Goal: Task Accomplishment & Management: Use online tool/utility

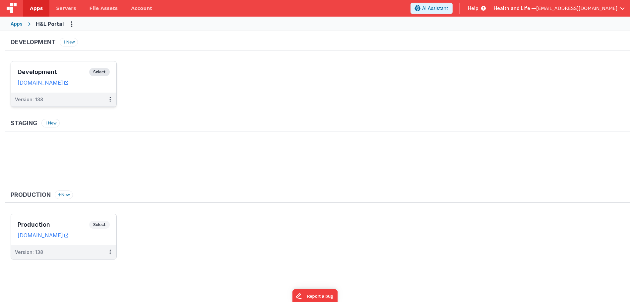
click at [66, 100] on div "Version: 138" at bounding box center [59, 99] width 89 height 7
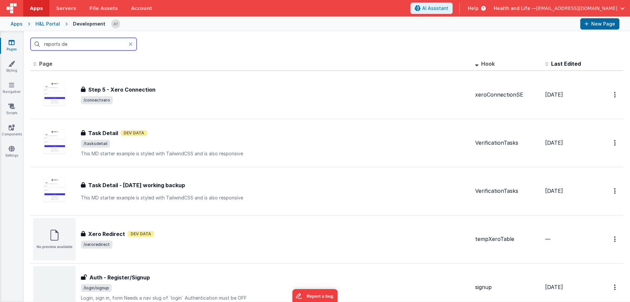
click at [90, 43] on input "reports de" at bounding box center [84, 44] width 106 height 13
type input "set"
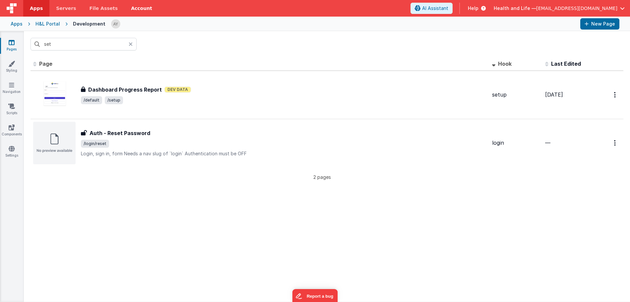
click at [167, 109] on div "Dashboard Progress Report Dashboard Progress Report Dev Data /default /setup" at bounding box center [260, 95] width 454 height 42
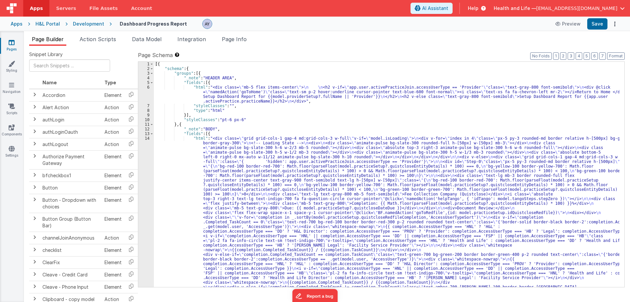
click at [152, 124] on span at bounding box center [152, 124] width 4 height 5
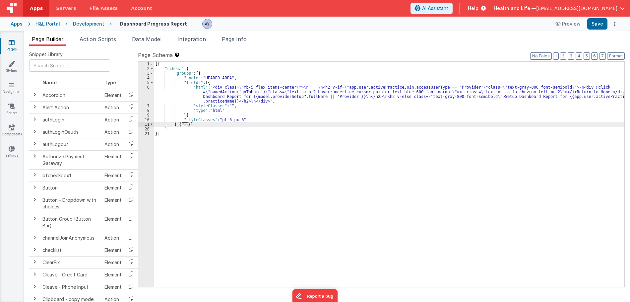
click at [189, 126] on div "[{ "schema" : { "groups" : [{ "_note" : "HEADER AREA" , "fields" : [{ "html" : …" at bounding box center [389, 179] width 471 height 235
click at [188, 125] on span "..." at bounding box center [185, 124] width 7 height 4
click at [185, 126] on span "..." at bounding box center [185, 124] width 7 height 4
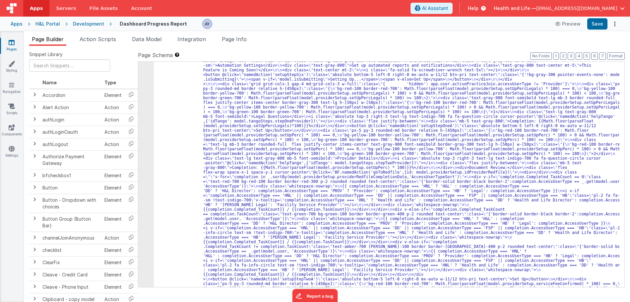
scroll to position [1057, 0]
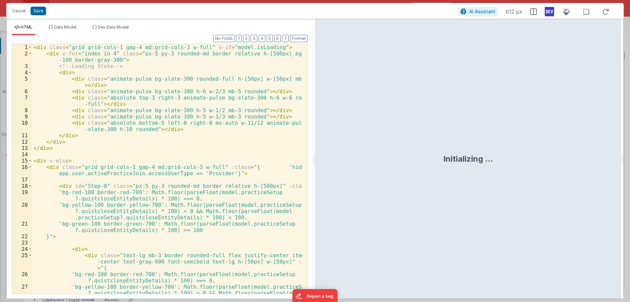
click at [211, 127] on div "< div class = "grid grid-cols-1 gap-4 md:grid-cols-3 w-full" v-if = "model.isLo…" at bounding box center [167, 181] width 270 height 275
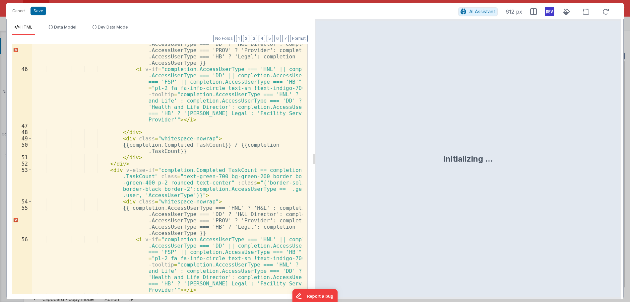
scroll to position [458, 0]
click at [195, 103] on div "{{ completion.AccessUserType === 'HNL' ? 'H&L' : completion .AccessUserType ===…" at bounding box center [167, 178] width 270 height 287
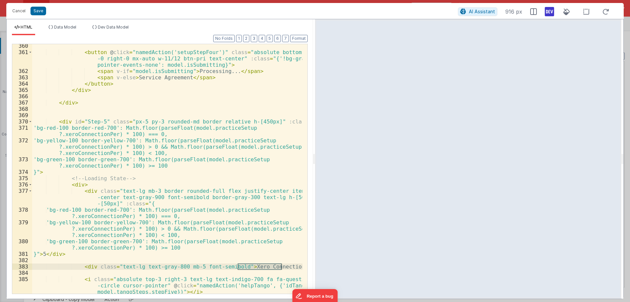
scroll to position [4081, 0]
click at [79, 125] on div "< button @ click = "namedAction('setupStepFour')" class = "absolute bottom-5 le…" at bounding box center [167, 172] width 270 height 262
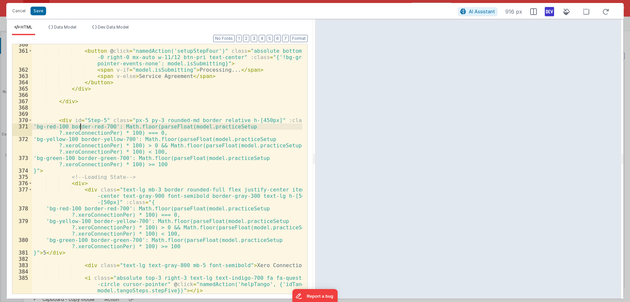
click at [55, 120] on div "< button @ click = "namedAction('setupStepFour')" class = "absolute bottom-5 le…" at bounding box center [167, 172] width 270 height 262
click at [57, 120] on div "< button @ click = "namedAction('setupStepFour')" class = "absolute bottom-5 le…" at bounding box center [167, 172] width 270 height 262
click at [305, 39] on button "Format" at bounding box center [299, 38] width 18 height 7
click at [291, 97] on div "< button @ click = "namedAction('setupStepFour')" class = "absolute bottom-5 le…" at bounding box center [167, 172] width 270 height 262
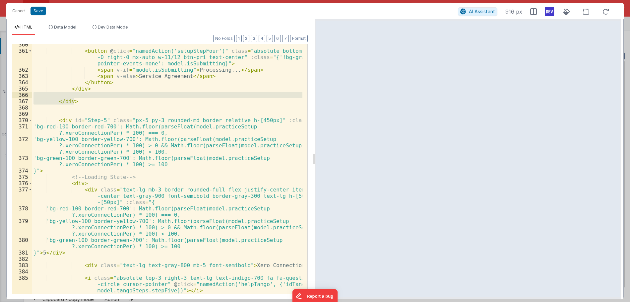
drag, startPoint x: 314, startPoint y: 85, endPoint x: 494, endPoint y: 72, distance: 180.6
click at [373, 83] on html "Cancel Save AI Assistant 916 px HTML Data Model Dev Data Model Format 7 6 5 4 3…" at bounding box center [315, 151] width 630 height 302
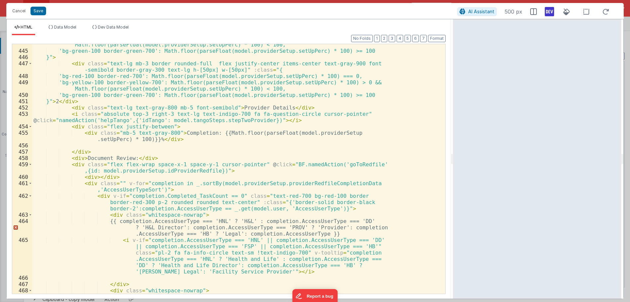
drag, startPoint x: 371, startPoint y: 86, endPoint x: 528, endPoint y: 98, distance: 157.1
click at [489, 90] on html "Cancel Save AI Assistant 500 px HTML Data Model Dev Data Model Format 7 6 5 4 3…" at bounding box center [315, 151] width 630 height 302
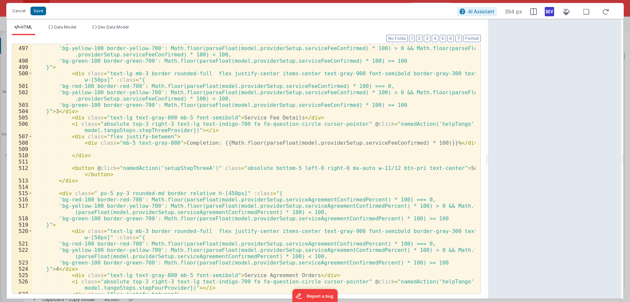
scroll to position [3907, 0]
click at [244, 182] on div "'bg-red-100 border-red-700': Math.floor(parseFloat(model.providerSetup.serviceF…" at bounding box center [254, 170] width 444 height 262
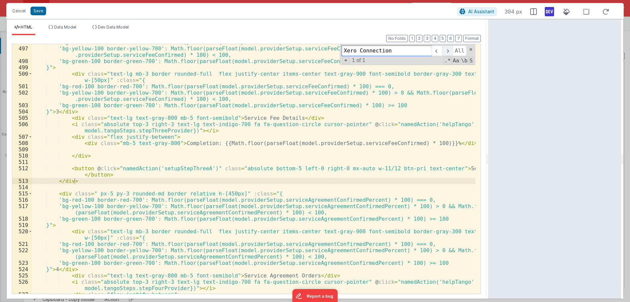
click at [449, 50] on span at bounding box center [447, 50] width 10 height 11
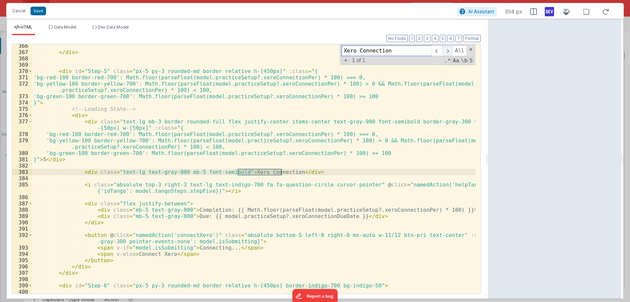
scroll to position [2876, 0]
click at [82, 173] on div "</ div > < div id = "Step-5" class = "px-5 py-3 rounded-md border relative h-[4…" at bounding box center [254, 177] width 444 height 268
click at [80, 161] on div "</ div > < div id = "Step-5" class = "px-5 py-3 rounded-md border relative h-[4…" at bounding box center [254, 177] width 444 height 268
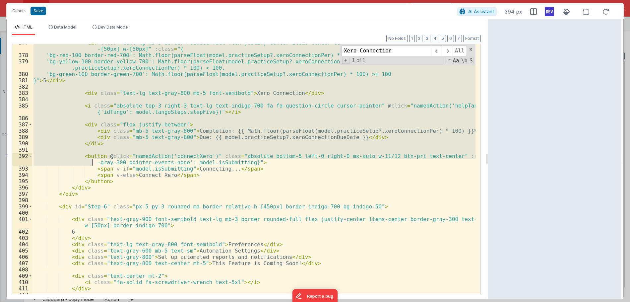
scroll to position [2955, 0]
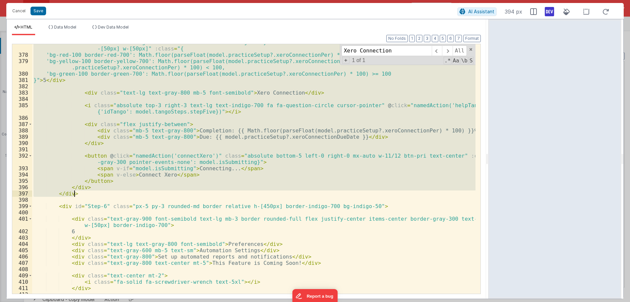
drag, startPoint x: 57, startPoint y: 112, endPoint x: 81, endPoint y: 195, distance: 86.1
click at [81, 195] on div "< div class = "text-lg mb-3 border rounded-full flex justify-center items-cente…" at bounding box center [254, 173] width 444 height 268
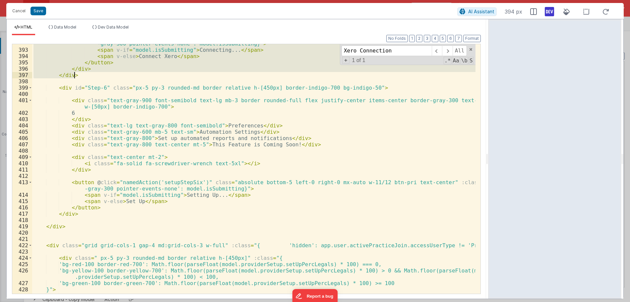
scroll to position [3074, 0]
click at [86, 214] on div "< button @ click = "namedAction('connectXero')" class = "absolute bottom-5 left…" at bounding box center [254, 171] width 444 height 275
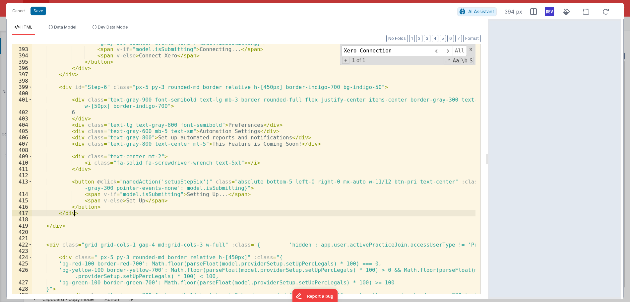
paste textarea
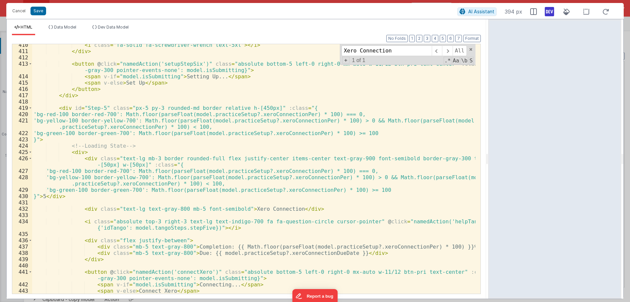
scroll to position [3192, 0]
click at [100, 108] on div "< i class = "fa-solid fa-screwdriver-wrench text-5xl" > </ i > </ div > < butto…" at bounding box center [254, 173] width 444 height 262
click at [149, 108] on div "< i class = "fa-solid fa-screwdriver-wrench text-5xl" > </ i > </ div > < butto…" at bounding box center [254, 173] width 444 height 262
click at [212, 110] on div "< i class = "fa-solid fa-screwdriver-wrench text-5xl" > </ i > </ div > < butto…" at bounding box center [254, 173] width 444 height 262
click at [253, 115] on div "< i class = "fa-solid fa-screwdriver-wrench text-5xl" > </ i > </ div > < butto…" at bounding box center [254, 173] width 444 height 262
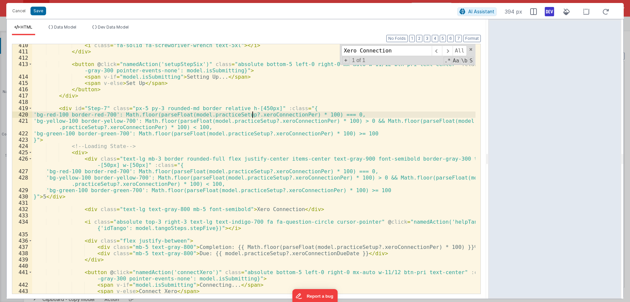
click at [142, 130] on div "< i class = "fa-solid fa-screwdriver-wrench text-5xl" > </ i > </ div > < butto…" at bounding box center [254, 173] width 444 height 262
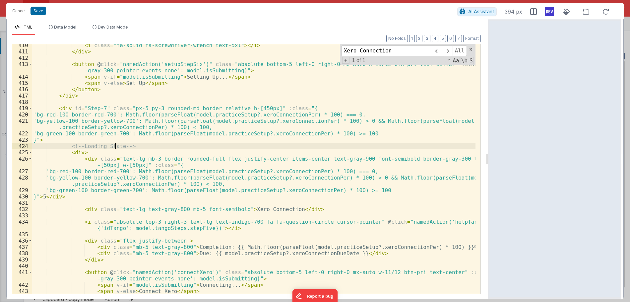
click at [116, 147] on div "< i class = "fa-solid fa-screwdriver-wrench text-5xl" > </ i > </ div > < butto…" at bounding box center [254, 173] width 444 height 262
click at [110, 161] on div "< i class = "fa-solid fa-screwdriver-wrench text-5xl" > </ i > </ div > < butto…" at bounding box center [254, 173] width 444 height 262
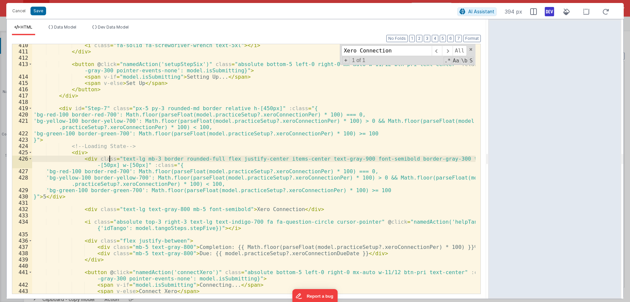
click at [131, 166] on div "< i class = "fa-solid fa-screwdriver-wrench text-5xl" > </ i > </ div > < butto…" at bounding box center [254, 173] width 444 height 262
click at [107, 102] on div "< i class = "fa-solid fa-screwdriver-wrench text-5xl" > </ i > </ div > < butto…" at bounding box center [254, 173] width 444 height 262
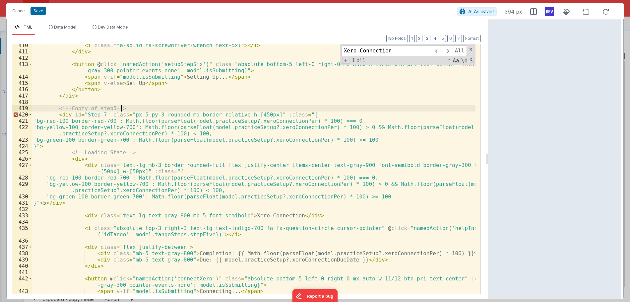
click at [113, 113] on div "< i class = "fa-solid fa-screwdriver-wrench text-5xl" > </ i > </ div > < butto…" at bounding box center [254, 173] width 444 height 262
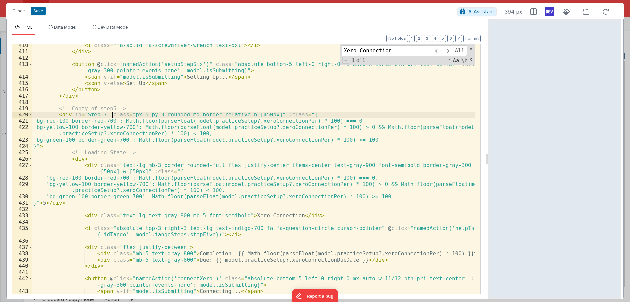
click at [138, 169] on div "< i class = "fa-solid fa-screwdriver-wrench text-5xl" > </ i > </ div > < butto…" at bounding box center [254, 173] width 444 height 262
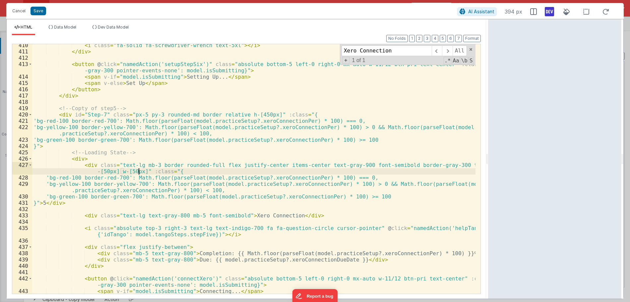
click at [246, 215] on div "< i class = "fa-solid fa-screwdriver-wrench text-5xl" > </ i > </ div > < butto…" at bounding box center [254, 173] width 444 height 262
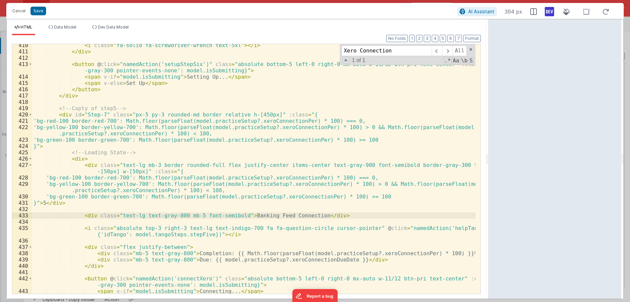
click at [232, 190] on div "< i class = "fa-solid fa-screwdriver-wrench text-5xl" > </ i > </ div > < butto…" at bounding box center [254, 173] width 444 height 262
click at [165, 172] on div "< i class = "fa-solid fa-screwdriver-wrench text-5xl" > </ i > </ div > < butto…" at bounding box center [254, 173] width 444 height 262
click at [178, 169] on div "< i class = "fa-solid fa-screwdriver-wrench text-5xl" > </ i > </ div > < butto…" at bounding box center [254, 173] width 444 height 262
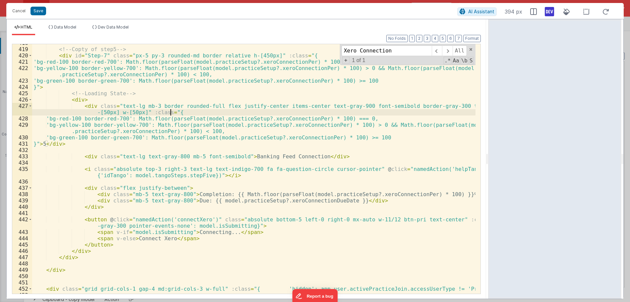
scroll to position [3251, 0]
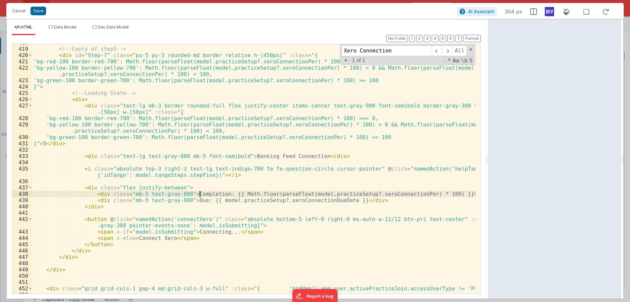
click at [200, 193] on div "<!-- Copty of step5 --> < div id = "Step-7" class = "px-5 py-3 rounded-md borde…" at bounding box center [254, 170] width 444 height 262
click at [201, 193] on div "<!-- Copty of step5 --> < div id = "Step-7" class = "px-5 py-3 rounded-md borde…" at bounding box center [254, 170] width 444 height 262
click at [216, 202] on div "<!-- Copty of step5 --> < div id = "Step-7" class = "px-5 py-3 rounded-md borde…" at bounding box center [254, 170] width 444 height 262
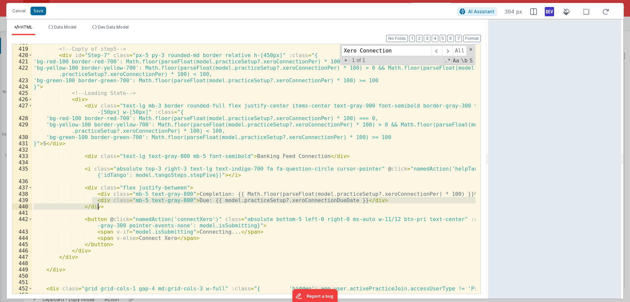
drag, startPoint x: 93, startPoint y: 201, endPoint x: 383, endPoint y: 202, distance: 290.0
click at [383, 202] on div "<!-- Copty of step5 --> < div id = "Step-7" class = "px-5 py-3 rounded-md borde…" at bounding box center [254, 170] width 444 height 262
click at [381, 201] on div "<!-- Copty of step5 --> < div id = "Step-7" class = "px-5 py-3 rounded-md borde…" at bounding box center [254, 168] width 444 height 249
click at [93, 199] on div "<!-- Copty of step5 --> < div id = "Step-7" class = "px-5 py-3 rounded-md borde…" at bounding box center [254, 170] width 444 height 262
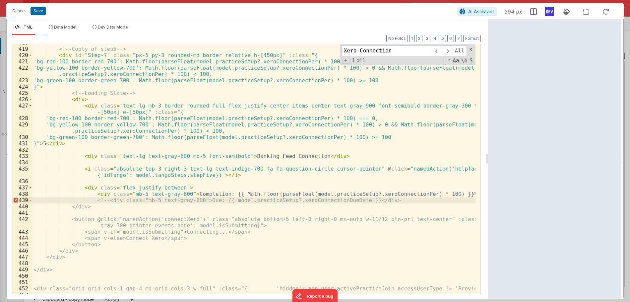
click at [379, 200] on div "<!-- Copty of step5 --> < div id = "Step-7" class = "px-5 py-3 rounded-md borde…" at bounding box center [254, 170] width 444 height 262
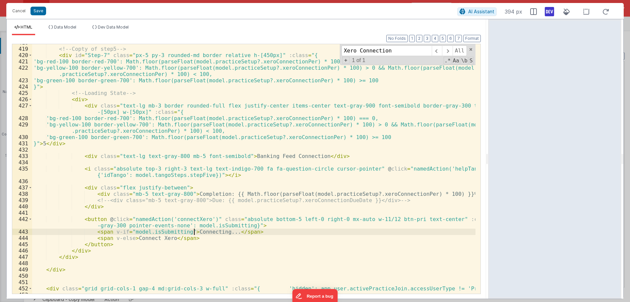
click at [195, 232] on div "<!-- Copty of step5 --> < div id = "Step-7" class = "px-5 py-3 rounded-md borde…" at bounding box center [254, 170] width 444 height 262
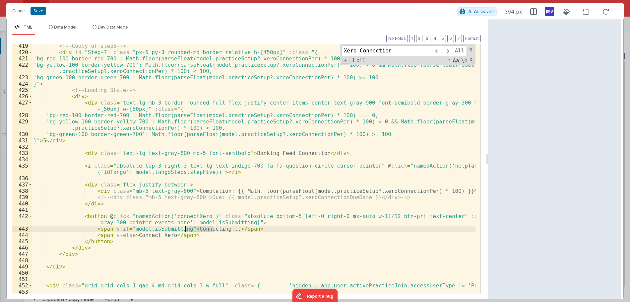
scroll to position [3255, 0]
click at [157, 234] on div "<!-- Copty of step5 --> < div id = "Step-7" class = "px-5 py-3 rounded-md borde…" at bounding box center [254, 173] width 444 height 262
click at [209, 203] on div "<!-- Copty of step5 --> < div id = "Step-7" class = "px-5 py-3 rounded-md borde…" at bounding box center [254, 173] width 444 height 262
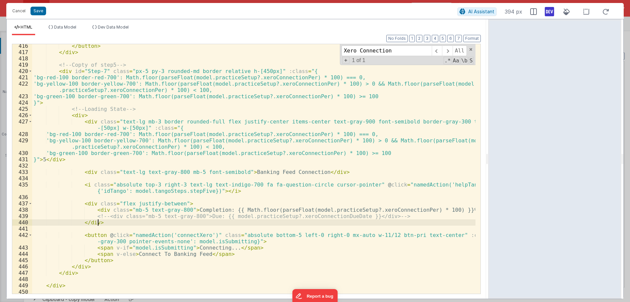
scroll to position [3235, 0]
click at [159, 251] on div "</ button > </ div > <!-- Copty of step5 --> < div id = "Step-7" class = "px-5 …" at bounding box center [254, 174] width 444 height 262
click at [173, 239] on div "</ button > </ div > <!-- Copty of step5 --> < div id = "Step-7" class = "px-5 …" at bounding box center [254, 174] width 444 height 262
click at [199, 234] on div "</ button > </ div > <!-- Copty of step5 --> < div id = "Step-7" class = "px-5 …" at bounding box center [254, 174] width 444 height 262
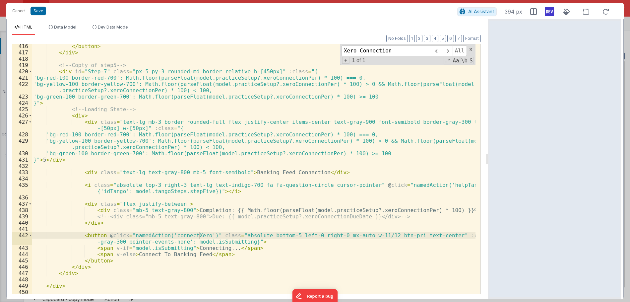
drag, startPoint x: 198, startPoint y: 235, endPoint x: 260, endPoint y: 231, distance: 62.2
click at [205, 235] on div "</ button > </ div > <!-- Copty of step5 --> < div id = "Step-7" class = "px-5 …" at bounding box center [254, 174] width 444 height 262
click at [279, 245] on div "</ button > </ div > <!-- Copty of step5 --> < div id = "Step-7" class = "px-5 …" at bounding box center [254, 174] width 444 height 262
click at [195, 234] on div "</ button > </ div > <!-- Copty of step5 --> < div id = "Step-7" class = "px-5 …" at bounding box center [254, 174] width 444 height 262
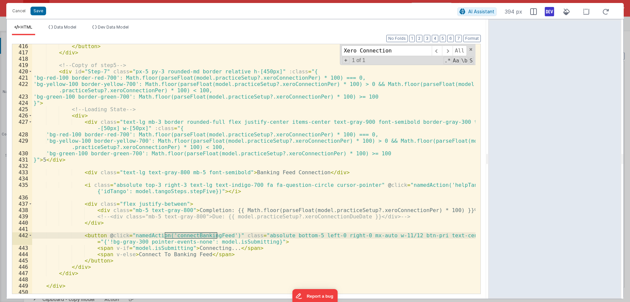
click at [296, 235] on div "</ button > </ div > <!-- Copty of step5 --> < div id = "Step-7" class = "px-5 …" at bounding box center [254, 174] width 444 height 262
click at [388, 186] on div "</ button > </ div > <!-- Copty of step5 --> < div id = "Step-7" class = "px-5 …" at bounding box center [254, 174] width 444 height 262
click at [131, 192] on div "</ button > </ div > <!-- Copty of step5 --> < div id = "Step-7" class = "px-5 …" at bounding box center [254, 174] width 444 height 262
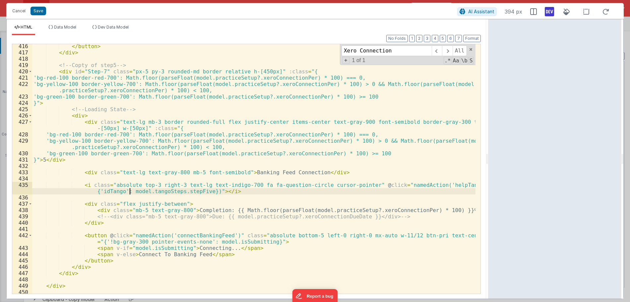
drag, startPoint x: 205, startPoint y: 191, endPoint x: 219, endPoint y: 191, distance: 13.9
click at [208, 191] on div "</ button > </ div > <!-- Copty of step5 --> < div id = "Step-7" class = "px-5 …" at bounding box center [254, 174] width 444 height 262
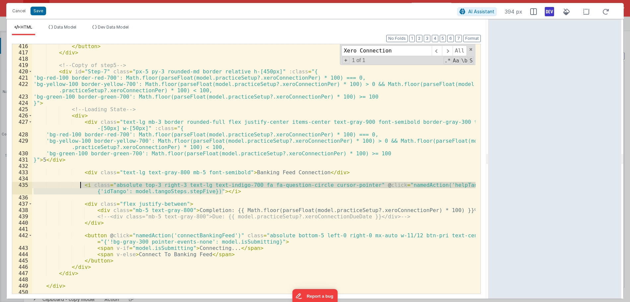
drag, startPoint x: 234, startPoint y: 190, endPoint x: 79, endPoint y: 187, distance: 154.3
click at [79, 187] on div "</ button > </ div > <!-- Copty of step5 --> < div id = "Step-7" class = "px-5 …" at bounding box center [254, 174] width 444 height 262
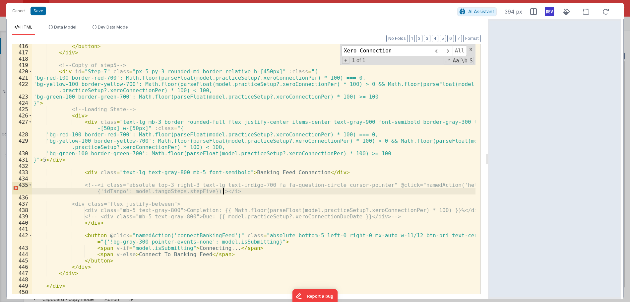
click at [237, 189] on div "</ button > </ div > <!-- Copty of step5 --> < div id = "Step-7" class = "px-5 …" at bounding box center [254, 174] width 444 height 262
click at [252, 177] on div "</ button > </ div > <!-- Copty of step5 --> < div id = "Step-7" class = "px-5 …" at bounding box center [254, 174] width 444 height 262
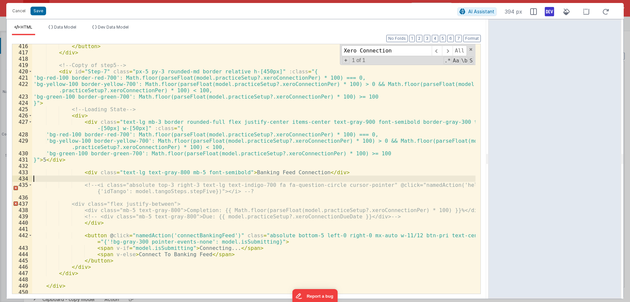
click at [277, 160] on div "</ button > </ div > <!-- Copty of step5 --> < div id = "Step-7" class = "px-5 …" at bounding box center [254, 174] width 444 height 262
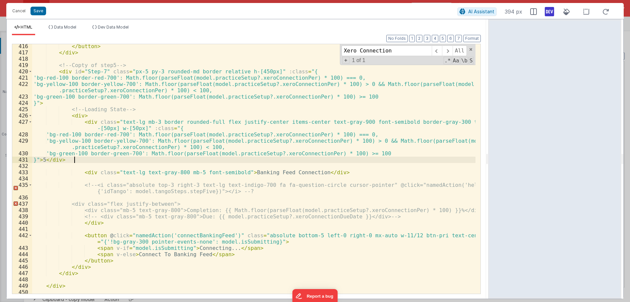
click at [292, 147] on div "</ button > </ div > <!-- Copty of step5 --> < div id = "Step-7" class = "px-5 …" at bounding box center [254, 174] width 444 height 262
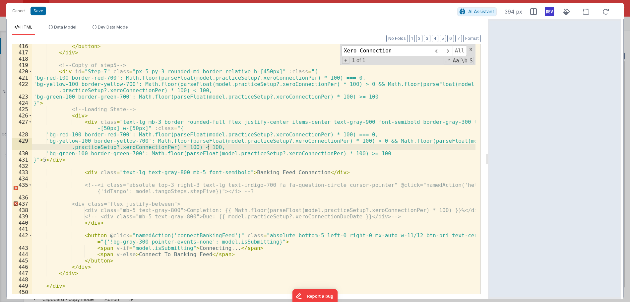
click at [308, 152] on div "</ button > </ div > <!-- Copty of step5 --> < div id = "Step-7" class = "px-5 …" at bounding box center [254, 174] width 444 height 262
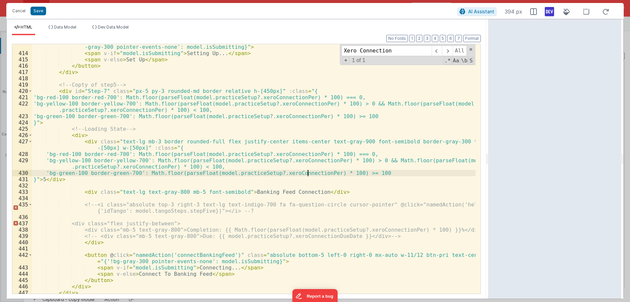
scroll to position [3215, 0]
click at [242, 209] on div "< button @ click = "namedAction('setupStepSix')" class = "absolute bottom-5 lef…" at bounding box center [254, 171] width 444 height 268
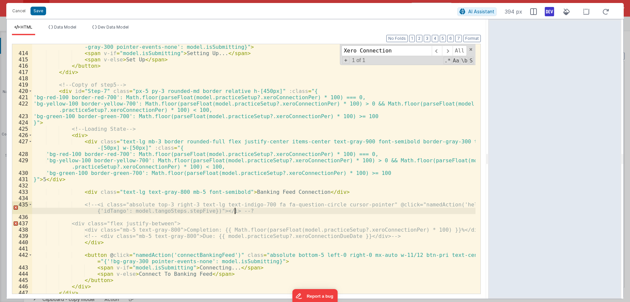
click at [234, 217] on div "< button @ click = "namedAction('setupStepSix')" class = "absolute bottom-5 lef…" at bounding box center [254, 171] width 444 height 268
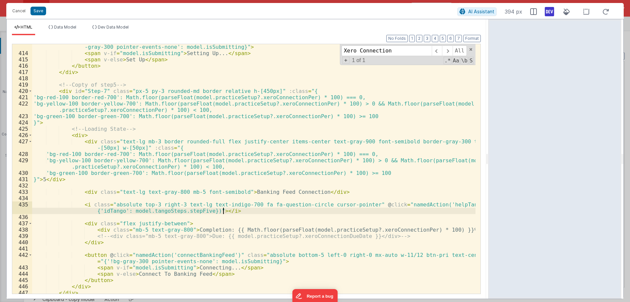
click at [234, 211] on div "< button @ click = "namedAction('setupStepSix')" class = "absolute bottom-5 lef…" at bounding box center [254, 171] width 444 height 268
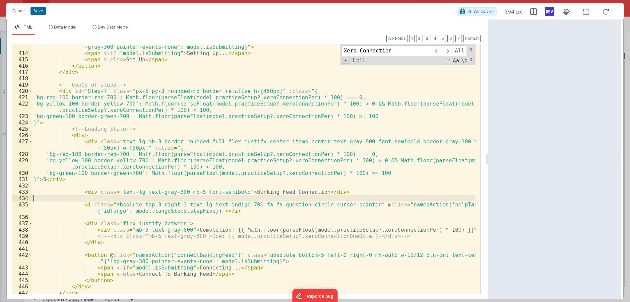
click at [85, 199] on div "< button @ click = "namedAction('setupStepSix')" class = "absolute bottom-5 lef…" at bounding box center [254, 171] width 444 height 268
click at [327, 191] on div "< button @ click = "namedAction('setupStepSix')" class = "absolute bottom-5 lef…" at bounding box center [254, 171] width 444 height 268
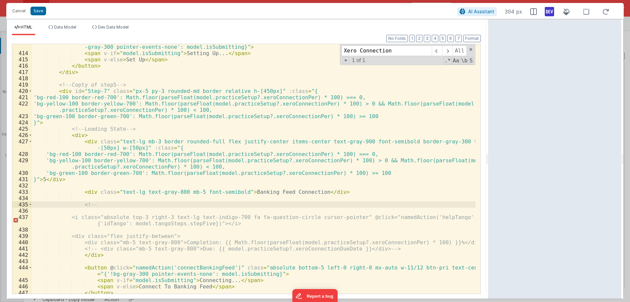
click at [223, 224] on div "< button @ click = "namedAction('setupStepSix')" class = "absolute bottom-5 lef…" at bounding box center [254, 171] width 444 height 268
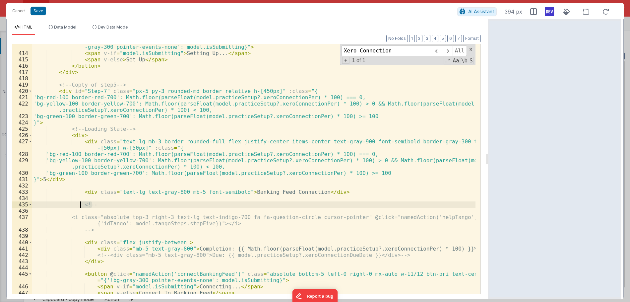
drag, startPoint x: 99, startPoint y: 207, endPoint x: 81, endPoint y: 205, distance: 18.0
click at [81, 205] on div "< button @ click = "namedAction('setupStepSix')" class = "absolute bottom-5 lef…" at bounding box center [254, 171] width 444 height 268
click at [92, 138] on div "< button @ click = "namedAction('setupStepSix')" class = "absolute bottom-5 lef…" at bounding box center [254, 171] width 444 height 268
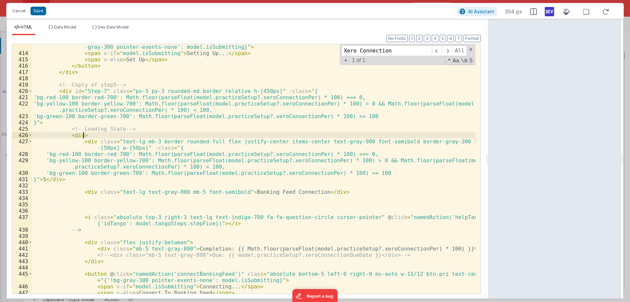
paste textarea
click at [124, 180] on div "< button @ click = "namedAction('setupStepSix')" class = "absolute bottom-5 lef…" at bounding box center [254, 171] width 444 height 268
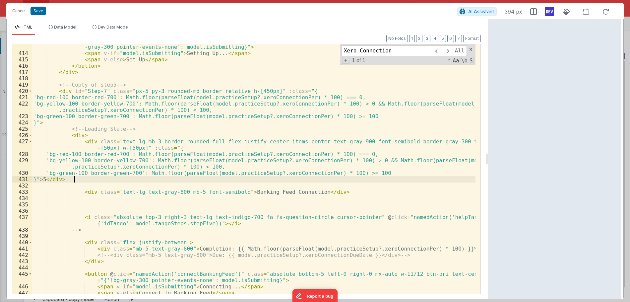
paste textarea
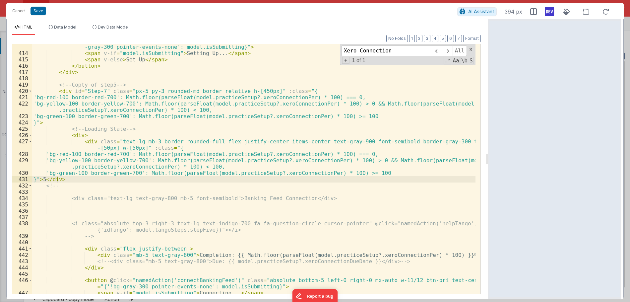
click at [57, 179] on div "< button @ click = "namedAction('setupStepSix')" class = "absolute bottom-5 lef…" at bounding box center [254, 171] width 444 height 268
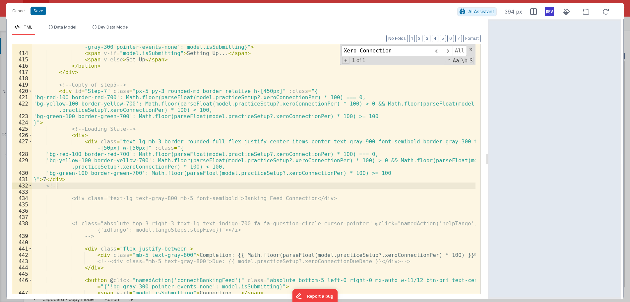
drag, startPoint x: 76, startPoint y: 185, endPoint x: 46, endPoint y: 186, distance: 29.9
click at [70, 186] on div "< button @ click = "namedAction('setupStepSix')" class = "absolute bottom-5 lef…" at bounding box center [254, 171] width 444 height 268
click at [44, 185] on div "< button @ click = "namedAction('setupStepSix')" class = "absolute bottom-5 lef…" at bounding box center [254, 171] width 444 height 268
click at [468, 39] on button "Format" at bounding box center [472, 38] width 18 height 7
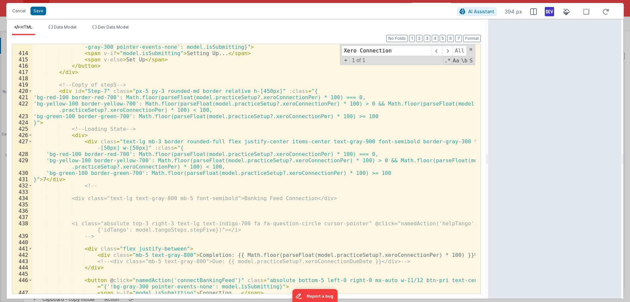
click at [274, 161] on div "< button @ click = "namedAction('setupStepSix')" class = "absolute bottom-5 lef…" at bounding box center [254, 171] width 444 height 268
click at [212, 203] on div "< button @ click = "namedAction('setupStepSix')" class = "absolute bottom-5 lef…" at bounding box center [254, 171] width 444 height 268
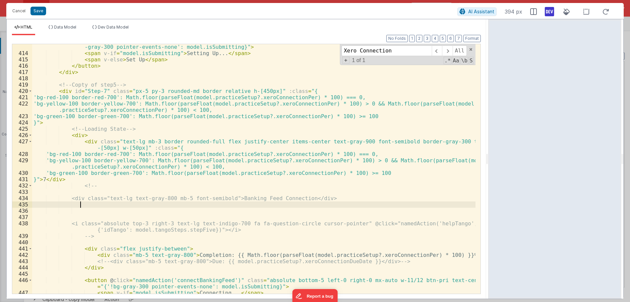
click at [223, 201] on div "< button @ click = "namedAction('setupStepSix')" class = "absolute bottom-5 lef…" at bounding box center [254, 171] width 444 height 268
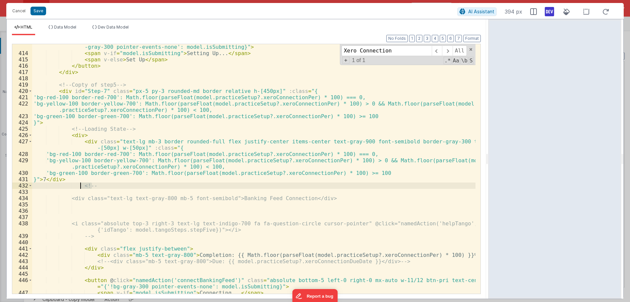
drag, startPoint x: 100, startPoint y: 185, endPoint x: 81, endPoint y: 185, distance: 19.6
click at [81, 185] on div "< button @ click = "namedAction('setupStepSix')" class = "absolute bottom-5 lef…" at bounding box center [254, 171] width 444 height 268
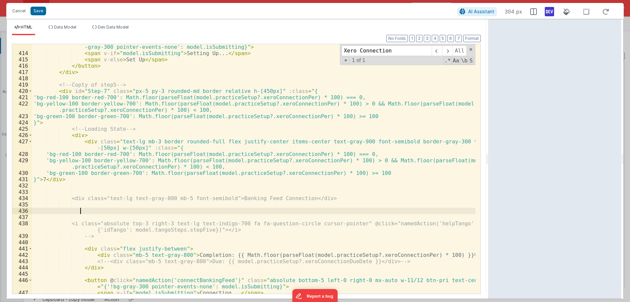
click at [105, 208] on div "< button @ click = "namedAction('setupStepSix')" class = "absolute bottom-5 lef…" at bounding box center [254, 171] width 444 height 268
click at [38, 8] on button "Save" at bounding box center [39, 11] width 16 height 9
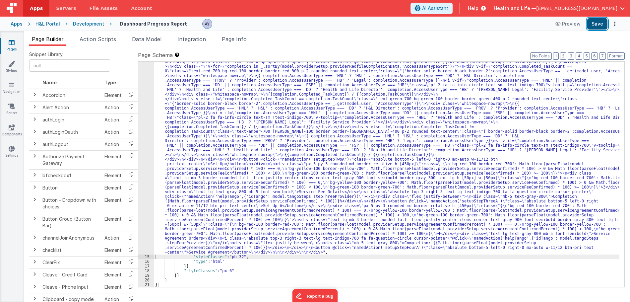
click at [600, 26] on button "Save" at bounding box center [598, 23] width 20 height 11
click at [229, 39] on span "Page Info" at bounding box center [234, 39] width 25 height 7
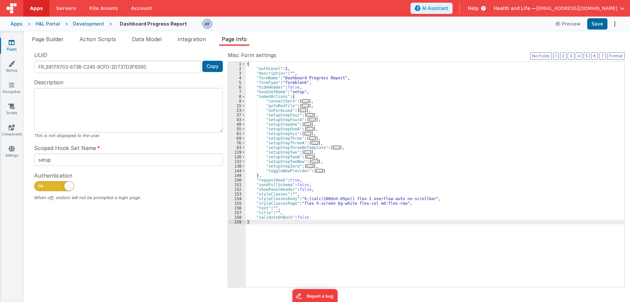
click at [278, 100] on div "{ "authLevel" : 1 , "description" : "" , "formName" : "Dashboard Progress Repor…" at bounding box center [435, 179] width 379 height 235
click at [313, 102] on div "{ "authLevel" : 1 , "description" : "" , "formName" : "Dashboard Progress Repor…" at bounding box center [435, 179] width 379 height 235
click at [149, 41] on span "Data Model" at bounding box center [147, 39] width 30 height 7
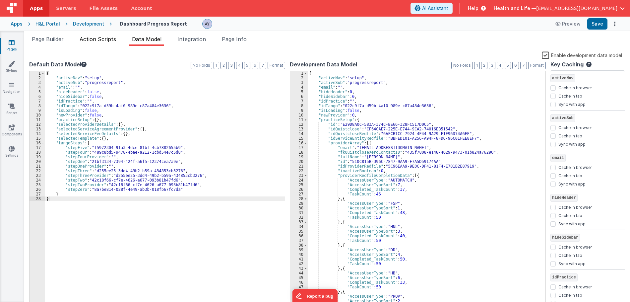
click at [107, 43] on li "Action Scripts" at bounding box center [98, 40] width 42 height 11
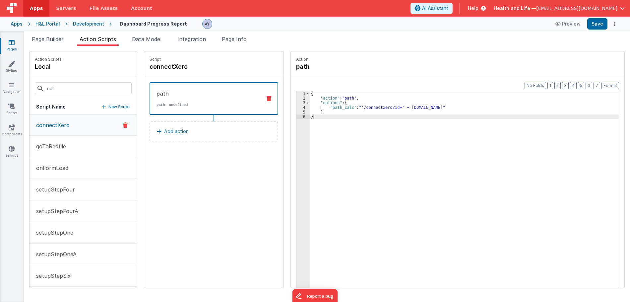
click at [100, 80] on div at bounding box center [83, 88] width 107 height 23
click at [174, 64] on h4 "connectXero" at bounding box center [200, 66] width 100 height 9
click at [64, 76] on div "Action Scripts local" at bounding box center [83, 64] width 107 height 26
click at [108, 106] on p "New Script" at bounding box center [119, 107] width 22 height 7
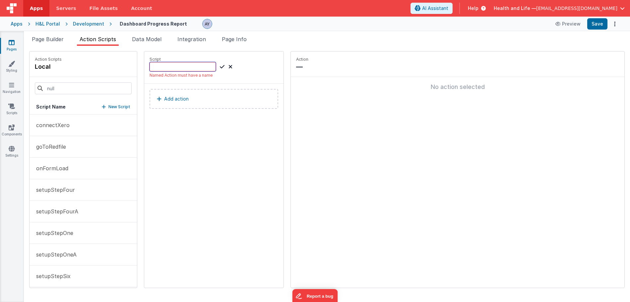
click at [166, 68] on input at bounding box center [183, 66] width 66 height 9
click at [477, 74] on div "Action —" at bounding box center [458, 64] width 334 height 26
click at [183, 65] on input at bounding box center [183, 66] width 66 height 9
click at [200, 68] on input at bounding box center [183, 66] width 66 height 9
type input "connectBankingFeed"
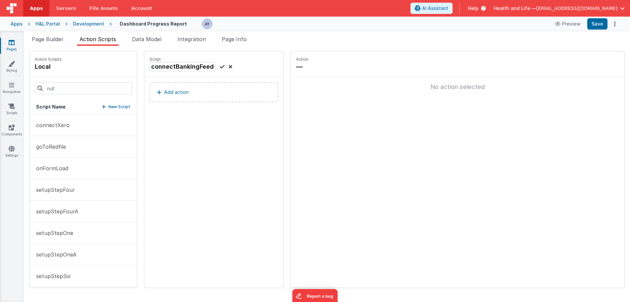
click at [220, 68] on icon at bounding box center [222, 67] width 5 height 8
click at [211, 94] on button "Add action" at bounding box center [214, 92] width 129 height 20
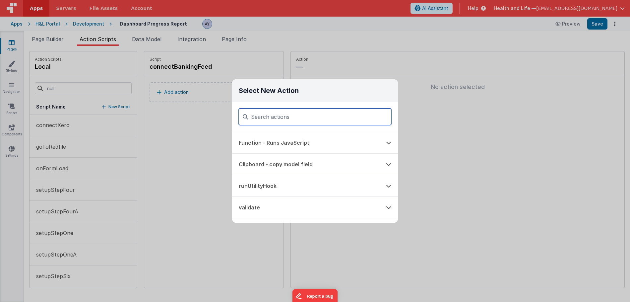
click at [269, 116] on input at bounding box center [315, 116] width 153 height 17
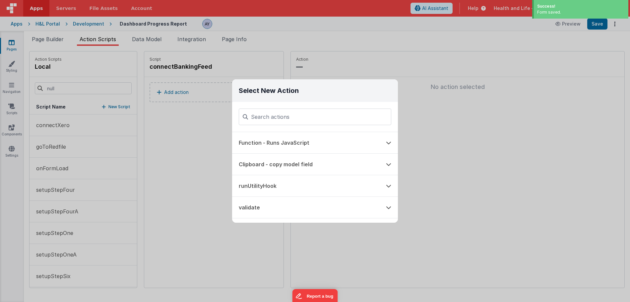
click at [561, 92] on div "Select New Action Function - Runs JavaScript Clipboard - copy model field runUt…" at bounding box center [315, 151] width 630 height 302
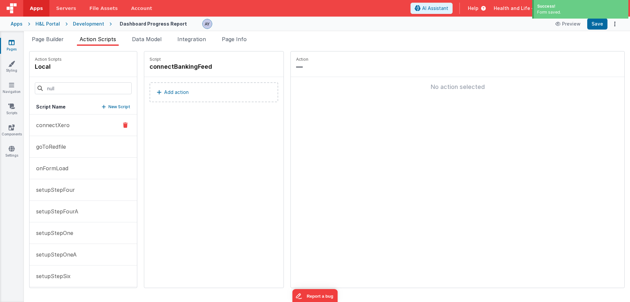
click at [82, 127] on button "connectXero" at bounding box center [83, 125] width 107 height 22
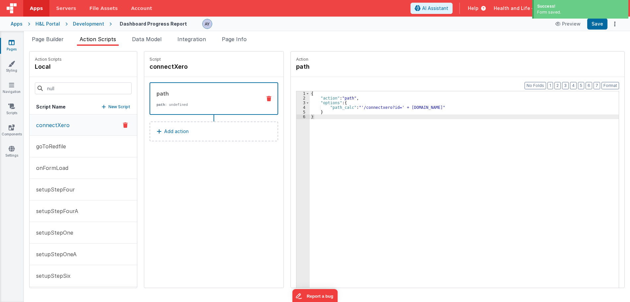
click at [335, 105] on div "{ "action" : "path" , "options" : { "path_calc" : "'/connectxero?id=' + [DOMAIN…" at bounding box center [468, 204] width 316 height 226
click at [368, 108] on div "{ "action" : "path" , "options" : { "path_calc" : "'/connectxero?id=' + [DOMAIN…" at bounding box center [468, 204] width 316 height 226
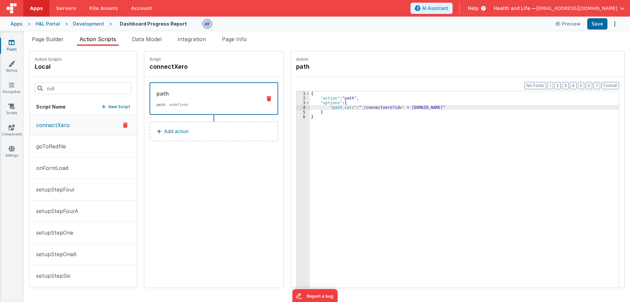
click at [314, 119] on div "{ "action" : "path" , "options" : { "path_calc" : "'/connectxero?id=' + [DOMAIN…" at bounding box center [468, 204] width 316 height 226
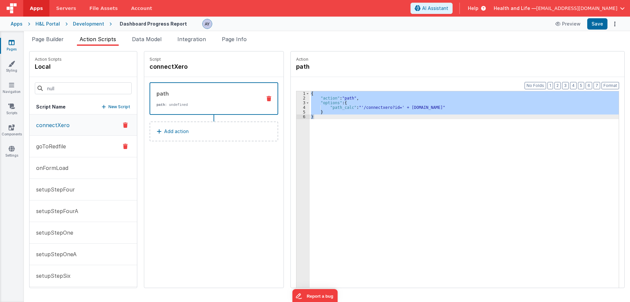
click at [61, 144] on p "goToRedfile" at bounding box center [49, 146] width 34 height 8
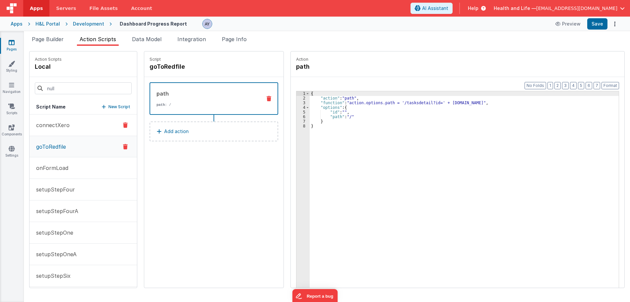
click at [74, 130] on button "connectXero" at bounding box center [83, 125] width 107 height 22
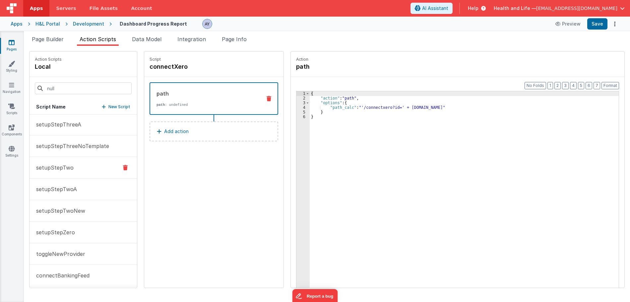
scroll to position [198, 0]
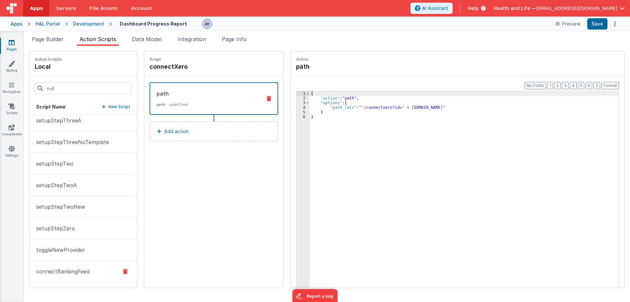
click at [71, 273] on p "connectBankingFeed" at bounding box center [60, 271] width 57 height 8
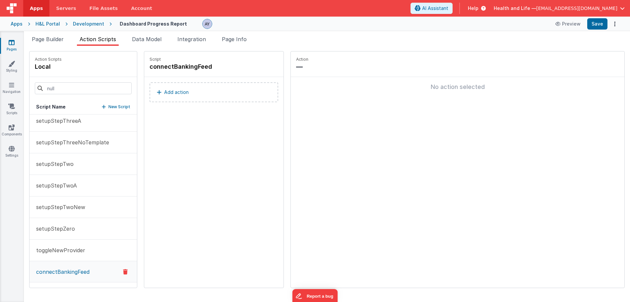
click at [374, 156] on fieldset "Action — No action selected" at bounding box center [458, 169] width 334 height 236
click at [201, 102] on div "Add action" at bounding box center [213, 95] width 139 height 37
click at [207, 101] on button "Add action" at bounding box center [214, 92] width 129 height 20
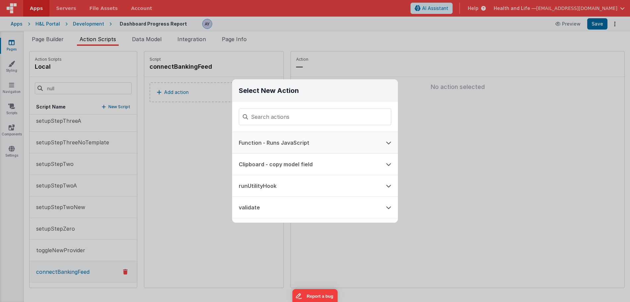
click at [266, 139] on button "Function - Runs JavaScript" at bounding box center [305, 142] width 147 height 21
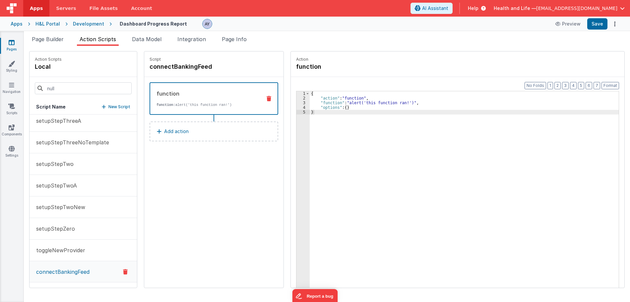
click at [347, 124] on div "{ "action" : "function" , "function" : "alert('this function ran!')" , "options…" at bounding box center [468, 204] width 316 height 226
click at [356, 125] on div "{ "action" : "path" , "options" : { "path_calc" : "'/connectxero?id=' + [DOMAIN…" at bounding box center [468, 204] width 316 height 226
click at [381, 108] on div "{ "action" : "path" , "options" : { "path_calc" : "'/connectxero?id=' + [DOMAIN…" at bounding box center [468, 204] width 316 height 226
click at [425, 112] on div "{ "action" : "path" , "options" : { "path_calc" : "'/connectxero?id=' + [DOMAIN…" at bounding box center [468, 204] width 316 height 226
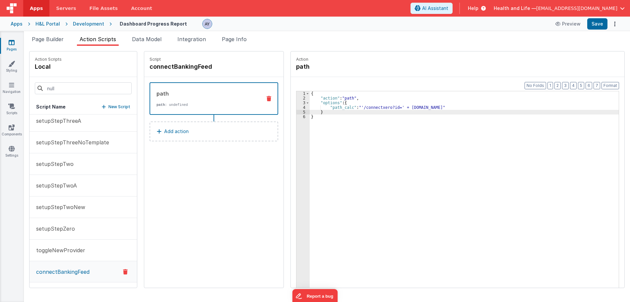
click at [381, 107] on div "{ "action" : "path" , "options" : { "path_calc" : "'/connectxero?id=' + [DOMAIN…" at bounding box center [468, 204] width 316 height 226
click at [474, 107] on div "{ "action" : "path" , "options" : { "path_calc" : "'/connectbankfeed?id=' + [DO…" at bounding box center [468, 204] width 316 height 226
click at [601, 23] on button "Save" at bounding box center [598, 23] width 20 height 11
click at [479, 122] on div "{ "action" : "path" , "options" : { "path_calc" : "'/connectbankfeed?id=' + [DO…" at bounding box center [468, 204] width 316 height 226
click at [410, 211] on div "{ "action" : "path" , "options" : { "path_calc" : "'/connectbankfeed?id=' + [DO…" at bounding box center [468, 204] width 316 height 226
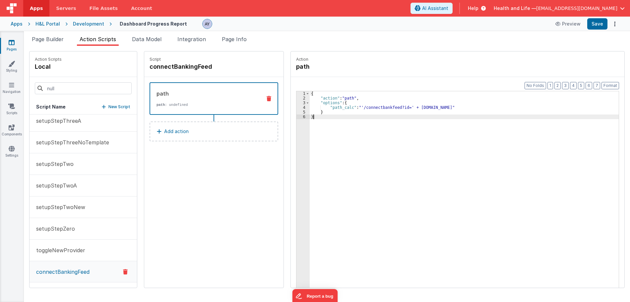
click at [383, 103] on div "{ "action" : "path" , "options" : { "path_calc" : "'/connectbankfeed?id=' + [DO…" at bounding box center [468, 204] width 316 height 226
click at [382, 109] on div "{ "action" : "path" , "options" : { "path_calc" : "'/connectbankfeed?id=' + [DO…" at bounding box center [468, 204] width 316 height 226
click at [384, 121] on div "{ "action" : "path" , "options" : { "path_calc" : "'/connectbankfeed?id=' + [DO…" at bounding box center [468, 204] width 316 height 226
click at [399, 114] on div "{ "action" : "path" , "options" : { "path_calc" : "'/connectbankfeed?id=' + [DO…" at bounding box center [468, 204] width 316 height 226
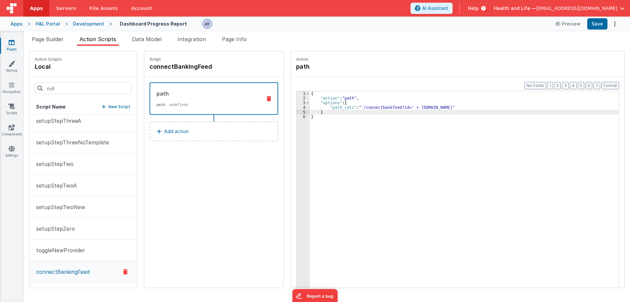
click at [424, 107] on div "{ "action" : "path" , "options" : { "path_calc" : "'/connectbankfeed?id=' + [DO…" at bounding box center [468, 204] width 316 height 226
click at [454, 108] on div "{ "action" : "path" , "options" : { "path_calc" : "'/connectbankfeed?id=' + [DO…" at bounding box center [468, 204] width 316 height 226
drag, startPoint x: 497, startPoint y: 113, endPoint x: 511, endPoint y: 118, distance: 14.1
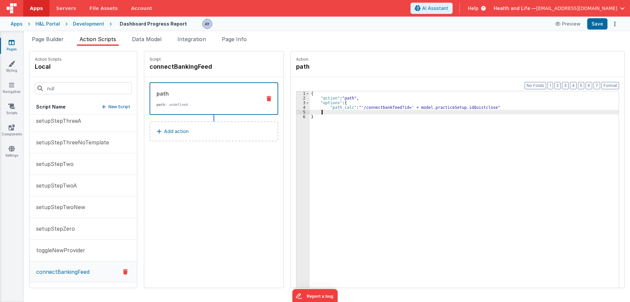
click at [502, 114] on div "{ "action" : "path" , "options" : { "path_calc" : "'/connectbankfeed?id=' + mod…" at bounding box center [468, 204] width 316 height 226
click at [386, 107] on div "{ "action" : "path" , "options" : { "path_calc" : "'/connectbankfeed?id=' + mod…" at bounding box center [468, 204] width 316 height 226
click at [596, 20] on button "Save" at bounding box center [598, 23] width 20 height 11
click at [75, 24] on div "Development" at bounding box center [88, 24] width 31 height 7
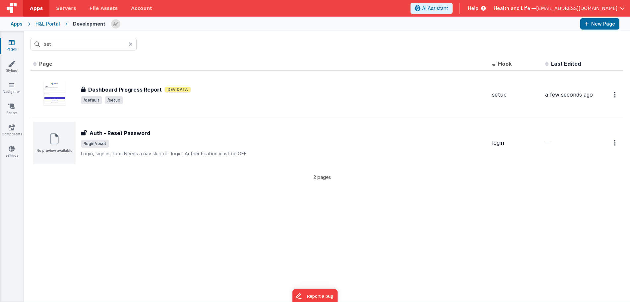
click at [136, 46] on div at bounding box center [133, 44] width 8 height 13
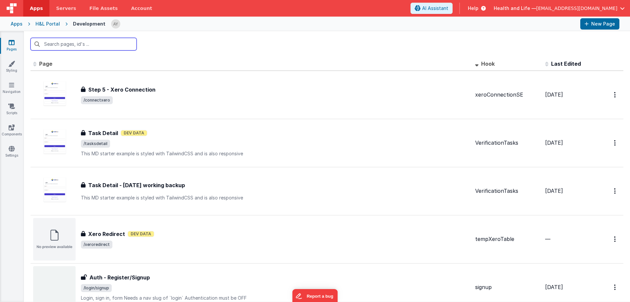
click at [131, 42] on input "text" at bounding box center [84, 44] width 106 height 13
click at [592, 28] on button "New Page" at bounding box center [600, 23] width 39 height 11
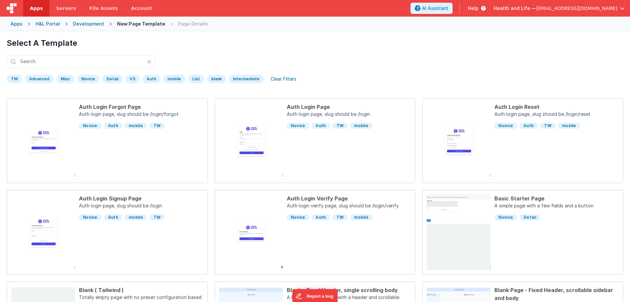
click at [85, 23] on div "Development" at bounding box center [88, 24] width 31 height 7
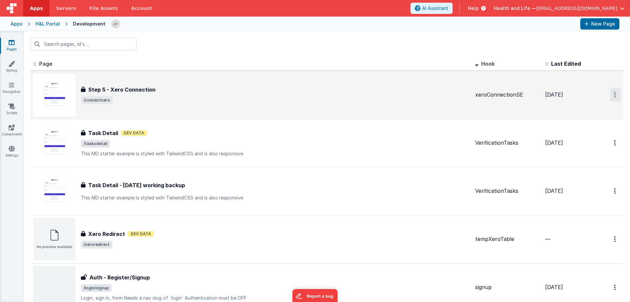
click at [614, 95] on icon "Options" at bounding box center [615, 95] width 2 height 6
click at [599, 122] on link "Duplicate" at bounding box center [592, 122] width 58 height 13
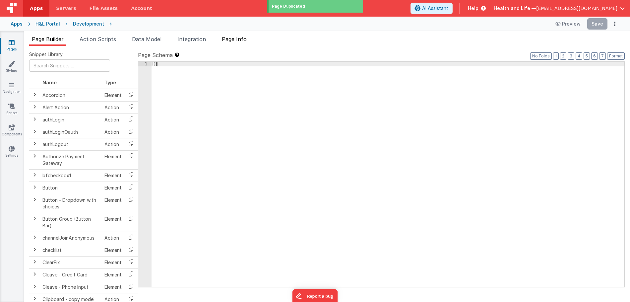
click at [237, 42] on li "Page Info" at bounding box center [234, 40] width 30 height 11
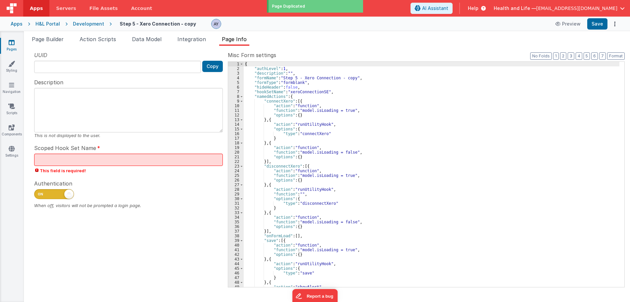
type input "FR_9B104517-676E-7F47-9883-9BFD3EA583C1"
type input "xeroConnectionSE"
checkbox input "true"
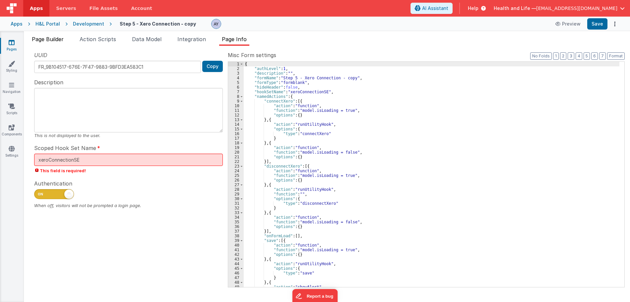
click at [59, 41] on span "Page Builder" at bounding box center [48, 39] width 32 height 7
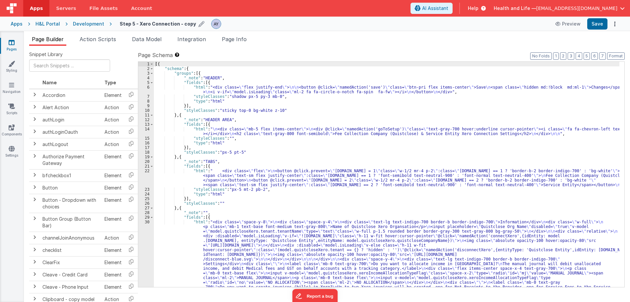
click at [101, 40] on span "Action Scripts" at bounding box center [98, 39] width 36 height 7
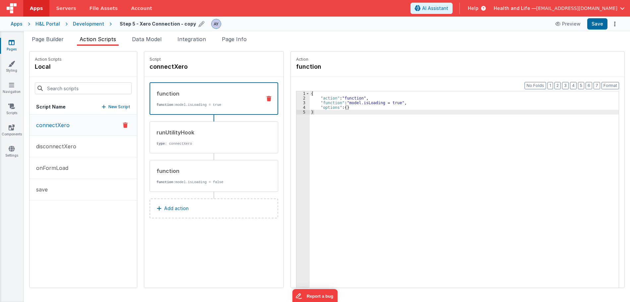
click at [199, 22] on icon at bounding box center [202, 23] width 6 height 9
click at [220, 41] on ul "Page Builder Action Scripts Data Model Integration Page Info" at bounding box center [327, 40] width 606 height 11
click at [234, 41] on span "Page Info" at bounding box center [234, 39] width 25 height 7
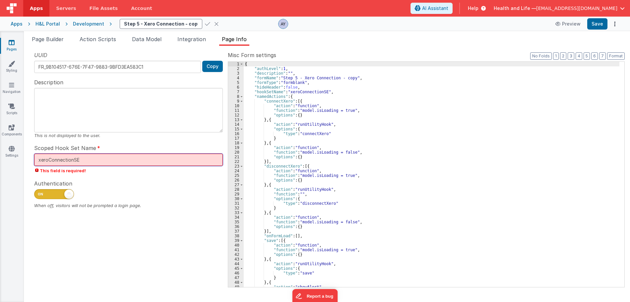
click at [99, 158] on input "xeroConnectionSE" at bounding box center [128, 160] width 189 height 12
drag, startPoint x: 91, startPoint y: 160, endPoint x: 29, endPoint y: 159, distance: 61.4
click at [29, 159] on div "UUID FR_9B104517-676E-7F47-9883-9BFD3EA583C1 Copy Description This is not displ…" at bounding box center [128, 169] width 199 height 236
paste input "connectbankfeed"
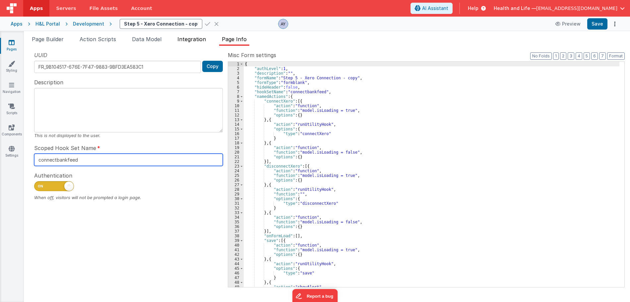
type input "connectbankfeed"
click at [187, 39] on span "Integration" at bounding box center [192, 39] width 29 height 7
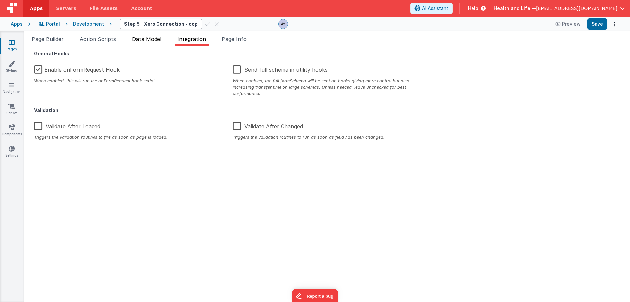
click at [164, 39] on li "Data Model" at bounding box center [146, 40] width 35 height 11
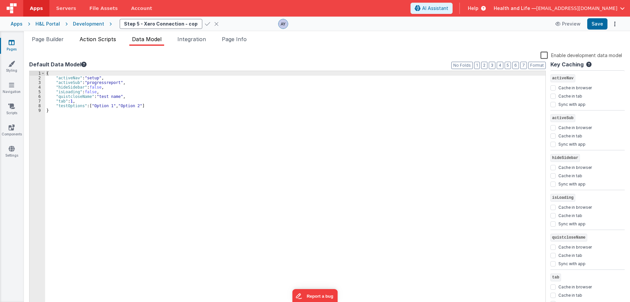
click at [84, 41] on span "Action Scripts" at bounding box center [98, 39] width 36 height 7
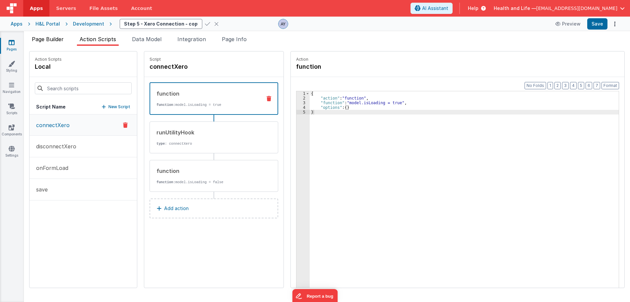
click at [53, 41] on span "Page Builder" at bounding box center [48, 39] width 32 height 7
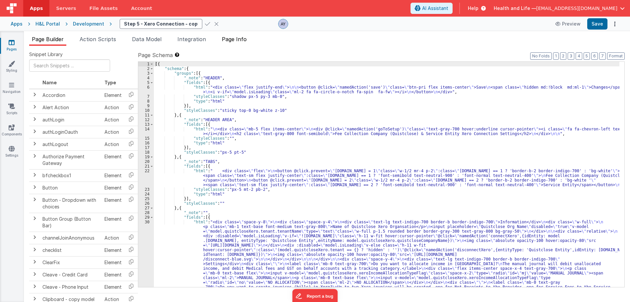
click at [237, 41] on span "Page Info" at bounding box center [234, 39] width 25 height 7
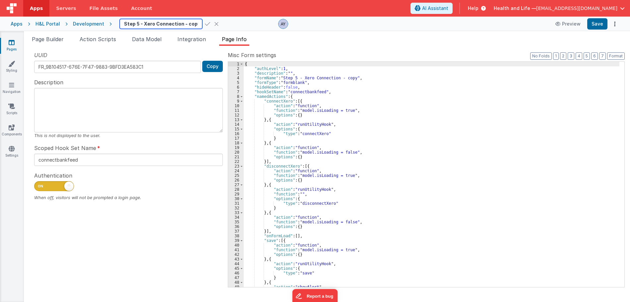
scroll to position [0, 5]
drag, startPoint x: 140, startPoint y: 24, endPoint x: 230, endPoint y: 23, distance: 89.9
click at [230, 23] on div "Step 5 - Xero Connection - copy" at bounding box center [196, 24] width 153 height 10
paste input "connectbankfeed"
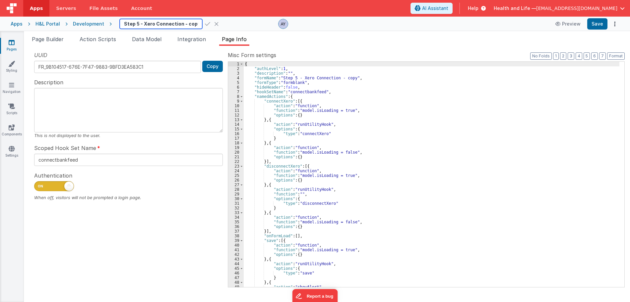
click at [144, 24] on input "Step 5 - Xero Connection - copy" at bounding box center [161, 24] width 83 height 10
type input "Step 5 - Xero Connection - copy"
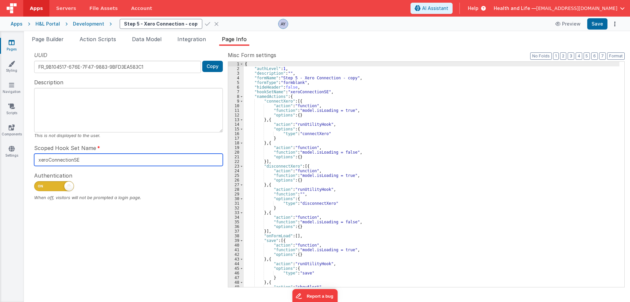
type input "xeroConnectionSE"
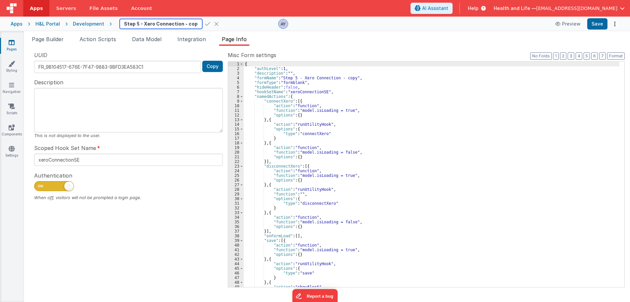
click at [147, 23] on input "Step 5 - Xero Connection - copy" at bounding box center [161, 24] width 83 height 10
click at [150, 24] on input "Step 5 - Xero Connection - copy" at bounding box center [161, 24] width 83 height 10
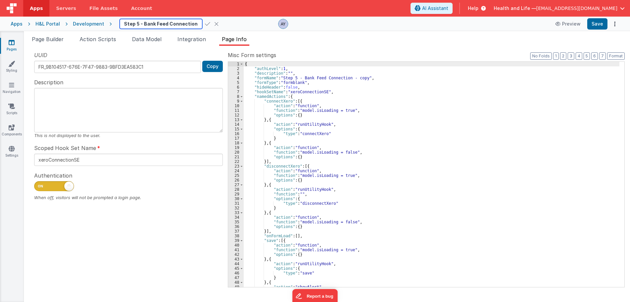
scroll to position [0, 18]
drag, startPoint x: 181, startPoint y: 24, endPoint x: 206, endPoint y: 24, distance: 24.6
click at [206, 24] on div "Step 5 - Bank Feed Connection - copy" at bounding box center [196, 24] width 153 height 10
click at [176, 25] on input "Step 5 - Bank Feed Connection - copy" at bounding box center [161, 24] width 83 height 10
click at [168, 25] on input "Step 5 - Bank Feed Connection - copy" at bounding box center [161, 24] width 83 height 10
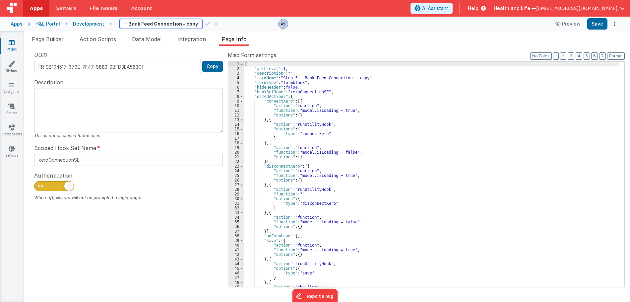
drag, startPoint x: 171, startPoint y: 25, endPoint x: 216, endPoint y: 24, distance: 45.1
click at [216, 24] on div "Step 5 - Bank Feed Connection - copy" at bounding box center [196, 24] width 153 height 10
type input "Step 5 - Bank Feed Connection"
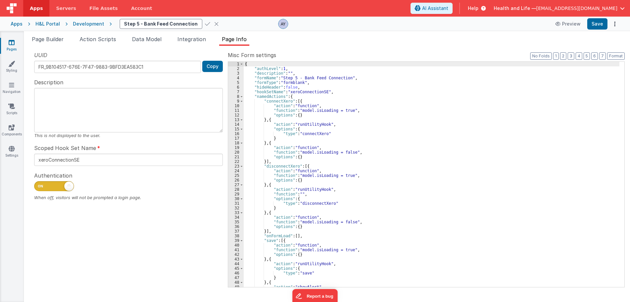
click at [205, 23] on icon at bounding box center [207, 23] width 5 height 9
click at [295, 78] on div "{ "authLevel" : 1 , "description" : "" , "formName" : "Step 5 - Bank Feed Conne…" at bounding box center [432, 179] width 376 height 235
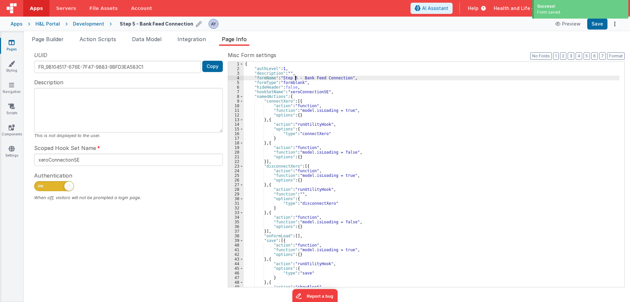
click at [196, 25] on icon at bounding box center [199, 23] width 6 height 9
click at [137, 24] on input "Step 5 - Bank Feed Connection" at bounding box center [161, 24] width 83 height 10
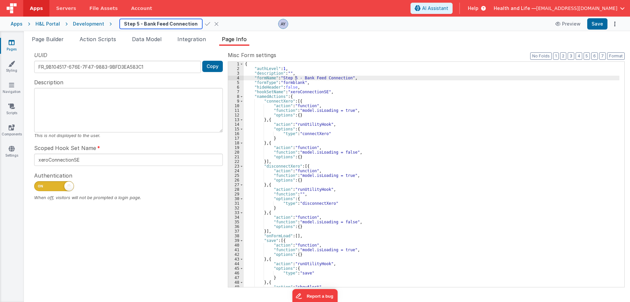
click at [133, 23] on input "Step 5 - Bank Feed Connection" at bounding box center [161, 24] width 83 height 10
type input "Step 7 - Bank Feed Connection"
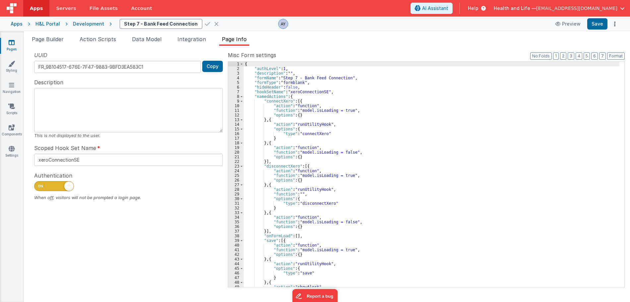
click at [205, 22] on icon at bounding box center [207, 23] width 5 height 9
click at [311, 91] on div "{ "authLevel" : 1 , "description" : "" , "formName" : "Step 7 - Bank Feed Conne…" at bounding box center [432, 179] width 376 height 235
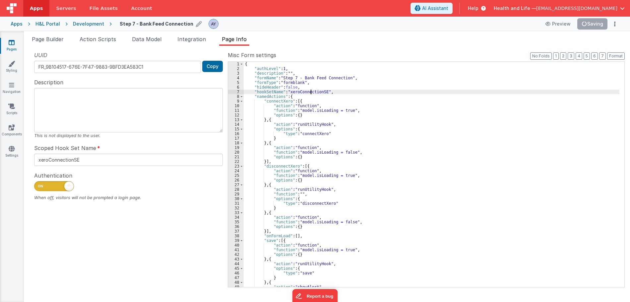
click at [311, 91] on div "{ "authLevel" : 1 , "description" : "" , "formName" : "Step 7 - Bank Feed Conne…" at bounding box center [432, 179] width 376 height 235
click at [304, 93] on div "{ "authLevel" : 1 , "description" : "" , "formName" : "Step 7 - Bank Feed Conne…" at bounding box center [432, 179] width 376 height 235
click at [305, 92] on div "{ "authLevel" : 1 , "description" : "" , "formName" : "Step 7 - Bank Feed Conne…" at bounding box center [432, 179] width 376 height 235
type input "bankfeedc"
type input "bankfeedco"
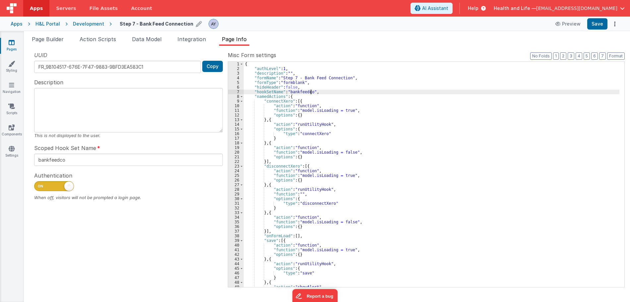
type input "bankfeedcon"
type input "bankfeedconn"
type input "bankfeedconnec"
type input "bankfeedconnect"
type input "bankfeedconnecti"
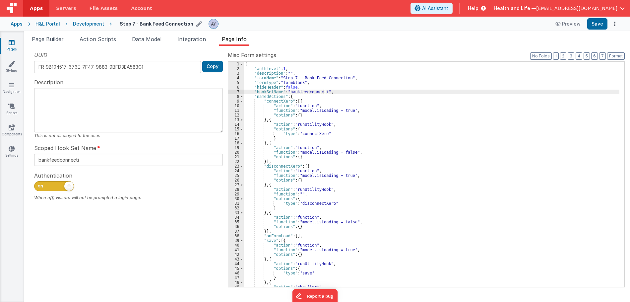
type input "bankfeedconnection"
click at [302, 91] on div "{ "authLevel" : 1 , "description" : "" , "formName" : "Step 7 - Bank Feed Conne…" at bounding box center [432, 174] width 376 height 225
click at [298, 90] on div "{ "authLevel" : 1 , "description" : "" , "formName" : "Step 7 - Bank Feed Conne…" at bounding box center [432, 179] width 376 height 235
type input "bConnectionSE"
type input "banConnectionSE"
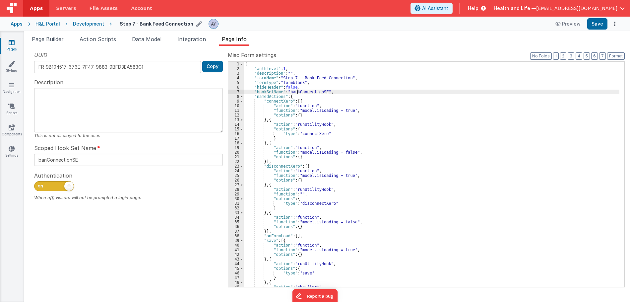
type input "bankConnectionSE"
type input "bankFConnectionSE"
type input "bankFeConnectionSE"
type input "bankFeeConnectionSE"
type input "bankFeedConnectionSE"
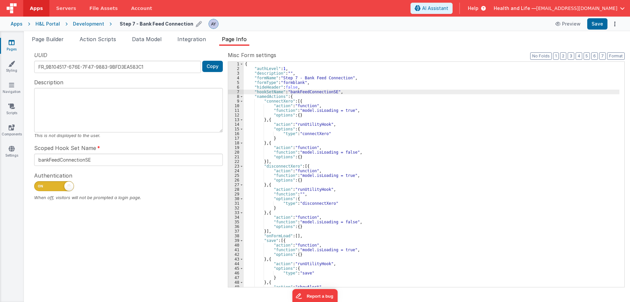
click at [339, 90] on div "{ "authLevel" : 1 , "description" : "" , "formName" : "Step 7 - Bank Feed Conne…" at bounding box center [432, 179] width 376 height 235
type input "bankFeedConnection"
click at [345, 111] on div "{ "authLevel" : 1 , "description" : "" , "formName" : "Step 7 - Bank Feed Conne…" at bounding box center [432, 179] width 376 height 235
click at [193, 47] on div "Snippet Library Name Type Accordion Element Alert Action Action authLogin Actio…" at bounding box center [327, 174] width 606 height 256
drag, startPoint x: 193, startPoint y: 44, endPoint x: 189, endPoint y: 44, distance: 4.0
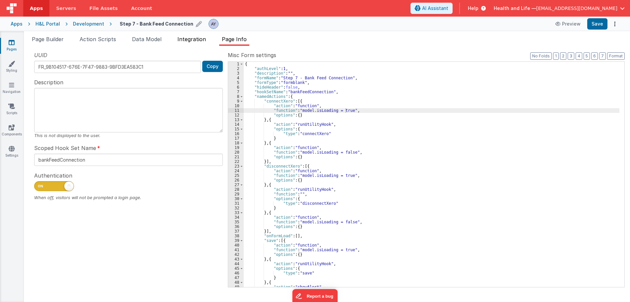
click at [193, 44] on li "Integration" at bounding box center [192, 40] width 34 height 11
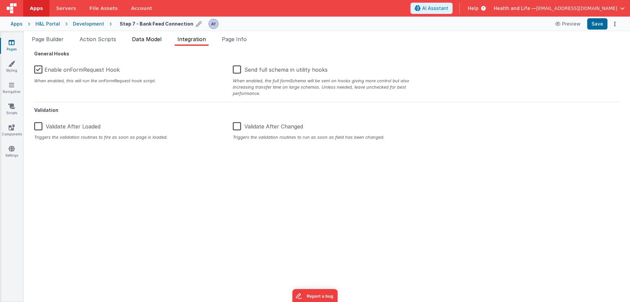
click at [155, 41] on span "Data Model" at bounding box center [147, 39] width 30 height 7
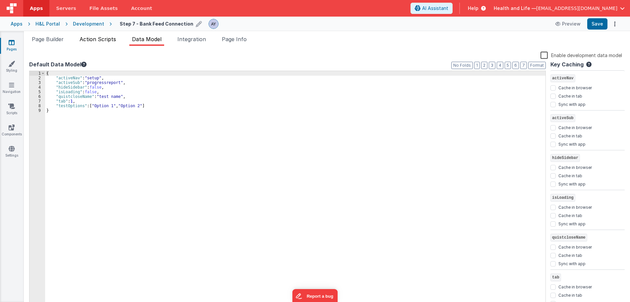
click at [94, 43] on li "Action Scripts" at bounding box center [98, 40] width 42 height 11
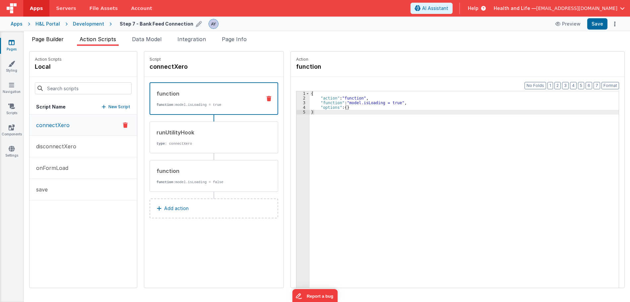
click at [47, 41] on span "Page Builder" at bounding box center [48, 39] width 32 height 7
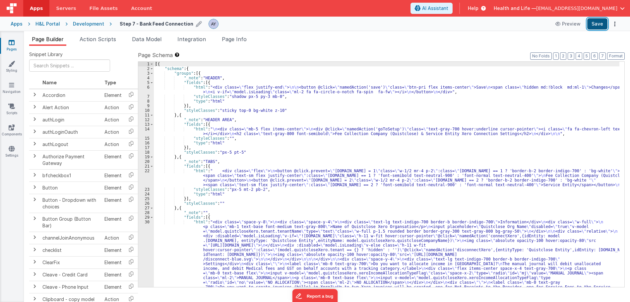
click at [600, 25] on button "Save" at bounding box center [598, 23] width 20 height 11
click at [81, 25] on div "Development" at bounding box center [88, 24] width 31 height 7
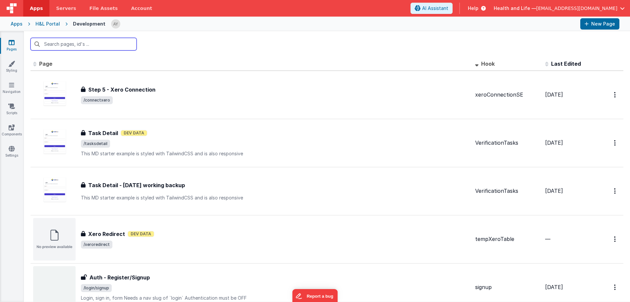
click at [83, 43] on input "text" at bounding box center [84, 44] width 106 height 13
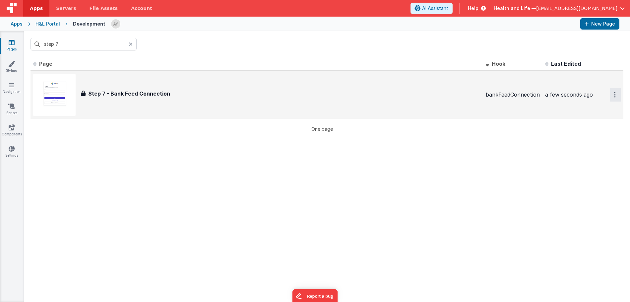
click at [610, 93] on button "Options" at bounding box center [615, 95] width 11 height 14
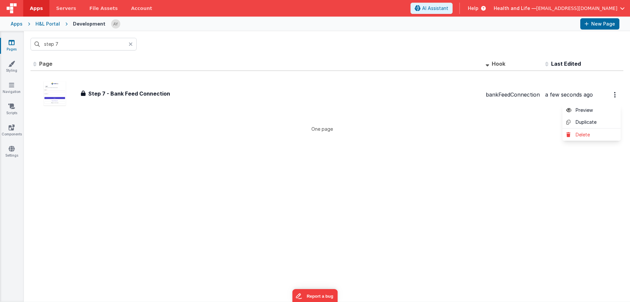
drag, startPoint x: 353, startPoint y: 168, endPoint x: 340, endPoint y: 153, distance: 19.7
click at [346, 159] on button at bounding box center [315, 151] width 630 height 302
click at [110, 44] on input "step 7" at bounding box center [84, 44] width 106 height 13
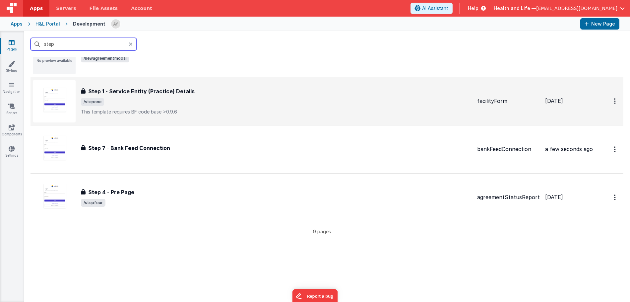
scroll to position [287, 0]
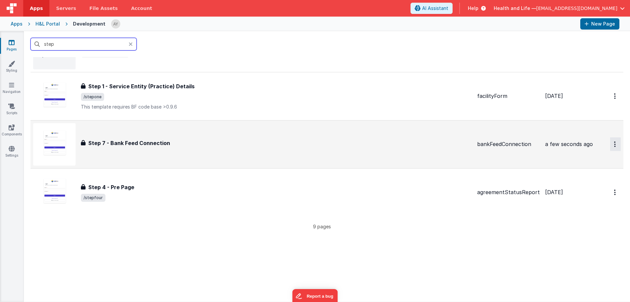
type input "step"
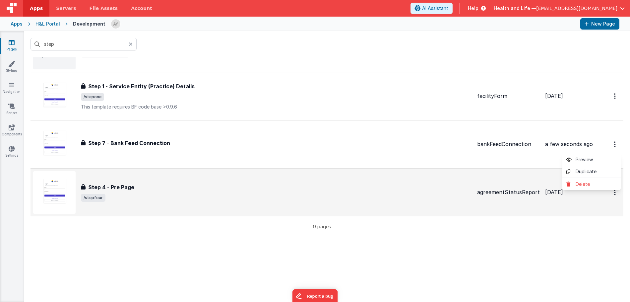
click at [11, 87] on button at bounding box center [315, 151] width 630 height 302
click at [12, 88] on icon at bounding box center [11, 85] width 5 height 7
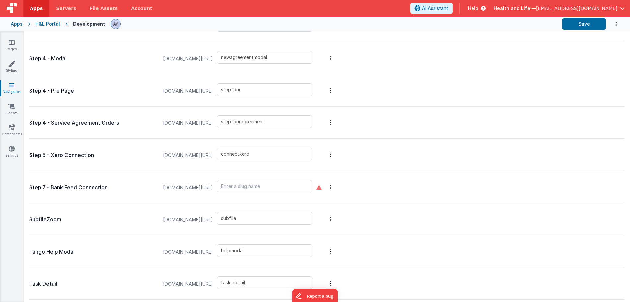
scroll to position [1733, 0]
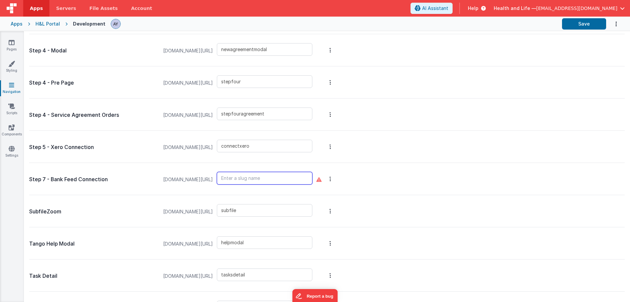
click at [278, 178] on input "text" at bounding box center [265, 178] width 96 height 13
paste input "connectbankfeed"
type input "connectbankfeed"
click at [388, 166] on div "Step 7 - Bank Feed Connection [DOMAIN_NAME][URL] connectbankfeed" at bounding box center [327, 179] width 596 height 32
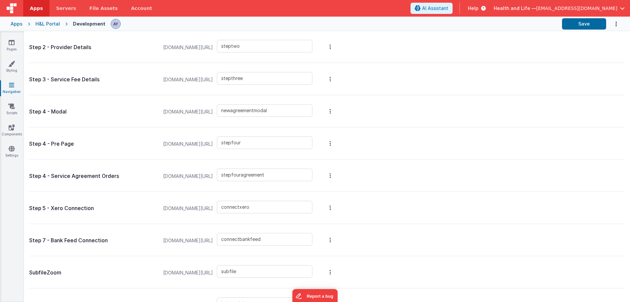
scroll to position [1668, 0]
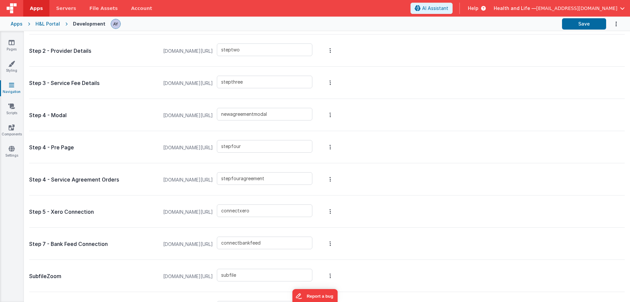
click at [570, 18] on div "Apps H&L Portal Development Save" at bounding box center [315, 24] width 630 height 15
click at [576, 23] on button "Save" at bounding box center [584, 23] width 44 height 11
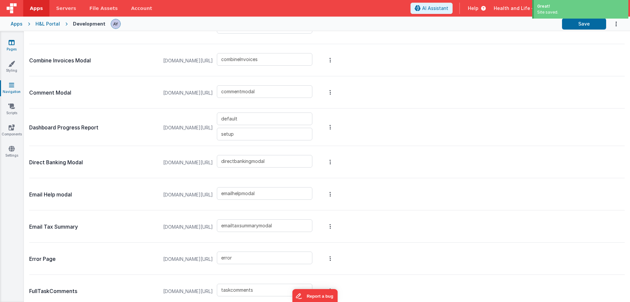
scroll to position [540, 0]
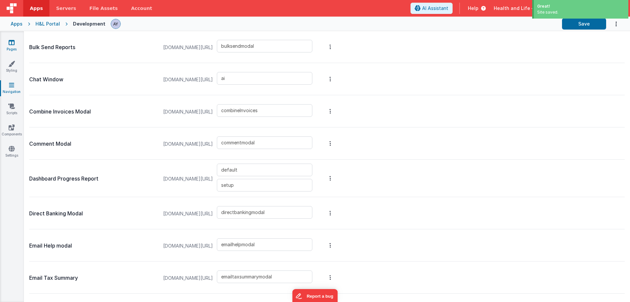
click at [18, 42] on link "Pages" at bounding box center [12, 45] width 24 height 13
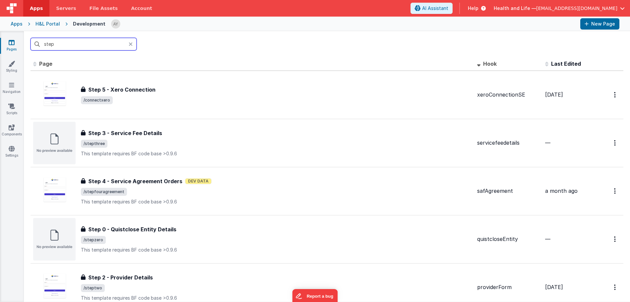
click at [101, 48] on input "step" at bounding box center [84, 44] width 106 height 13
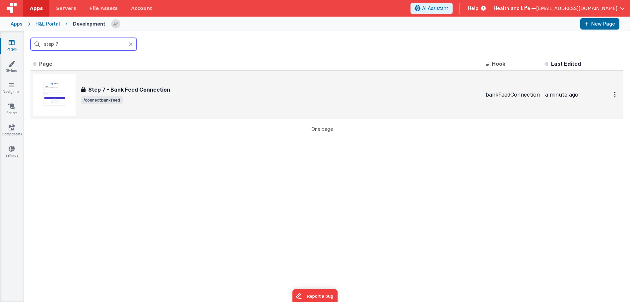
type input "step 7"
click at [224, 101] on span "/connectbankfeed" at bounding box center [281, 100] width 400 height 8
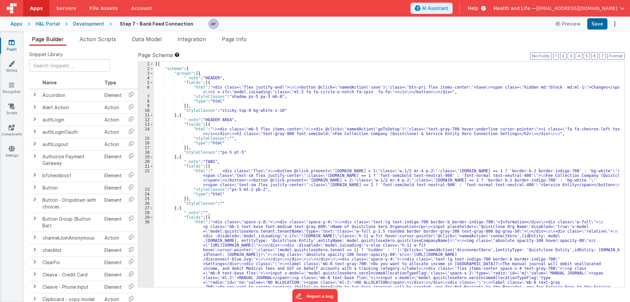
drag, startPoint x: 150, startPoint y: 239, endPoint x: 166, endPoint y: 228, distance: 19.9
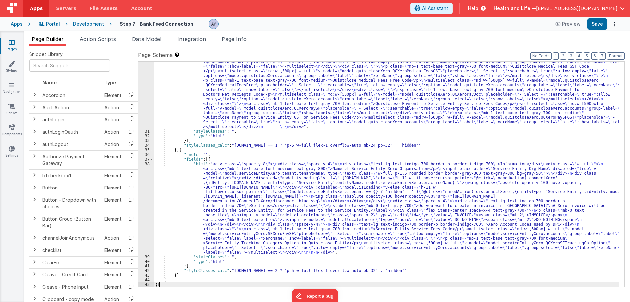
scroll to position [309, 0]
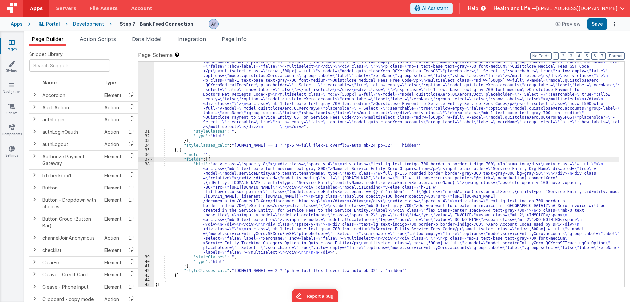
click at [257, 161] on div ""html" : "<div class= \" space-y-8 \" > \n <div class= \" space-y-4 \" > \n <di…" at bounding box center [387, 135] width 466 height 448
click at [264, 159] on div ""html" : "<div class= \" space-y-8 \" > \n <div class= \" space-y-4 \" > \n <di…" at bounding box center [387, 135] width 466 height 448
click at [267, 155] on div ""html" : "<div class= \" space-y-8 \" > \n <div class= \" space-y-4 \" > \n <di…" at bounding box center [387, 135] width 466 height 448
click at [270, 149] on div ""html" : "<div class= \" space-y-8 \" > \n <div class= \" space-y-4 \" > \n <di…" at bounding box center [387, 135] width 466 height 448
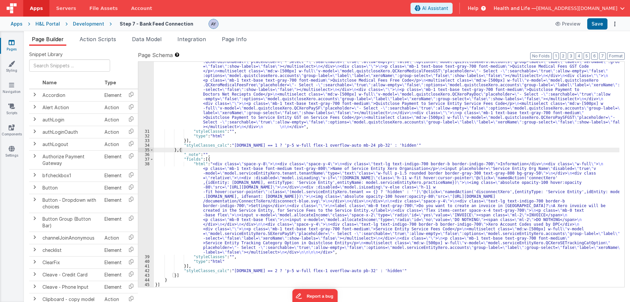
click at [94, 26] on div "Development" at bounding box center [88, 24] width 31 height 7
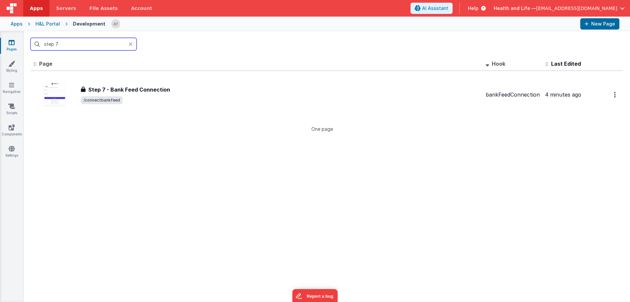
click at [107, 45] on input "step 7" at bounding box center [84, 44] width 106 height 13
drag, startPoint x: 110, startPoint y: 43, endPoint x: 1, endPoint y: 31, distance: 110.5
click at [0, 38] on html "Apps Servers File Assets Account Some FUTURE Slot AI Assistant Help Health and …" at bounding box center [315, 151] width 630 height 302
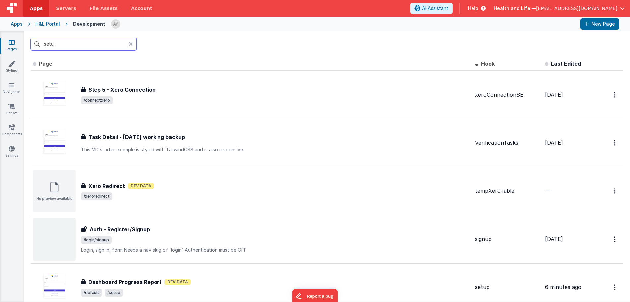
type input "setup"
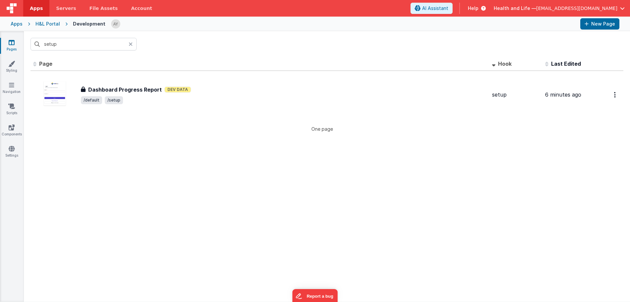
click at [243, 96] on div "Dashboard Progress Report Dashboard Progress Report Dev Data /default /setup" at bounding box center [284, 95] width 406 height 19
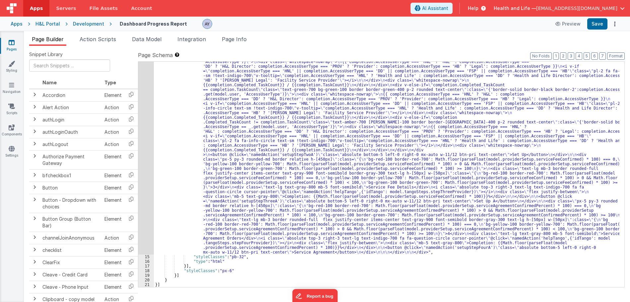
scroll to position [1117, 0]
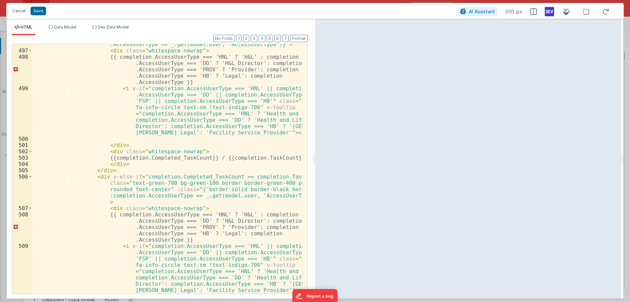
scroll to position [5398, 0]
click at [235, 209] on div "< div v-if = "completion.Completed_TaskCount == 0" class = "text-red-700 bg -re…" at bounding box center [167, 163] width 270 height 281
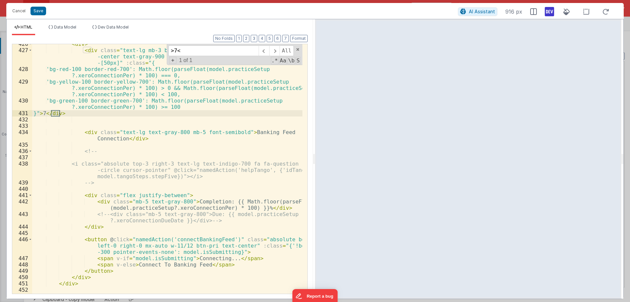
scroll to position [4669, 0]
type input ">7<"
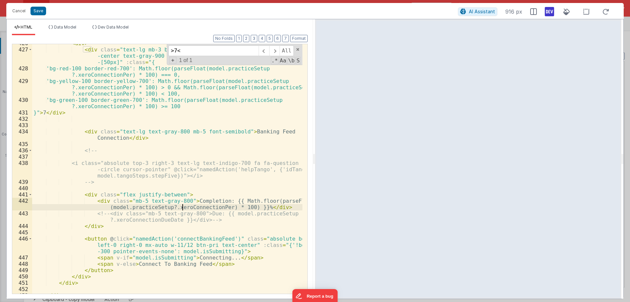
click at [183, 209] on div "< div > < div class = "text-lg mb-3 border rounded-full flex justify-center ite…" at bounding box center [167, 171] width 270 height 262
click at [190, 208] on div "< div > < div class = "text-lg mb-3 border rounded-full flex justify-center ite…" at bounding box center [167, 171] width 270 height 262
click at [157, 209] on div "< div > < div class = "text-lg mb-3 border rounded-full flex justify-center ite…" at bounding box center [167, 171] width 270 height 262
click at [66, 25] on span "Data Model" at bounding box center [65, 27] width 22 height 5
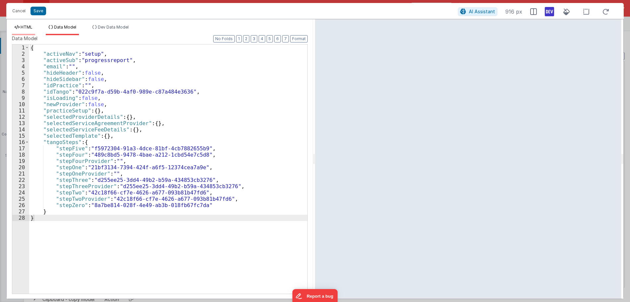
click at [18, 30] on li "HTML" at bounding box center [23, 30] width 23 height 11
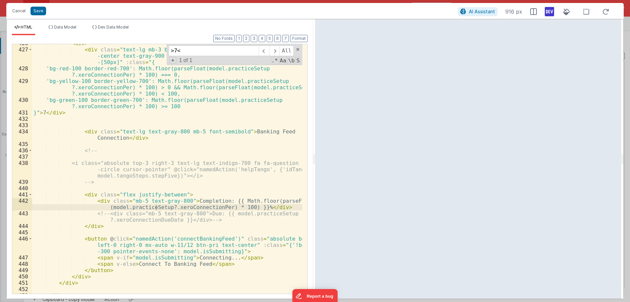
click at [188, 202] on div "< div > < div class = "text-lg mb-3 border rounded-full flex justify-center ite…" at bounding box center [167, 171] width 270 height 262
drag, startPoint x: 220, startPoint y: 200, endPoint x: 244, endPoint y: 206, distance: 24.2
click at [244, 206] on div "< div > < div class = "text-lg mb-3 border rounded-full flex justify-center ite…" at bounding box center [167, 171] width 270 height 262
click at [230, 203] on div "< div > < div class = "text-lg mb-3 border rounded-full flex justify-center ite…" at bounding box center [167, 168] width 270 height 249
click at [252, 206] on div "< div > < div class = "text-lg mb-3 border rounded-full flex justify-center ite…" at bounding box center [167, 171] width 270 height 262
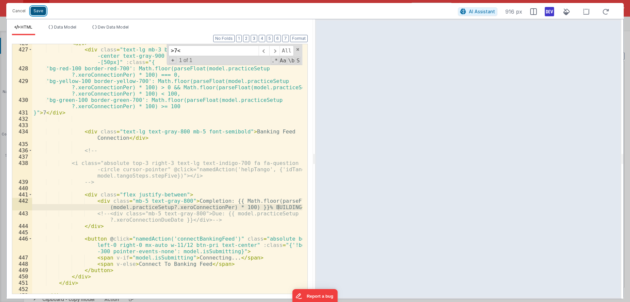
click at [35, 12] on button "Save" at bounding box center [39, 11] width 16 height 9
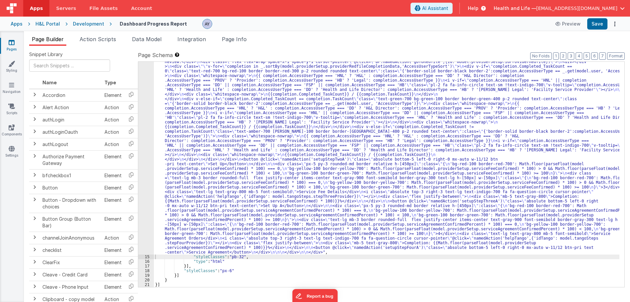
scroll to position [1024, 0]
drag, startPoint x: 595, startPoint y: 24, endPoint x: 530, endPoint y: 0, distance: 69.1
click at [595, 24] on button "Save" at bounding box center [598, 23] width 20 height 11
click at [86, 24] on div "Development" at bounding box center [88, 24] width 31 height 7
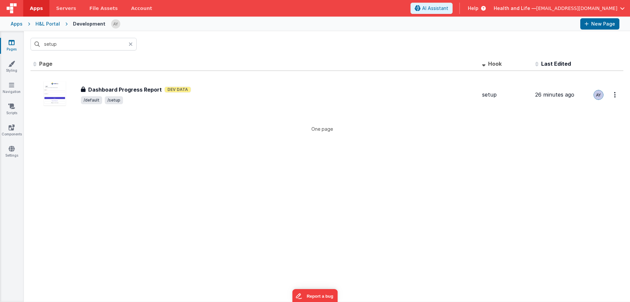
click at [132, 42] on icon at bounding box center [131, 43] width 4 height 5
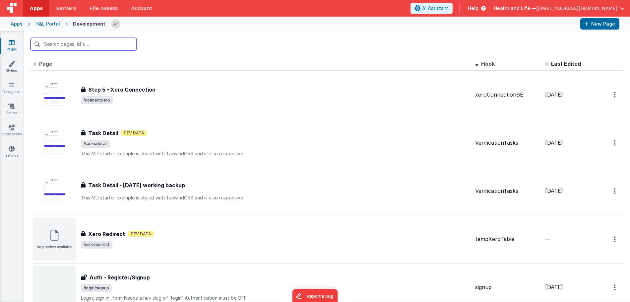
click at [73, 40] on input "text" at bounding box center [84, 44] width 106 height 13
click at [150, 60] on th "Page" at bounding box center [252, 63] width 442 height 13
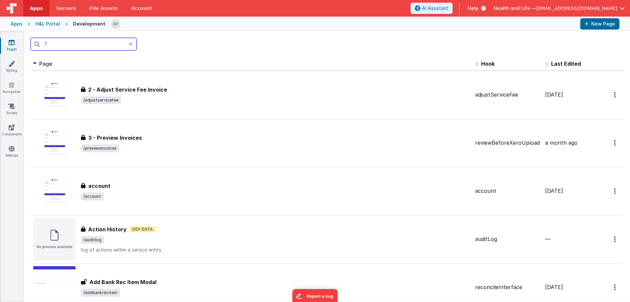
drag, startPoint x: 64, startPoint y: 45, endPoint x: 1, endPoint y: 47, distance: 62.4
click at [0, 49] on html "Apps Servers File Assets Account Some FUTURE Slot AI Assistant Help Health and …" at bounding box center [315, 151] width 630 height 302
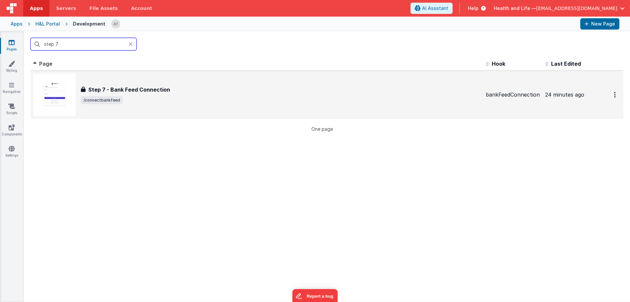
type input "step 7"
click at [151, 93] on h3 "Step 7 - Bank Feed Connection" at bounding box center [129, 90] width 82 height 8
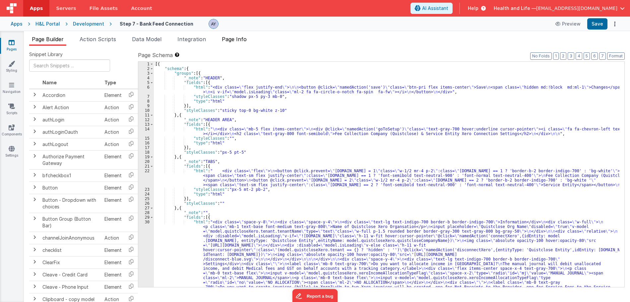
click at [247, 41] on span "Page Info" at bounding box center [234, 39] width 25 height 7
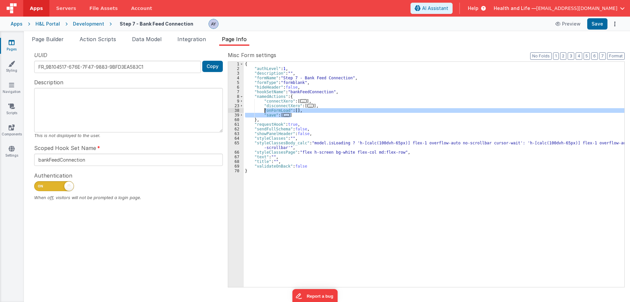
drag, startPoint x: 297, startPoint y: 116, endPoint x: 275, endPoint y: 110, distance: 22.7
click at [269, 112] on div "{ "authLevel" : 1 , "description" : "" , "formName" : "Step 7 - Bank Feed Conne…" at bounding box center [434, 179] width 381 height 235
click at [284, 100] on div "{ "authLevel" : 1 , "description" : "" , "formName" : "Step 7 - Bank Feed Conne…" at bounding box center [434, 179] width 381 height 235
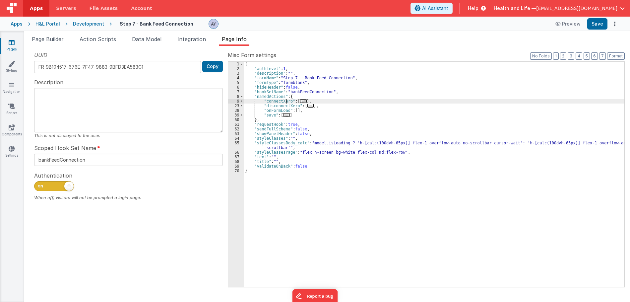
click at [287, 100] on div "{ "authLevel" : 1 , "description" : "" , "formName" : "Step 7 - Bank Feed Conne…" at bounding box center [434, 179] width 381 height 235
click at [303, 100] on span "..." at bounding box center [303, 101] width 7 height 4
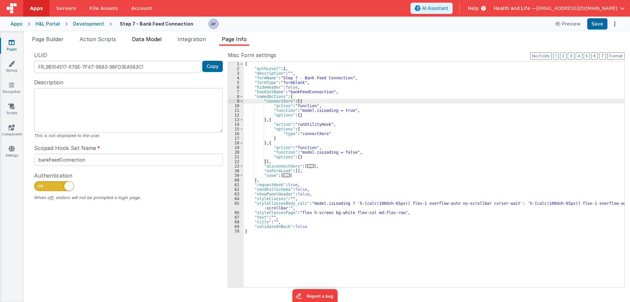
click at [158, 45] on li "Data Model" at bounding box center [146, 40] width 35 height 11
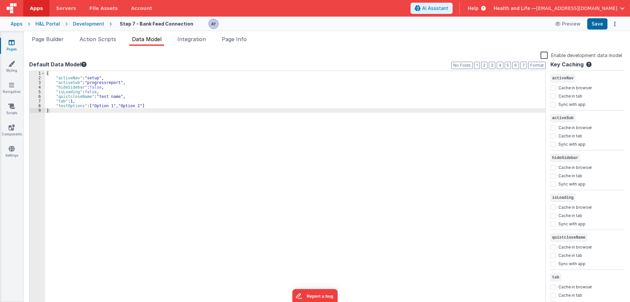
click at [109, 46] on div "Snippet Library Name Type Accordion Element Alert Action Action authLogin Actio…" at bounding box center [327, 179] width 606 height 267
click at [110, 43] on li "Action Scripts" at bounding box center [98, 40] width 42 height 11
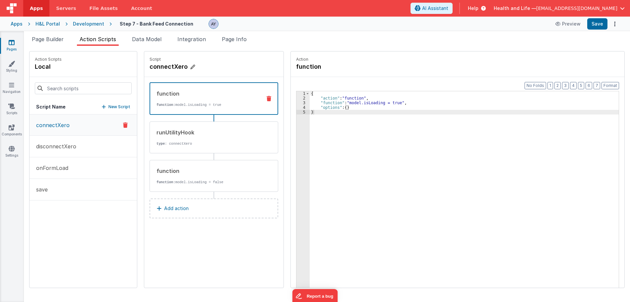
click at [193, 66] on h4 "connectXero" at bounding box center [200, 66] width 100 height 9
click at [177, 66] on input "connectXero" at bounding box center [183, 66] width 66 height 9
drag, startPoint x: 191, startPoint y: 66, endPoint x: 168, endPoint y: 68, distance: 23.3
click at [168, 68] on input "connectXero" at bounding box center [183, 66] width 66 height 9
type input "connectBankFeed"
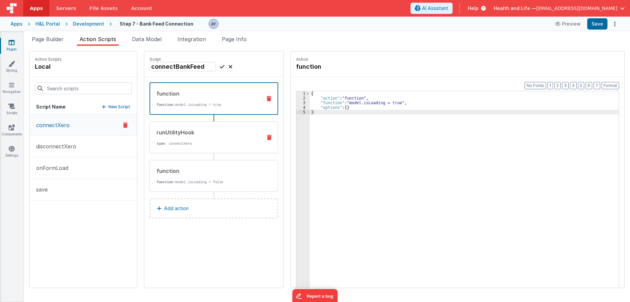
click at [261, 139] on button at bounding box center [269, 137] width 17 height 5
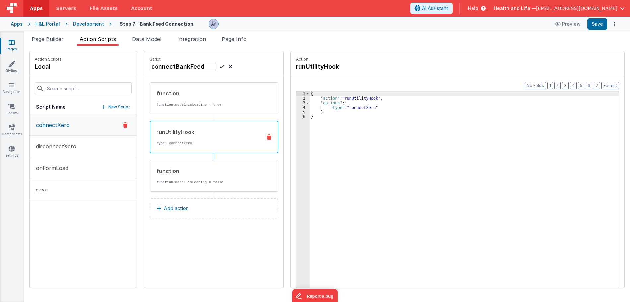
click at [220, 66] on icon at bounding box center [222, 67] width 5 height 8
click at [267, 136] on icon at bounding box center [269, 136] width 5 height 5
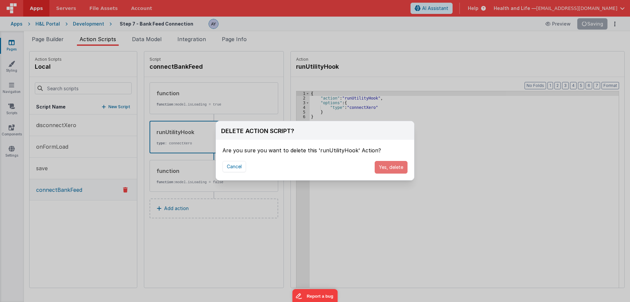
click at [399, 173] on button "Yes, delete" at bounding box center [391, 167] width 33 height 13
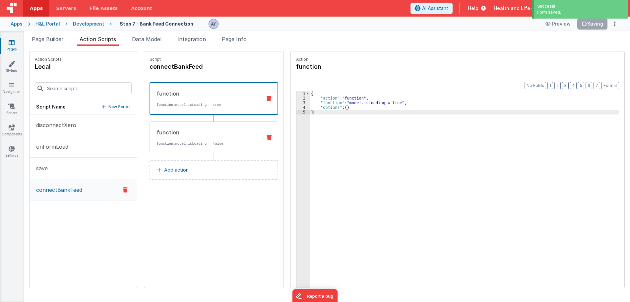
click at [267, 138] on icon at bounding box center [269, 137] width 5 height 5
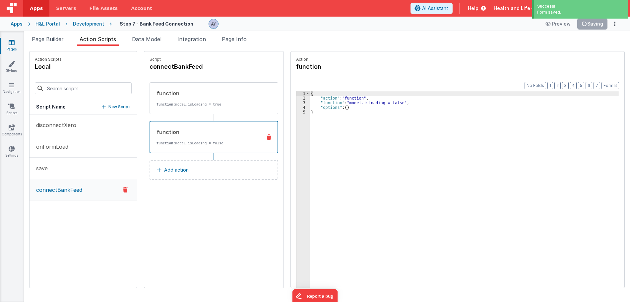
click at [267, 136] on icon at bounding box center [269, 136] width 5 height 5
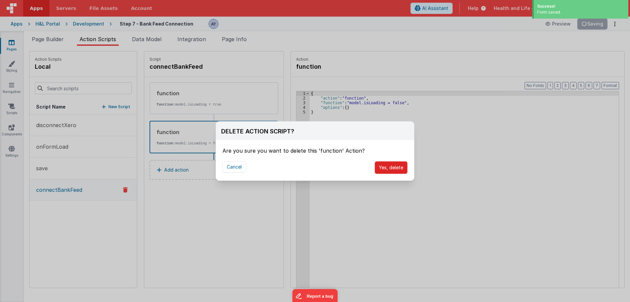
click at [385, 168] on button "Yes, delete" at bounding box center [391, 167] width 33 height 13
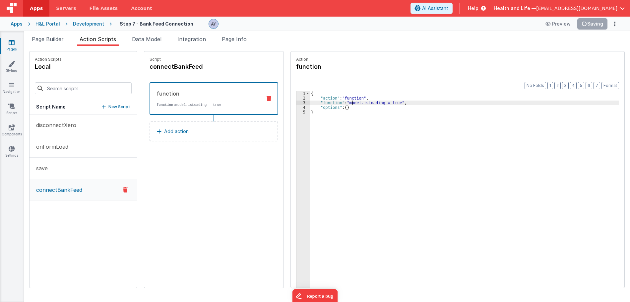
click at [347, 103] on div "{ "action" : "function" , "function" : "model.isLoading = true" , "options" : {…" at bounding box center [468, 204] width 316 height 226
drag, startPoint x: 344, startPoint y: 103, endPoint x: 390, endPoint y: 103, distance: 46.1
click at [390, 103] on div "{ "action" : "function" , "function" : "model.isLoading = true" , "options" : {…" at bounding box center [468, 204] width 316 height 226
click at [69, 129] on button "disconnectXero" at bounding box center [83, 125] width 107 height 22
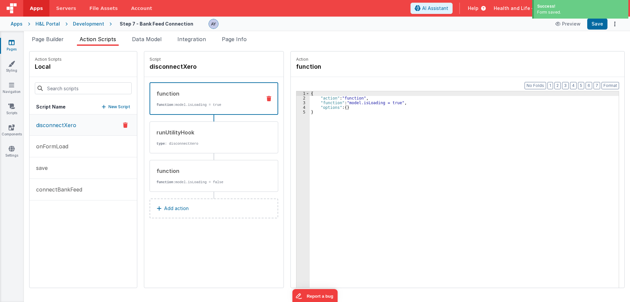
click at [174, 62] on p "Script" at bounding box center [214, 59] width 129 height 5
click at [177, 65] on h4 "disconnectXero" at bounding box center [200, 66] width 100 height 9
drag, startPoint x: 178, startPoint y: 66, endPoint x: 241, endPoint y: 67, distance: 63.7
click at [241, 67] on div "disconnectXero" at bounding box center [214, 66] width 129 height 9
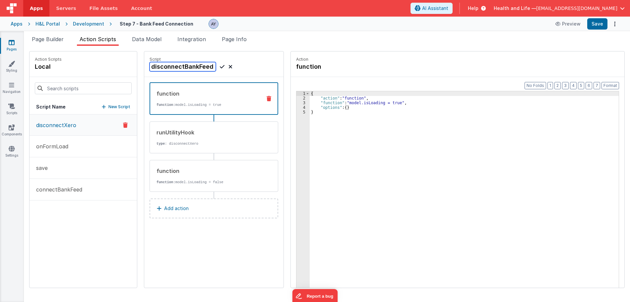
type input "disconnectBankFeed"
click at [220, 68] on icon at bounding box center [222, 67] width 5 height 8
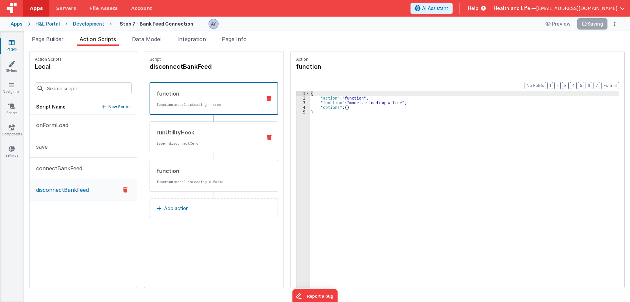
click at [232, 134] on div "runUtilityHook" at bounding box center [207, 132] width 100 height 8
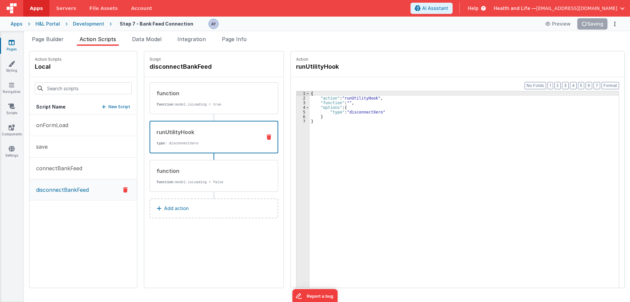
click at [267, 138] on icon at bounding box center [269, 136] width 5 height 5
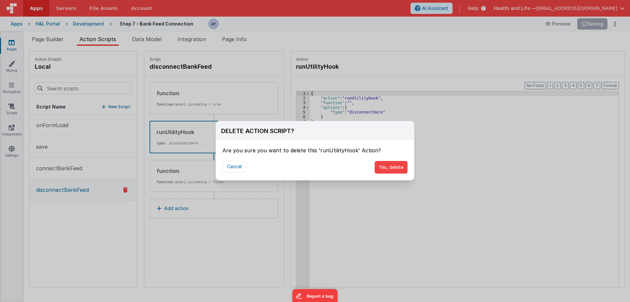
click at [389, 175] on div "Cancel Yes, delete" at bounding box center [315, 167] width 198 height 26
click at [390, 171] on button "Yes, delete" at bounding box center [391, 167] width 33 height 13
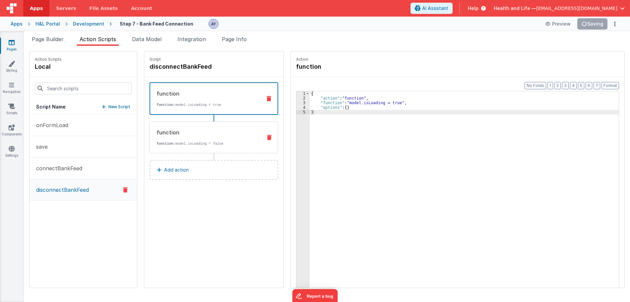
click at [247, 132] on div "function" at bounding box center [207, 132] width 100 height 8
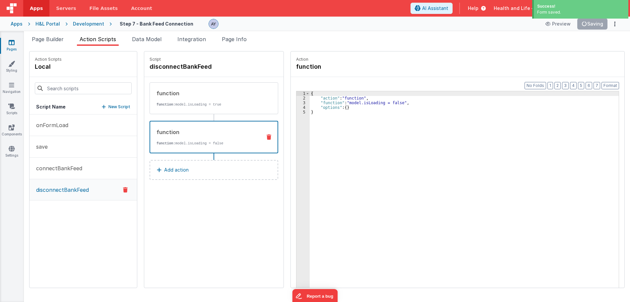
click at [265, 139] on button at bounding box center [268, 136] width 17 height 5
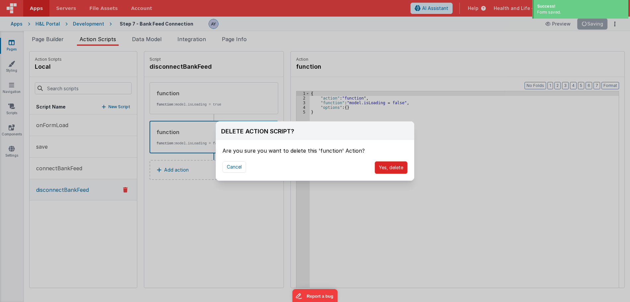
click at [385, 169] on button "Yes, delete" at bounding box center [391, 167] width 33 height 13
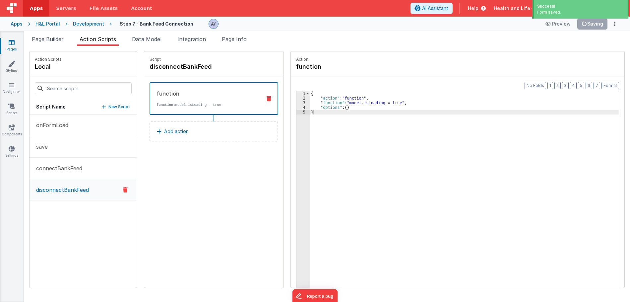
click at [214, 97] on div "function" at bounding box center [207, 94] width 100 height 8
click at [63, 167] on p "connectBankFeed" at bounding box center [57, 168] width 50 height 8
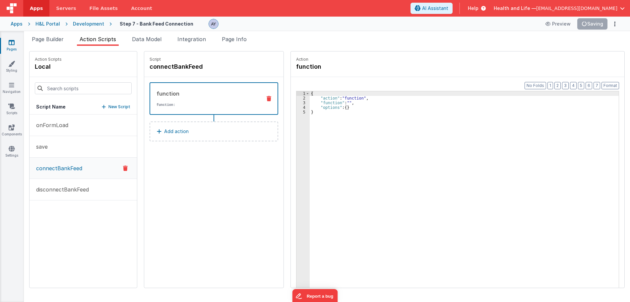
click at [342, 103] on div "{ "action" : "function" , "function" : "" , "options" : { } }" at bounding box center [468, 204] width 316 height 226
click at [54, 192] on p "disconnectBankFeed" at bounding box center [60, 189] width 57 height 8
click at [60, 172] on p "connectBankFeed" at bounding box center [57, 168] width 50 height 8
click at [61, 186] on p "disconnectBankFeed" at bounding box center [60, 189] width 57 height 8
click at [64, 173] on button "connectBankFeed" at bounding box center [83, 169] width 107 height 22
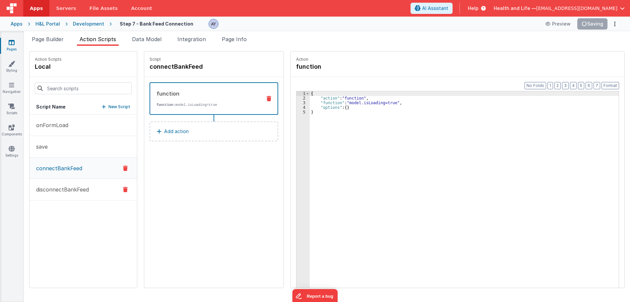
click at [65, 193] on p "disconnectBankFeed" at bounding box center [60, 189] width 57 height 8
click at [67, 173] on button "connectBankFeed" at bounding box center [83, 169] width 107 height 22
drag, startPoint x: 69, startPoint y: 186, endPoint x: 68, endPoint y: 171, distance: 15.3
click at [68, 180] on button "disconnectBankFeed" at bounding box center [83, 190] width 107 height 22
click at [68, 171] on p "connectBankFeed" at bounding box center [57, 168] width 50 height 8
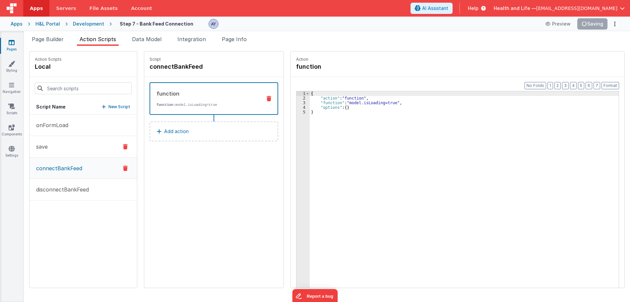
click at [67, 153] on button "save" at bounding box center [83, 147] width 107 height 22
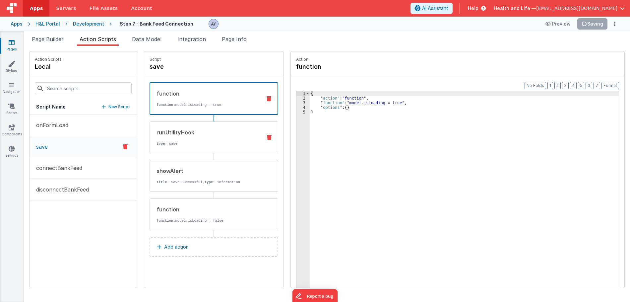
click at [214, 130] on div "runUtilityHook" at bounding box center [207, 132] width 100 height 8
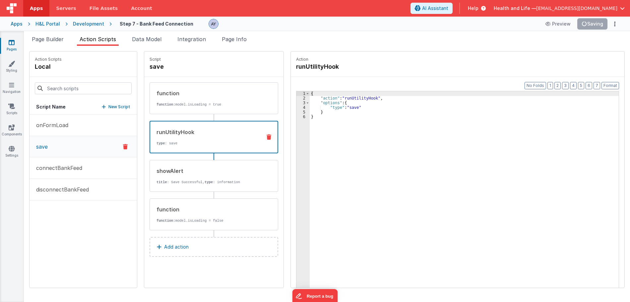
click at [267, 136] on icon at bounding box center [269, 136] width 5 height 5
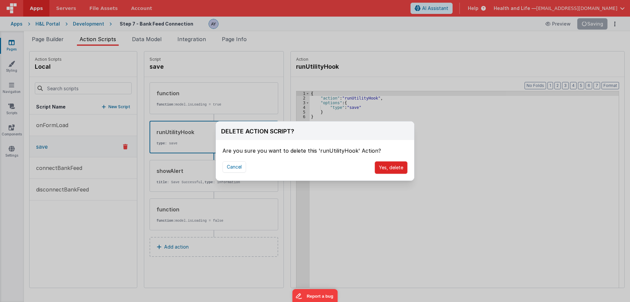
click at [394, 169] on button "Yes, delete" at bounding box center [391, 167] width 33 height 13
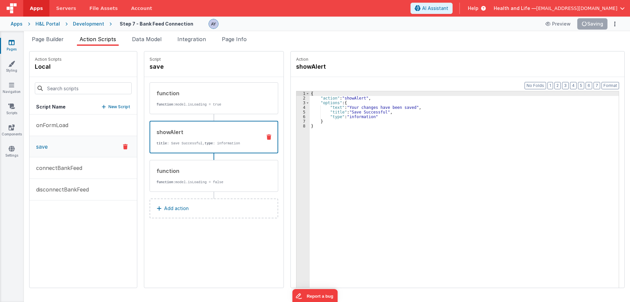
click at [260, 137] on button at bounding box center [268, 136] width 17 height 5
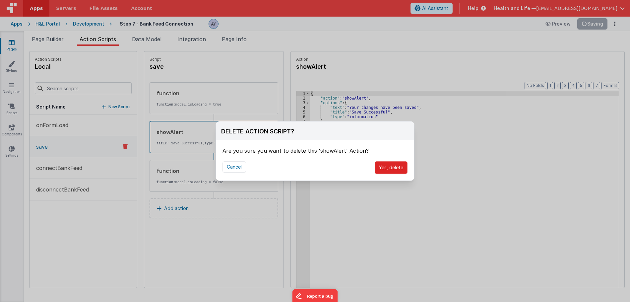
click at [382, 166] on button "Yes, delete" at bounding box center [391, 167] width 33 height 13
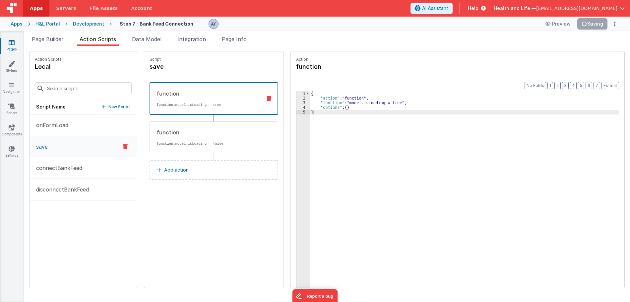
click at [0, 0] on button at bounding box center [0, 0] width 0 height 0
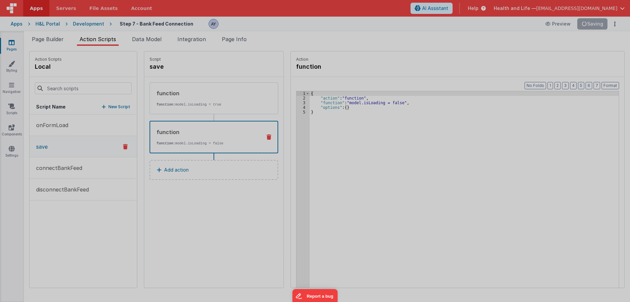
click at [262, 133] on div "DELETE ACTION SCRIPT?" at bounding box center [315, 124] width 198 height 19
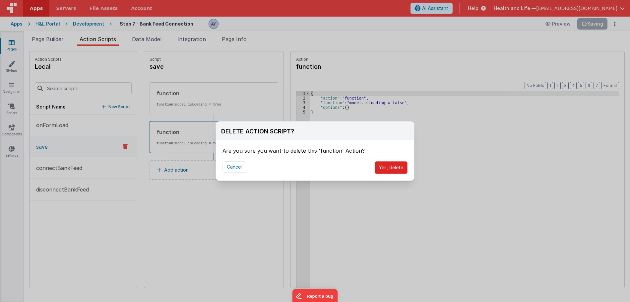
click at [383, 167] on button "Yes, delete" at bounding box center [391, 167] width 33 height 13
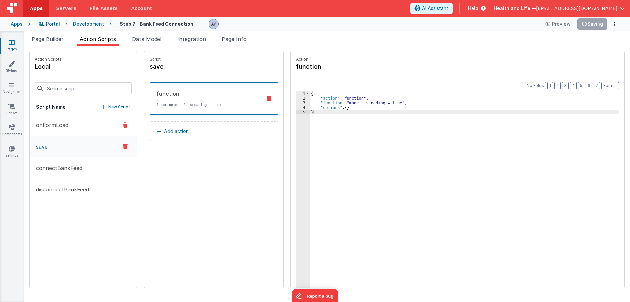
click at [74, 123] on button "onFormLoad" at bounding box center [83, 125] width 107 height 22
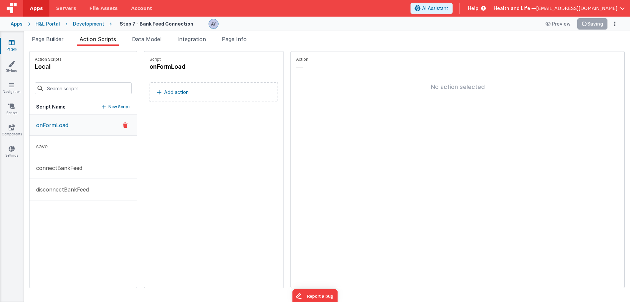
click at [67, 128] on p "onFormLoad" at bounding box center [50, 125] width 36 height 8
click at [36, 42] on li "Page Builder" at bounding box center [47, 40] width 37 height 11
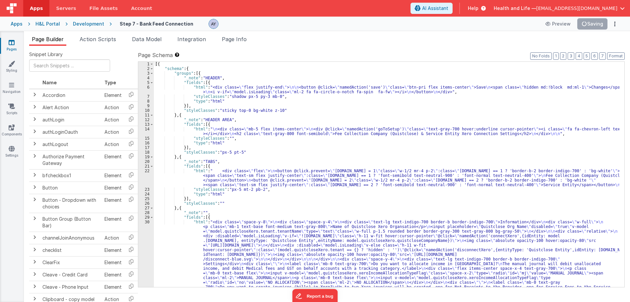
click at [249, 87] on div "[{ "schema" : { "groups" : [{ "_note" : "HEADER" , "fields" : [{ "html" : "<div…" at bounding box center [387, 286] width 466 height 448
click at [291, 124] on div "[{ "schema" : { "groups" : [{ "_note" : "HEADER" , "fields" : [{ "html" : "<div…" at bounding box center [387, 286] width 466 height 448
click at [311, 132] on div "[{ "schema" : { "groups" : [{ "_note" : "HEADER" , "fields" : [{ "html" : "<div…" at bounding box center [387, 286] width 466 height 448
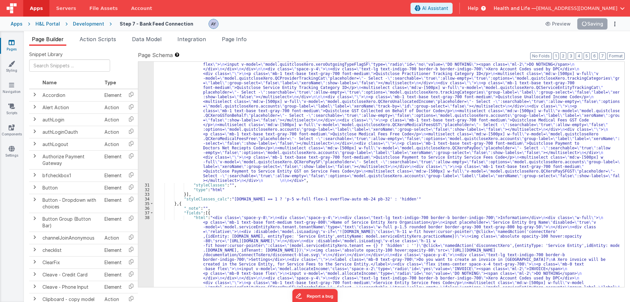
scroll to position [258, 0]
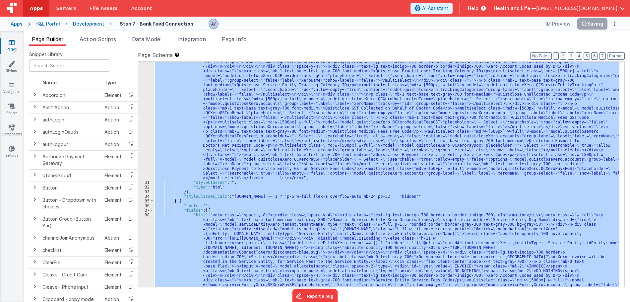
click at [398, 234] on div ""html" : "<div class= \" space-y-8 \" > \n <div class= \" space-y-4 \" > \n <di…" at bounding box center [387, 174] width 466 height 225
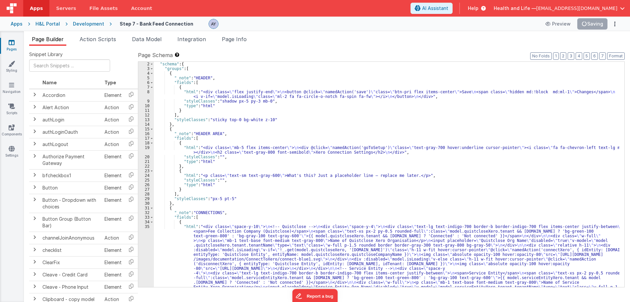
scroll to position [0, 0]
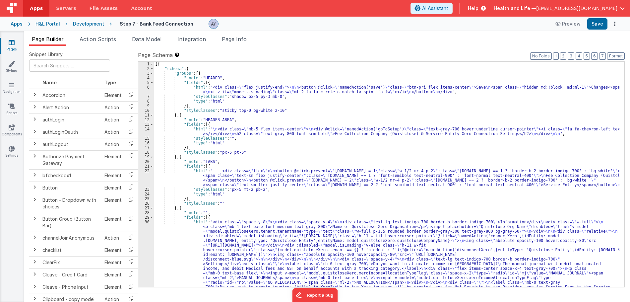
drag, startPoint x: 0, startPoint y: 0, endPoint x: 342, endPoint y: 107, distance: 358.4
click at [342, 107] on div "[{ "schema" : { "groups" : [{ "_note" : "HEADER" , "fields" : [{ "html" : "<div…" at bounding box center [387, 286] width 466 height 448
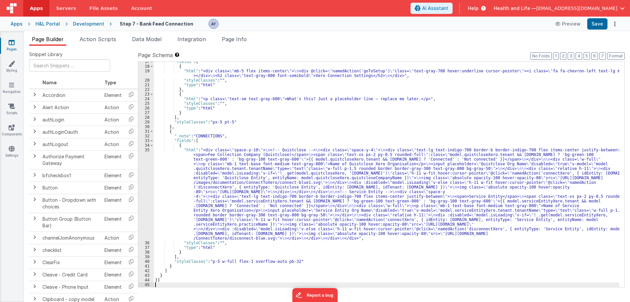
scroll to position [81, 0]
click at [602, 26] on button "Save" at bounding box center [598, 23] width 20 height 11
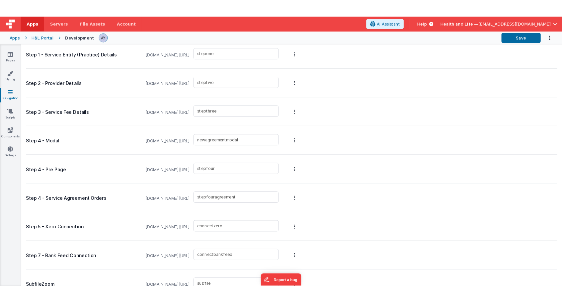
scroll to position [1644, 0]
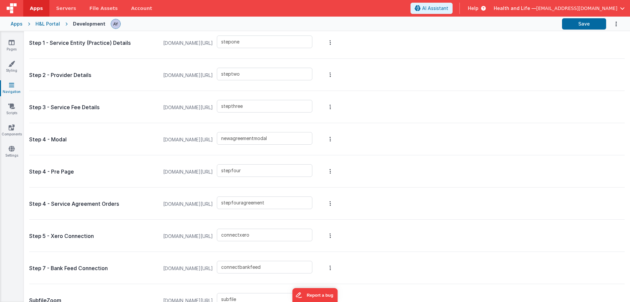
click at [508, 115] on div "Step 3 - Service Fee Details [DOMAIN_NAME][URL] stepthree" at bounding box center [327, 107] width 596 height 32
click at [363, 248] on button at bounding box center [315, 151] width 630 height 302
click at [13, 51] on link "Pages" at bounding box center [12, 45] width 24 height 13
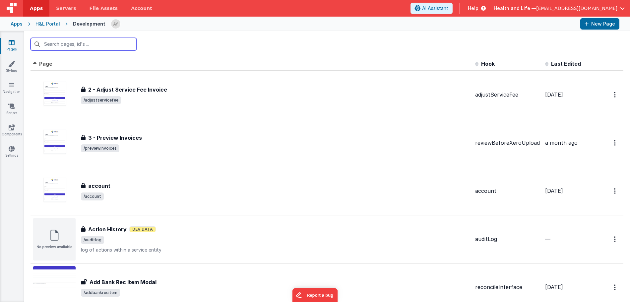
click at [124, 46] on input "text" at bounding box center [84, 44] width 106 height 13
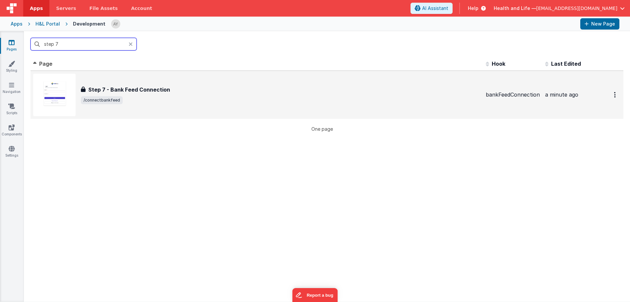
type input "step 7"
click at [133, 85] on div "Step 7 - Bank Feed Connection Step 7 - Bank Feed Connection /connectbankfeed" at bounding box center [257, 95] width 448 height 42
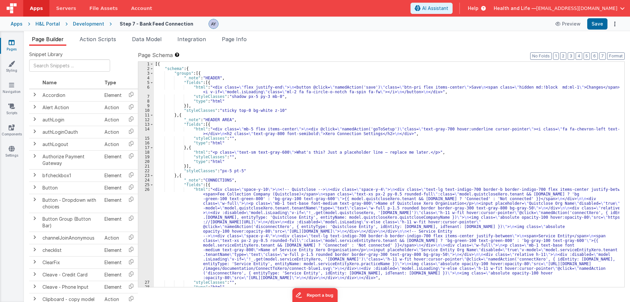
drag, startPoint x: 222, startPoint y: 82, endPoint x: 316, endPoint y: 10, distance: 118.6
click at [222, 82] on div "[{ "schema" : { "groups" : [{ "_note" : "HEADER" , "fields" : [{ "html" : "<div…" at bounding box center [387, 179] width 466 height 235
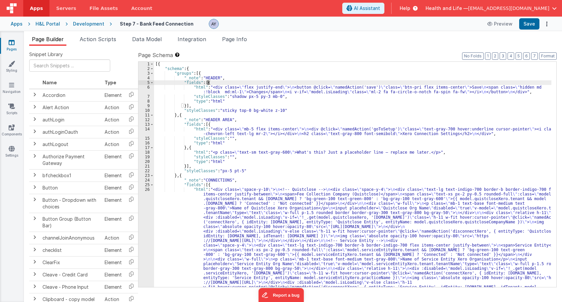
scroll to position [44, 0]
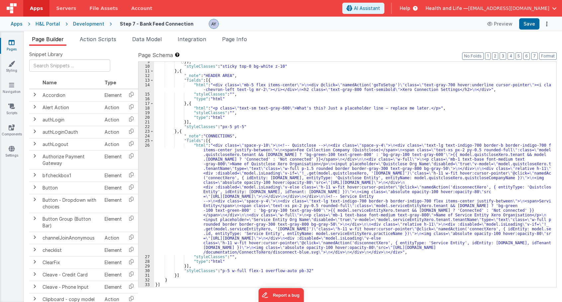
click at [308, 162] on div "}] , "styleClasses" : "sticky top-0 bg-white z-10" } , { "_note" : "HEADER AREA…" at bounding box center [352, 176] width 397 height 235
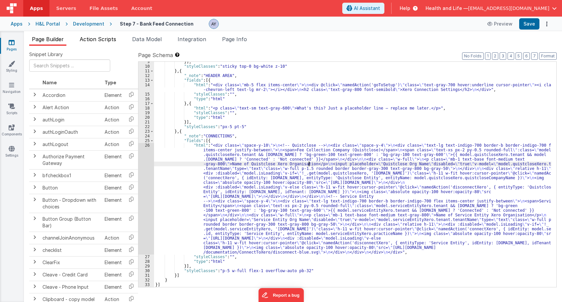
click at [101, 40] on span "Action Scripts" at bounding box center [98, 39] width 36 height 7
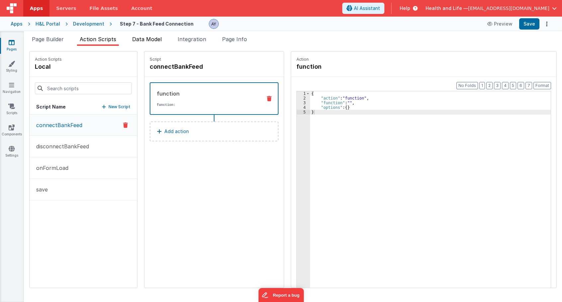
click at [137, 36] on span "Data Model" at bounding box center [147, 39] width 30 height 7
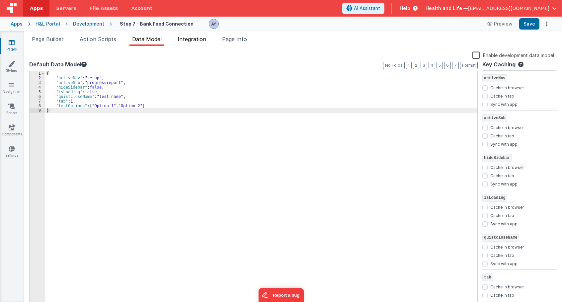
click at [194, 38] on span "Integration" at bounding box center [192, 39] width 29 height 7
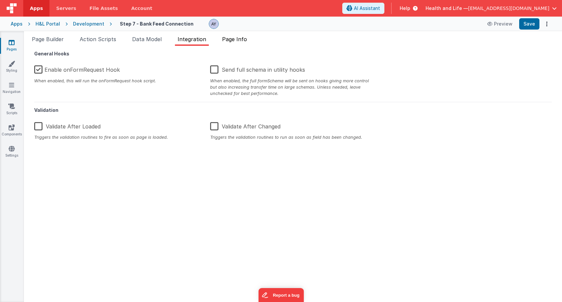
click at [247, 36] on span "Page Info" at bounding box center [234, 39] width 25 height 7
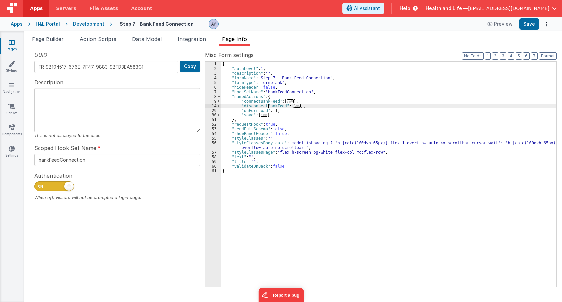
click at [267, 107] on div "{ "authLevel" : 1 , "description" : "" , "formName" : "Step 7 - Bank Feed Conne…" at bounding box center [388, 179] width 335 height 235
click at [279, 146] on div "{ "authLevel" : 1 , "description" : "" , "formName" : "Step 7 - Bank Feed Conne…" at bounding box center [388, 179] width 335 height 235
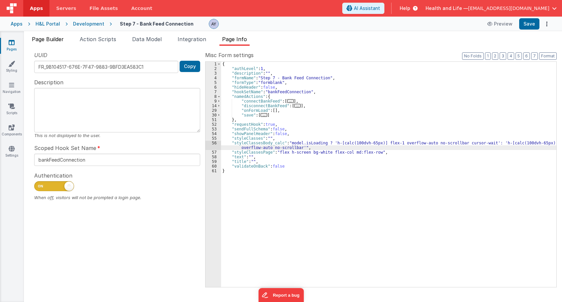
click at [54, 38] on span "Page Builder" at bounding box center [48, 39] width 32 height 7
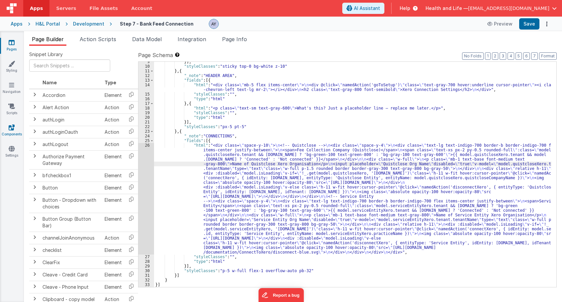
click at [17, 124] on link "Components" at bounding box center [12, 130] width 24 height 13
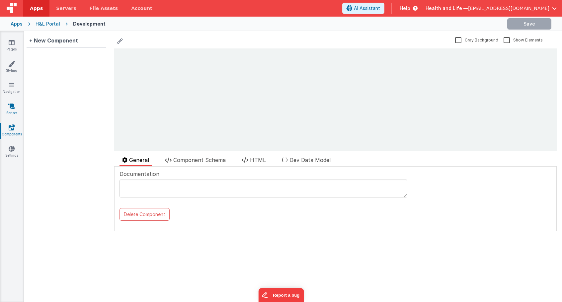
click at [13, 108] on icon at bounding box center [11, 106] width 7 height 7
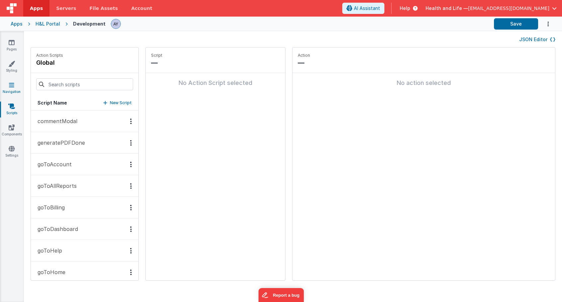
click at [17, 87] on link "Navigation" at bounding box center [12, 88] width 24 height 13
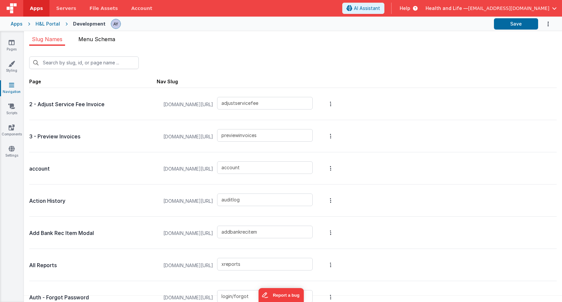
click at [97, 43] on li "Menu Schema" at bounding box center [97, 40] width 42 height 11
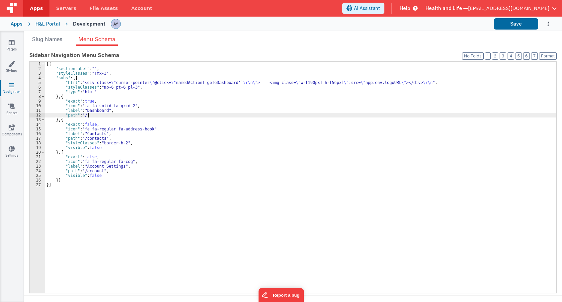
click at [125, 114] on div "[{ "sectionLabel" : "" , "styleClasses" : "!mx-3" , "subs" : [{ "html" : "<div …" at bounding box center [300, 182] width 511 height 241
click at [53, 39] on span "Slug Names" at bounding box center [47, 39] width 31 height 7
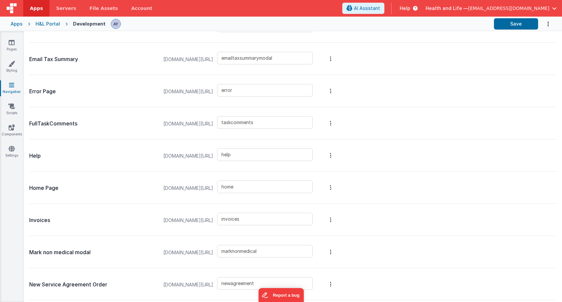
scroll to position [752, 0]
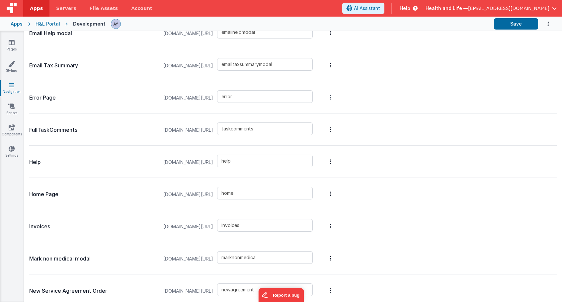
click at [372, 137] on button at bounding box center [281, 151] width 562 height 302
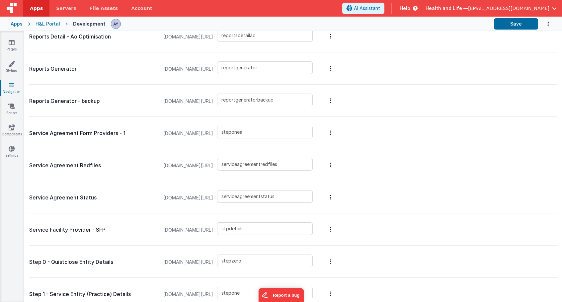
scroll to position [1393, 0]
click at [239, 121] on div "steponea" at bounding box center [267, 132] width 100 height 25
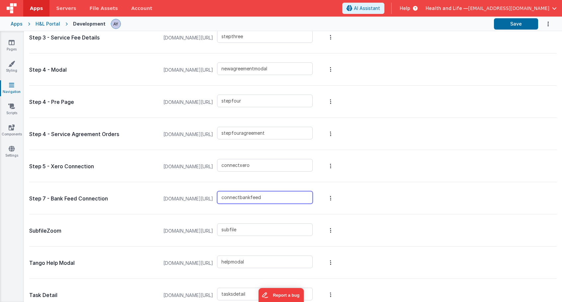
click at [284, 202] on input "connectbankfeed" at bounding box center [265, 197] width 96 height 13
click at [508, 23] on button "Save" at bounding box center [516, 23] width 44 height 11
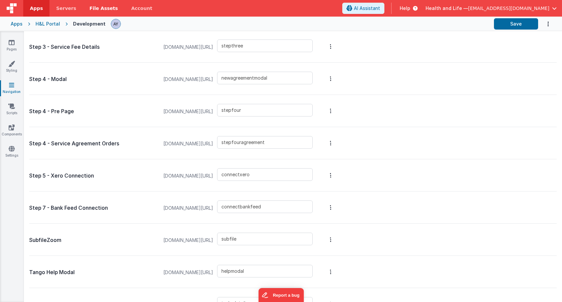
scroll to position [1700, 0]
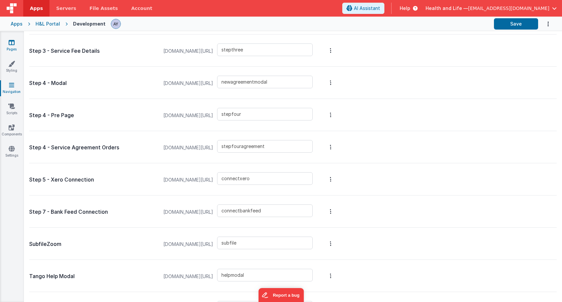
click at [20, 46] on link "Pages" at bounding box center [12, 45] width 24 height 13
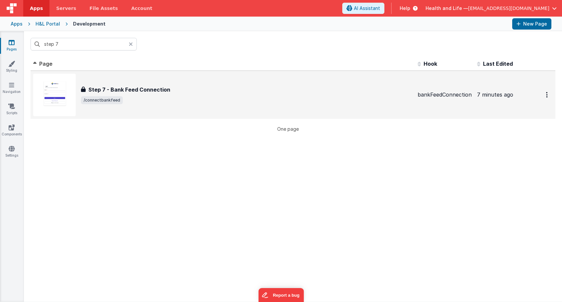
click at [96, 83] on div "Step 7 - Bank Feed Connection Step 7 - Bank Feed Connection /connectbankfeed" at bounding box center [222, 95] width 379 height 42
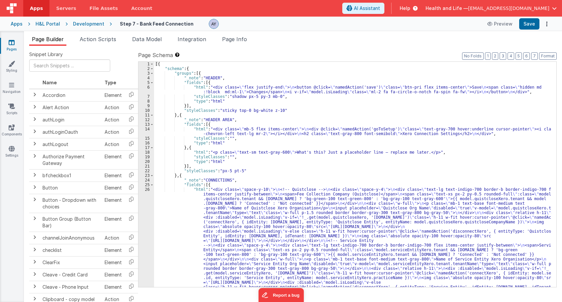
scroll to position [44, 0]
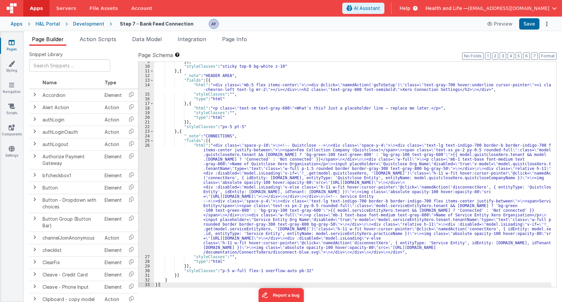
click at [149, 173] on div "26" at bounding box center [146, 198] width 16 height 111
click at [149, 172] on div "26" at bounding box center [146, 198] width 16 height 111
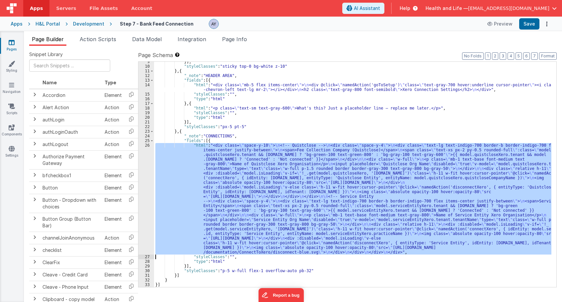
click at [148, 170] on div "26" at bounding box center [146, 198] width 16 height 111
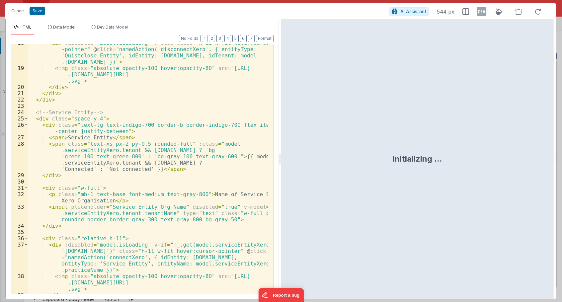
scroll to position [200, 0]
click at [21, 15] on button "Cancel" at bounding box center [18, 10] width 20 height 9
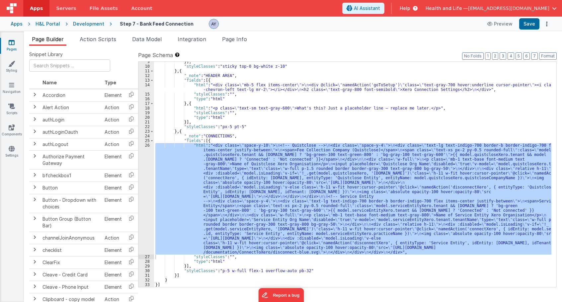
scroll to position [44, 0]
click at [140, 172] on div "26" at bounding box center [146, 198] width 16 height 111
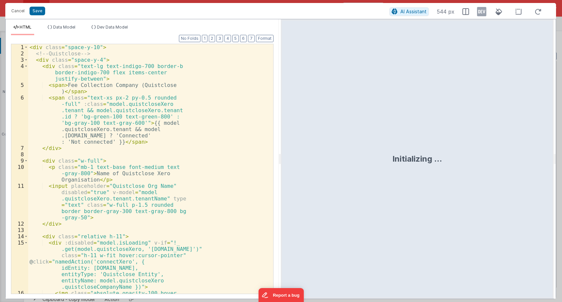
click at [166, 158] on div "< div class = "space-y-10" > <!-- Quistclose --> < div class = "space-y-4" > < …" at bounding box center [148, 184] width 240 height 281
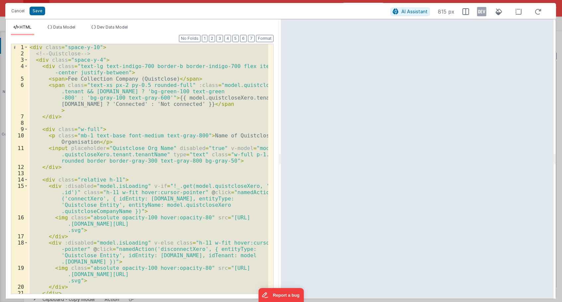
click at [76, 101] on div "< div class = "space-y-10" > <!-- Quistclose --> < div class = "space-y-4" > < …" at bounding box center [148, 168] width 240 height 249
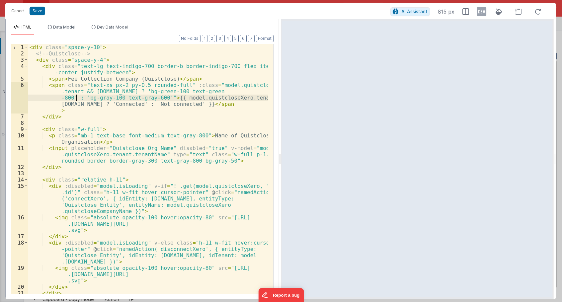
click at [96, 109] on div "< div class = "space-y-10" > <!-- Quistclose --> < div class = "space-y-4" > < …" at bounding box center [148, 175] width 240 height 262
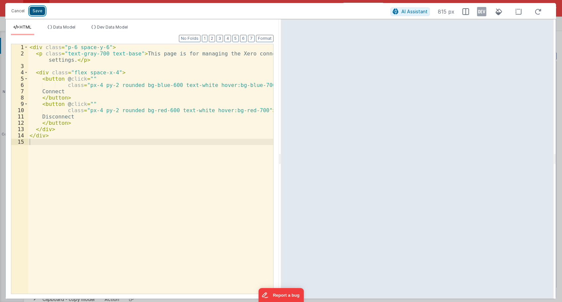
click at [33, 12] on button "Save" at bounding box center [38, 11] width 16 height 9
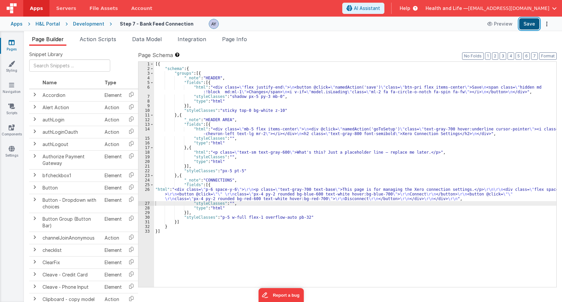
click at [537, 23] on button "Save" at bounding box center [529, 23] width 20 height 11
click at [223, 127] on div "[{ "schema" : { "groups" : [{ "_note" : "HEADER" , "fields" : [{ "html" : "<div…" at bounding box center [355, 179] width 402 height 235
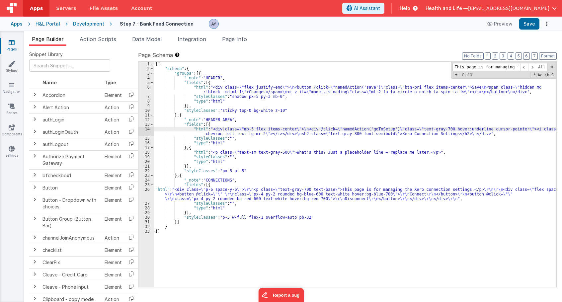
scroll to position [0, 18]
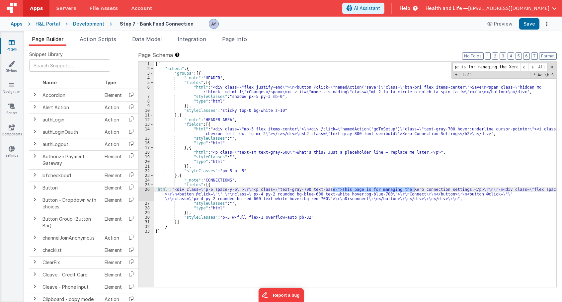
type input "This page is for managing the Xero co"
click at [145, 194] on div "26" at bounding box center [146, 194] width 16 height 14
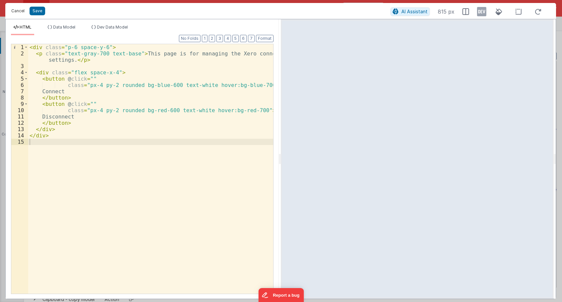
click at [18, 9] on button "Cancel" at bounding box center [18, 10] width 20 height 9
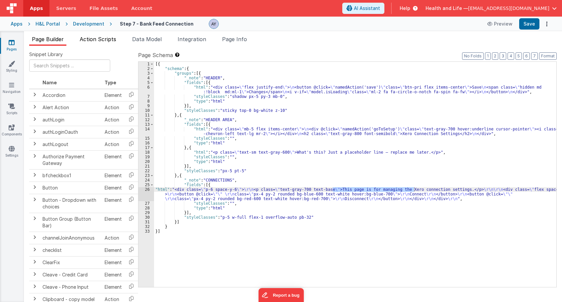
click at [90, 36] on span "Action Scripts" at bounding box center [98, 39] width 36 height 7
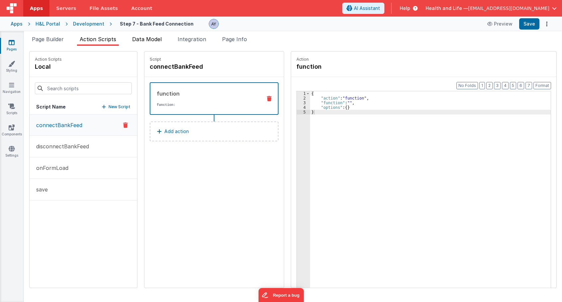
click at [144, 41] on span "Data Model" at bounding box center [147, 39] width 30 height 7
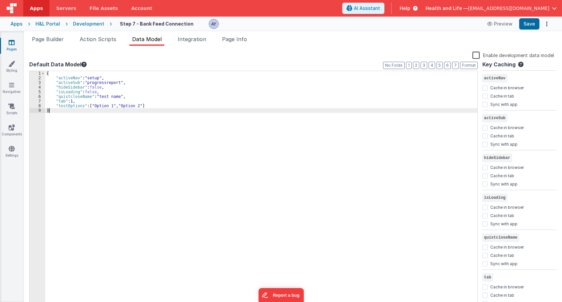
click at [107, 119] on div "{ "activeNav" : "setup" , "activeSub" : "progressreport" , "hideSidebar" : fals…" at bounding box center [261, 194] width 432 height 246
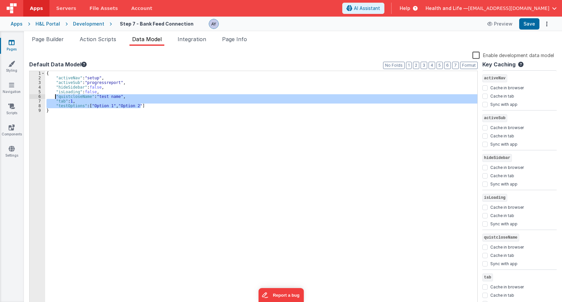
drag, startPoint x: 156, startPoint y: 107, endPoint x: 55, endPoint y: 95, distance: 100.9
click at [55, 95] on div "{ "activeNav" : "setup" , "activeSub" : "progressreport" , "hideSidebar" : fals…" at bounding box center [261, 194] width 432 height 246
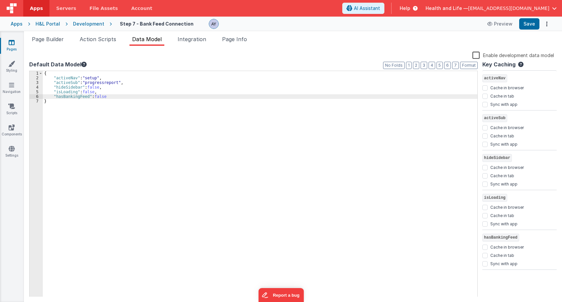
click at [72, 98] on div "{ "activeNav" : "setup" , "activeSub" : "progressreport" , "hideSidebar" : fals…" at bounding box center [260, 194] width 434 height 246
click at [48, 41] on span "Page Builder" at bounding box center [48, 39] width 32 height 7
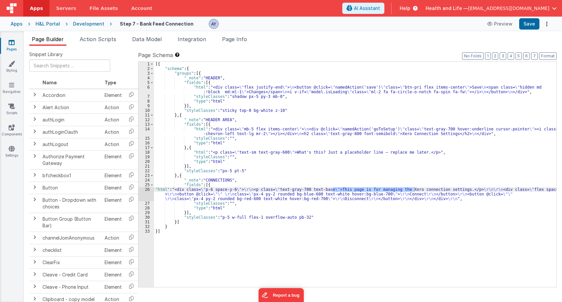
click at [144, 195] on div "26" at bounding box center [146, 194] width 16 height 14
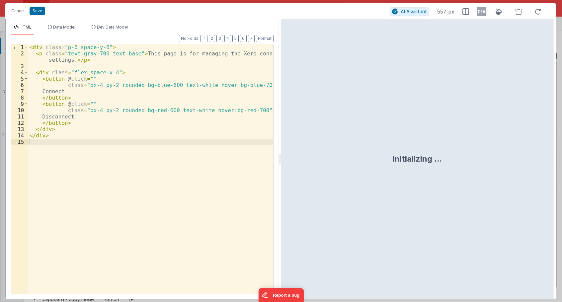
click at [56, 78] on div "< div class = "p-6 space-y-6" > < p class = "text-gray-700 text-base" > This pa…" at bounding box center [150, 175] width 245 height 262
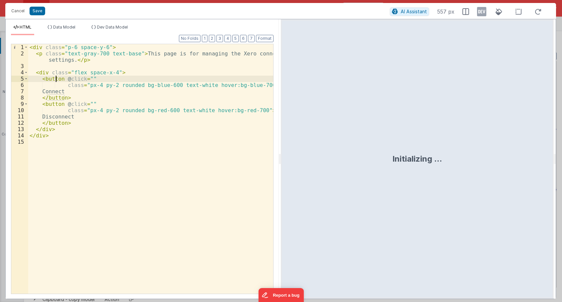
click at [44, 77] on div "< div class = "p-6 space-y-6" > < p class = "text-gray-700 text-base" > This pa…" at bounding box center [150, 175] width 245 height 262
paste textarea
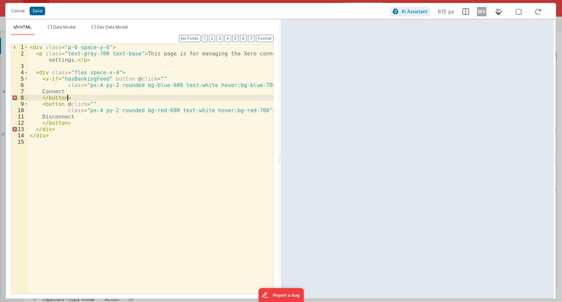
click at [78, 95] on div "< div class = "p-6 space-y-6" > < p class = "text-gray-700 text-base" > This pa…" at bounding box center [150, 175] width 245 height 262
click at [60, 78] on div "< div class = "p-6 space-y-6" > < p class = "text-gray-700 text-base" > This pa…" at bounding box center [150, 175] width 245 height 262
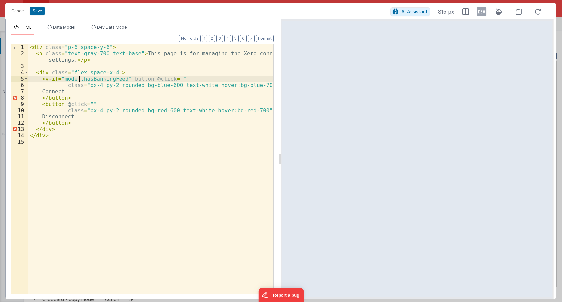
click at [72, 86] on div "< div class = "p-6 space-y-6" > < p class = "text-gray-700 text-base" > This pa…" at bounding box center [150, 175] width 245 height 262
click at [44, 80] on div "< div class = "p-6 space-y-6" > < p class = "text-gray-700 text-base" > This pa…" at bounding box center [150, 175] width 245 height 262
click at [158, 80] on div "< div class = "p-6 space-y-6" > < p class = "text-gray-700 text-base" > This pa…" at bounding box center [150, 175] width 245 height 262
drag, startPoint x: 64, startPoint y: 79, endPoint x: 128, endPoint y: 77, distance: 64.1
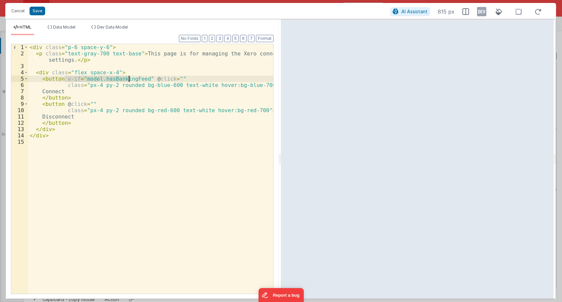
click at [128, 77] on div "< div class = "p-6 space-y-6" > < p class = "text-gray-700 text-base" > This pa…" at bounding box center [150, 175] width 245 height 262
click at [139, 77] on div "< div class = "p-6 space-y-6" > < p class = "text-gray-700 text-base" > This pa…" at bounding box center [150, 175] width 245 height 262
click at [82, 81] on div "< div class = "p-6 space-y-6" > < p class = "text-gray-700 text-base" > This pa…" at bounding box center [150, 175] width 245 height 262
drag, startPoint x: 64, startPoint y: 78, endPoint x: 145, endPoint y: 77, distance: 81.0
click at [145, 77] on div "< div class = "p-6 space-y-6" > < p class = "text-gray-700 text-base" > This pa…" at bounding box center [150, 175] width 245 height 262
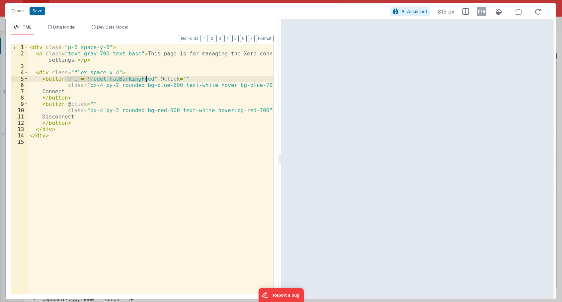
click at [65, 104] on div "< div class = "p-6 space-y-6" > < p class = "text-gray-700 text-base" > This pa…" at bounding box center [150, 175] width 245 height 262
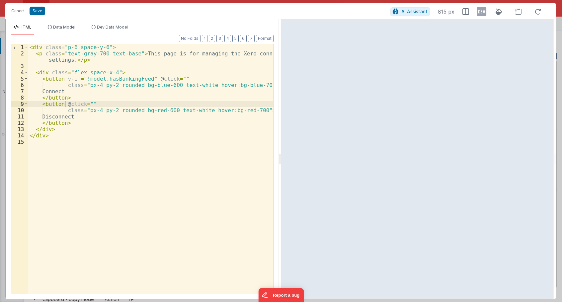
paste textarea
click at [85, 103] on div "< div class = "p-6 space-y-6" > < p class = "text-gray-700 text-base" > This pa…" at bounding box center [150, 175] width 245 height 262
click at [125, 105] on div "< div class = "p-6 space-y-6" > < p class = "text-gray-700 text-base" > This pa…" at bounding box center [150, 175] width 245 height 262
click at [106, 119] on div "< div class = "p-6 space-y-6" > < p class = "text-gray-700 text-base" > This pa…" at bounding box center [150, 175] width 245 height 262
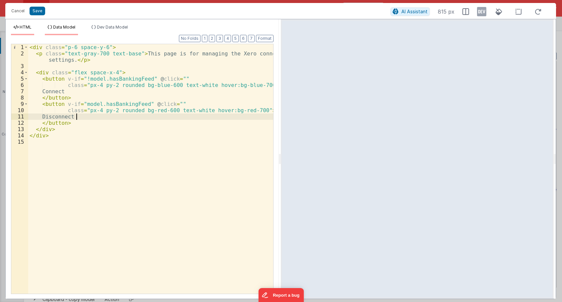
click at [66, 32] on li "Data Model" at bounding box center [61, 30] width 33 height 11
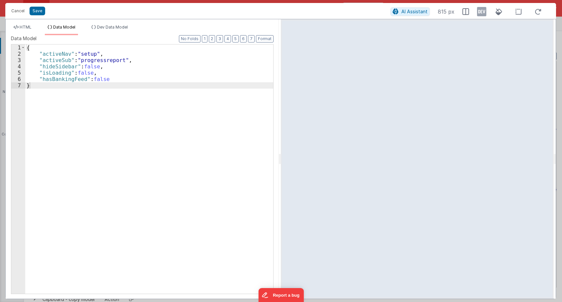
click at [98, 80] on div "{ "activeNav" : "setup" , "activeSub" : "progressreport" , "hideSidebar" : fals…" at bounding box center [149, 175] width 248 height 262
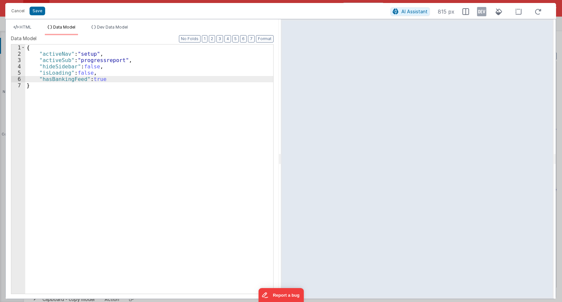
click at [98, 80] on div "{ "activeNav" : "setup" , "activeSub" : "progressreport" , "hideSidebar" : fals…" at bounding box center [149, 175] width 248 height 262
click at [21, 25] on span "HTML" at bounding box center [26, 27] width 12 height 5
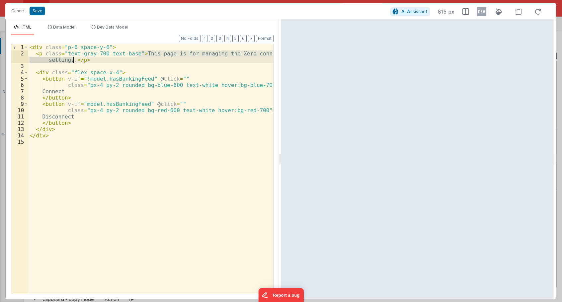
drag, startPoint x: 138, startPoint y: 52, endPoint x: 109, endPoint y: 56, distance: 28.8
click at [72, 60] on div "< div class = "p-6 space-y-6" > < p class = "text-gray-700 text-base" > This pa…" at bounding box center [150, 175] width 245 height 262
click at [178, 54] on div "< div class = "p-6 space-y-6" > < p class = "text-gray-700 text-base" > Click t…" at bounding box center [150, 175] width 245 height 262
click at [38, 11] on button "Save" at bounding box center [38, 11] width 16 height 9
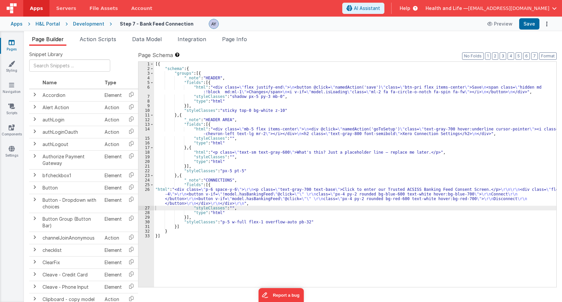
click at [285, 131] on div "[{ "schema" : { "groups" : [{ "_note" : "HEADER" , "fields" : [{ "html" : "<div…" at bounding box center [355, 179] width 402 height 235
click at [142, 133] on div "14" at bounding box center [146, 131] width 16 height 9
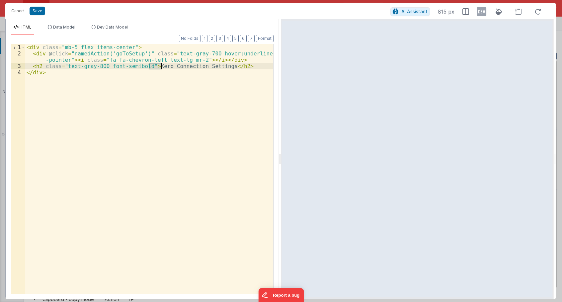
drag, startPoint x: 149, startPoint y: 65, endPoint x: 160, endPoint y: 66, distance: 10.7
click at [160, 66] on div "< div class = "mb-5 flex items-center" > < div @ click = "namedAction('goToSetu…" at bounding box center [149, 175] width 248 height 262
click at [34, 8] on button "Save" at bounding box center [38, 11] width 16 height 9
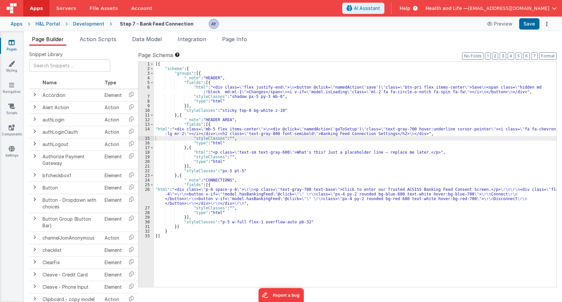
click at [225, 153] on div "[{ "schema" : { "groups" : [{ "_note" : "HEADER" , "fields" : [{ "html" : "<div…" at bounding box center [355, 179] width 402 height 235
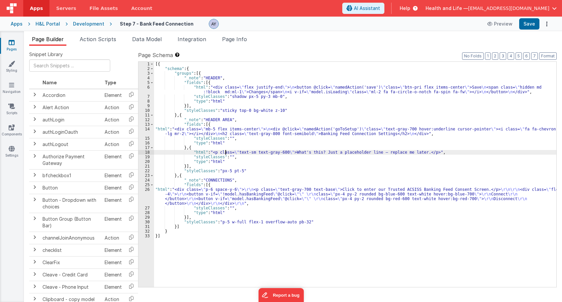
click at [141, 152] on div "18" at bounding box center [146, 152] width 16 height 5
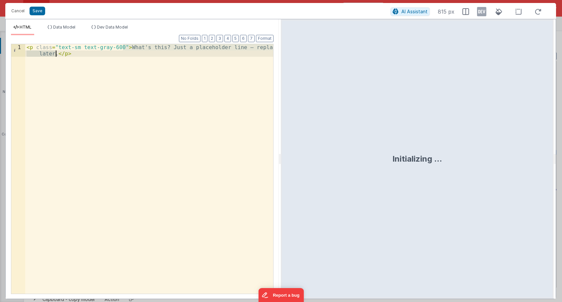
drag, startPoint x: 123, startPoint y: 47, endPoint x: 55, endPoint y: 54, distance: 67.7
click at [55, 54] on div "< p class = "text-sm text-gray-600" > What's this? Just a placeholder line — re…" at bounding box center [149, 181] width 248 height 275
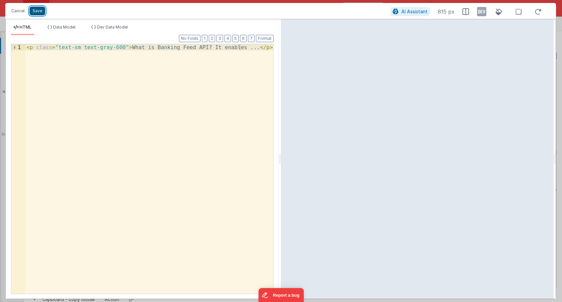
click at [35, 12] on button "Save" at bounding box center [38, 11] width 16 height 9
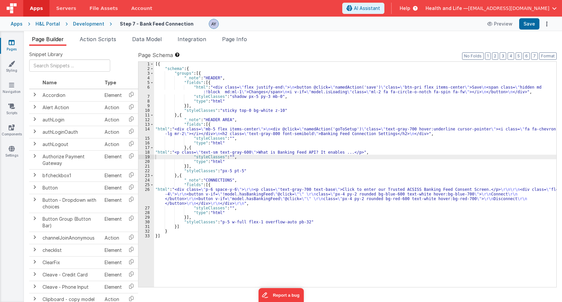
click at [519, 29] on div "Preview Save" at bounding box center [517, 23] width 68 height 11
click at [521, 27] on button "Save" at bounding box center [529, 23] width 20 height 11
click at [241, 39] on span "Page Info" at bounding box center [234, 39] width 25 height 7
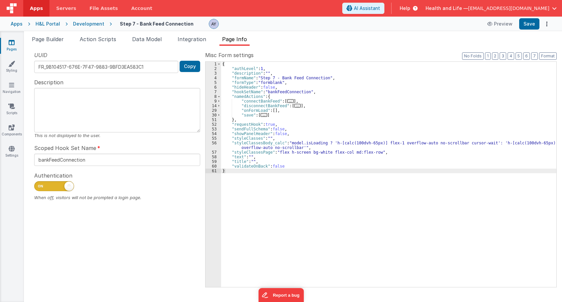
click at [272, 110] on div "{ "authLevel" : 1 , "description" : "" , "formName" : "Step 7 - Bank Feed Conne…" at bounding box center [388, 179] width 335 height 235
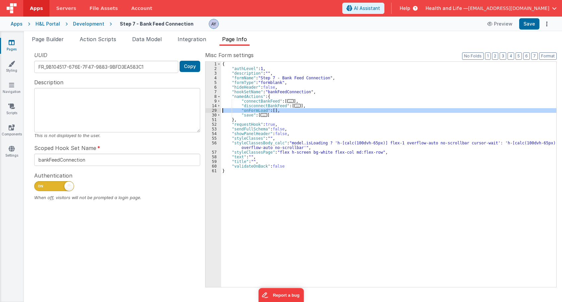
click at [209, 110] on div "29" at bounding box center [213, 110] width 16 height 5
click at [108, 40] on span "Action Scripts" at bounding box center [98, 39] width 36 height 7
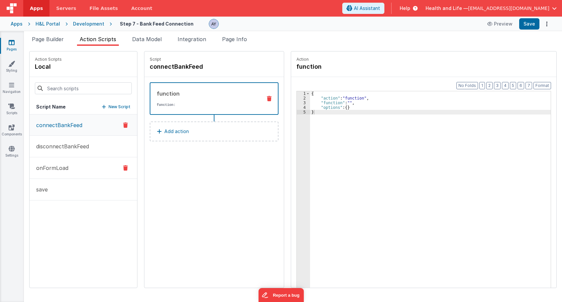
click at [79, 165] on button "onFormLoad" at bounding box center [83, 168] width 107 height 22
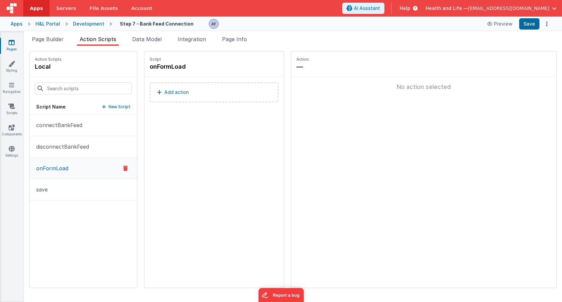
click at [202, 97] on button "Add action" at bounding box center [214, 92] width 129 height 20
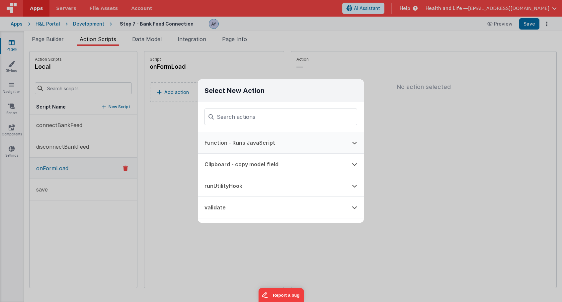
click at [231, 142] on button "Function - Runs JavaScript" at bounding box center [271, 142] width 147 height 21
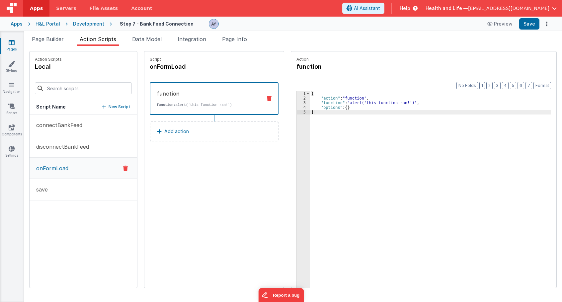
click at [354, 104] on div "{ "action" : "function" , "function" : "alert('this function ran!')" , "options…" at bounding box center [433, 204] width 247 height 226
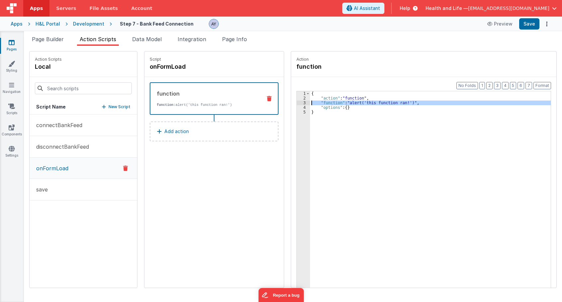
click at [297, 104] on div "3" at bounding box center [303, 103] width 13 height 5
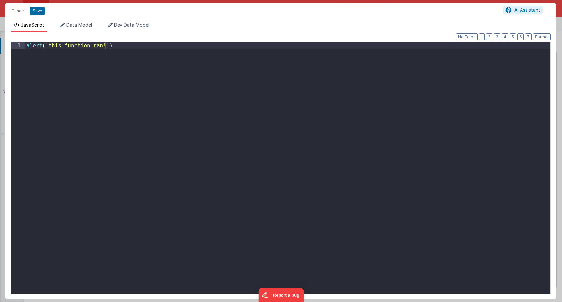
click at [278, 114] on div "alert ( 'this function ran!' )" at bounding box center [287, 174] width 525 height 264
click at [34, 10] on button "Save" at bounding box center [38, 11] width 16 height 9
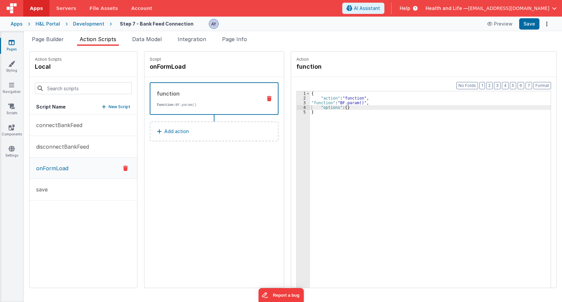
click at [347, 118] on div "{ "action" : "function" , "function" : "BF.param()" , "options" : { } }" at bounding box center [433, 204] width 247 height 226
click at [345, 105] on div "{ "action" : "function" , "function" : "BF.param()" , "options" : { } }" at bounding box center [433, 204] width 247 height 226
click at [142, 43] on li "Data Model" at bounding box center [146, 40] width 35 height 11
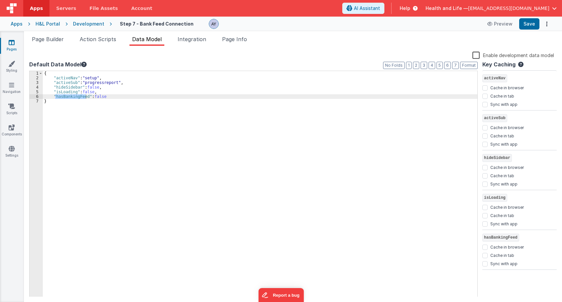
click at [103, 98] on div "{ "activeNav" : "setup" , "activeSub" : "progressreport" , "hideSidebar" : fals…" at bounding box center [260, 188] width 434 height 235
click at [115, 98] on div "{ "activeNav" : "setup" , "activeSub" : "progressreport" , "hideSidebar" : fals…" at bounding box center [260, 188] width 434 height 235
click at [149, 170] on div "{ "activeNav" : "setup" , "activeSub" : "progressreport" , "hideSidebar" : fals…" at bounding box center [260, 188] width 434 height 235
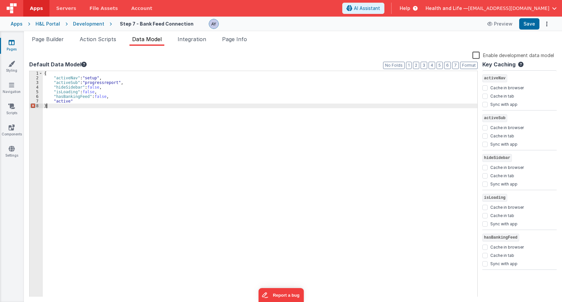
click at [79, 104] on div "{ "activeNav" : "setup" , "activeSub" : "progressreport" , "hideSidebar" : fals…" at bounding box center [260, 188] width 434 height 235
click at [79, 102] on div "{ "activeNav" : "setup" , "activeSub" : "progressreport" , "hideSidebar" : fals…" at bounding box center [260, 188] width 434 height 235
click at [68, 99] on div "{ "activeNav" : "setup" , "activeSub" : "progressreport" , "hideSidebar" : fals…" at bounding box center [260, 188] width 434 height 235
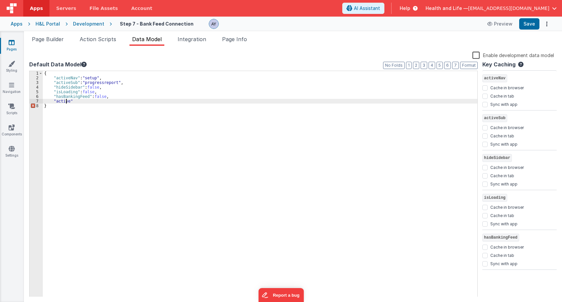
click at [66, 99] on div "{ "activeNav" : "setup" , "activeSub" : "progressreport" , "hideSidebar" : fals…" at bounding box center [260, 188] width 434 height 235
click at [68, 100] on div "{ "activeNav" : "setup" , "activeSub" : "progressreport" , "hideSidebar" : fals…" at bounding box center [260, 188] width 434 height 235
click at [129, 100] on div "{ "activeNav" : "setup" , "activeSub" : "progressreport" , "hideSidebar" : fals…" at bounding box center [260, 188] width 434 height 235
click at [47, 44] on li "Page Builder" at bounding box center [47, 40] width 37 height 11
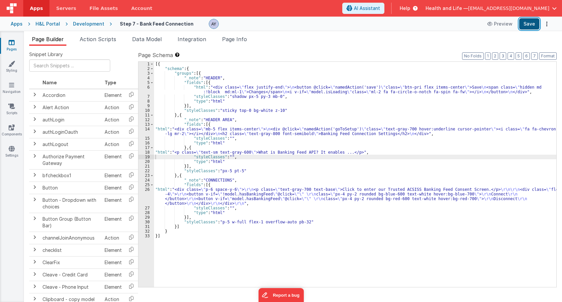
click at [534, 25] on button "Save" at bounding box center [529, 23] width 20 height 11
click at [222, 151] on div "[{ "schema" : { "groups" : [{ "_note" : "HEADER" , "fields" : [{ "html" : "<div…" at bounding box center [355, 179] width 402 height 235
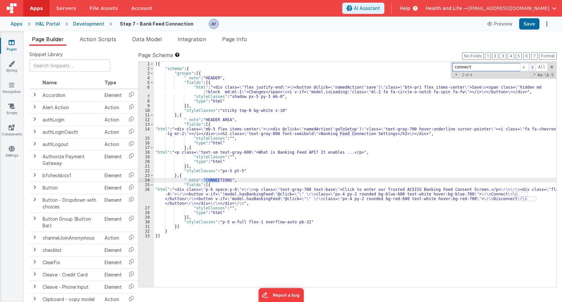
type input "connect"
click at [531, 68] on span at bounding box center [532, 67] width 8 height 8
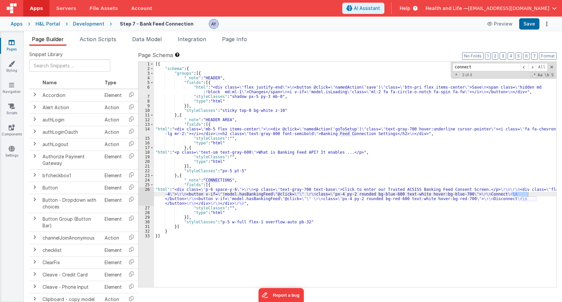
click at [144, 197] on div "26" at bounding box center [146, 196] width 16 height 19
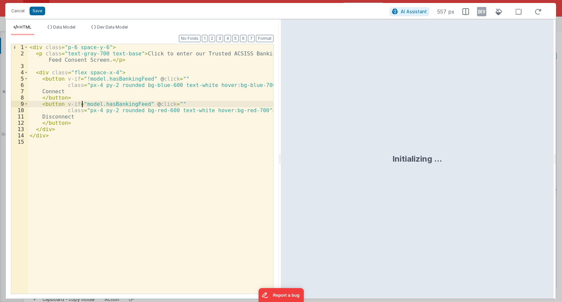
click at [83, 103] on div "< div class = "p-6 space-y-6" > < p class = "text-gray-700 text-base" > Click t…" at bounding box center [150, 175] width 245 height 262
click at [93, 94] on div "< div class = "p-6 space-y-6" > < p class = "text-gray-700 text-base" > Click t…" at bounding box center [150, 175] width 245 height 262
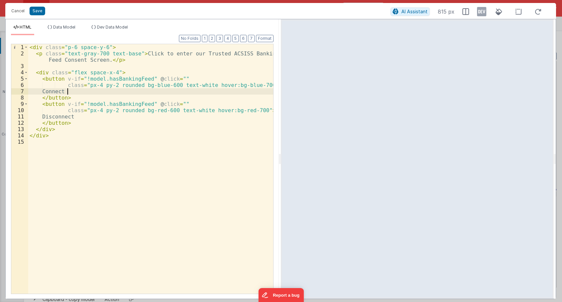
click at [257, 85] on div "< div class = "p-6 space-y-6" > < p class = "text-gray-700 text-base" > Click t…" at bounding box center [150, 175] width 245 height 262
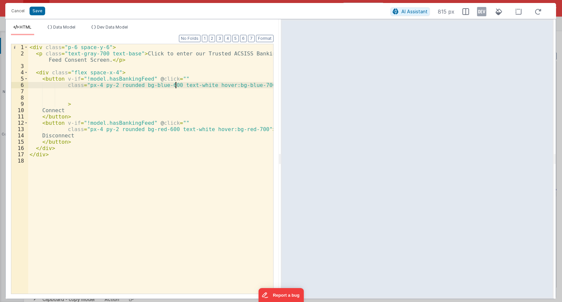
click at [176, 85] on div "< div class = "p-6 space-y-6" > < p class = "text-gray-700 text-base" > Click t…" at bounding box center [150, 175] width 245 height 262
click at [172, 78] on div "< div class = "p-6 space-y-6" > < p class = "text-gray-700 text-base" > Click t…" at bounding box center [150, 175] width 245 height 262
click at [124, 111] on div "< div class = "p-6 space-y-6" > < p class = "text-gray-700 text-base" > Click t…" at bounding box center [150, 175] width 245 height 262
click at [223, 78] on div "< div class = "p-6 space-y-6" > < p class = "text-gray-700 text-base" > Click t…" at bounding box center [150, 175] width 245 height 262
drag, startPoint x: 221, startPoint y: 79, endPoint x: 170, endPoint y: 79, distance: 51.4
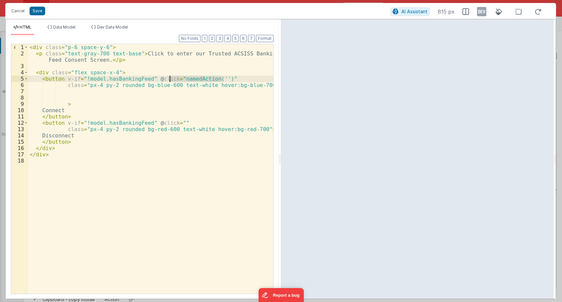
click at [170, 79] on div "< div class = "p-6 space-y-6" > < p class = "text-gray-700 text-base" > Click t…" at bounding box center [150, 175] width 245 height 262
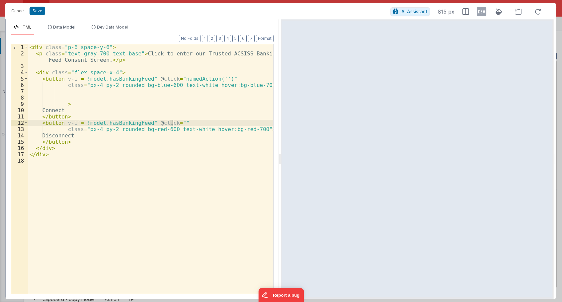
drag, startPoint x: 170, startPoint y: 122, endPoint x: 125, endPoint y: 73, distance: 66.7
click at [177, 123] on div "< div class = "p-6 space-y-6" > < p class = "text-gray-700 text-base" > Click t…" at bounding box center [150, 175] width 245 height 262
click at [41, 16] on div "Cancel Save AI Assistant 815 px" at bounding box center [280, 11] width 550 height 16
click at [38, 16] on div "Cancel Save AI Assistant 815 px" at bounding box center [280, 11] width 550 height 16
click at [41, 12] on button "Save" at bounding box center [38, 11] width 16 height 9
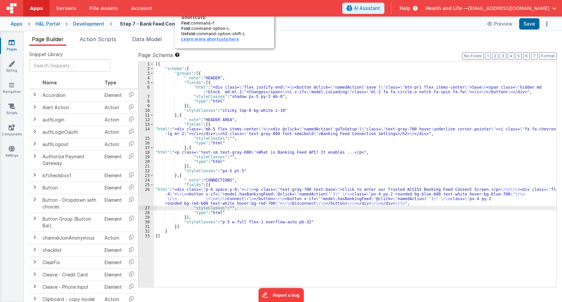
click at [226, 44] on div "Shortcuts: Find: command-f Fold: command-option-L Unfold: command-option-shift-…" at bounding box center [225, 27] width 100 height 41
drag, startPoint x: 258, startPoint y: 50, endPoint x: 276, endPoint y: 31, distance: 26.3
click at [261, 48] on div "Shortcuts: Find: command-f Fold: command-option-L Unfold: command-option-shift-…" at bounding box center [225, 27] width 100 height 41
drag, startPoint x: 265, startPoint y: 37, endPoint x: 234, endPoint y: 33, distance: 30.9
click at [259, 34] on div "Page Builder Action Scripts Data Model Integration Page Info Snippet Library Na…" at bounding box center [293, 166] width 538 height 271
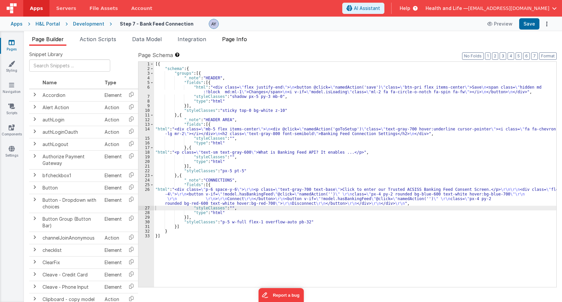
click at [234, 33] on div "Page Builder Action Scripts Data Model Integration Page Info Snippet Library Na…" at bounding box center [293, 166] width 538 height 271
click at [236, 38] on span "Page Info" at bounding box center [234, 39] width 25 height 7
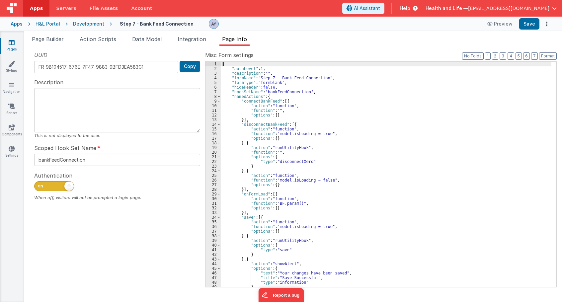
click at [281, 132] on div "{ "authLevel" : 1 , "description" : "" , "formName" : "Step 7 - Bank Feed Conne…" at bounding box center [386, 179] width 330 height 235
click at [258, 105] on div "{ "authLevel" : 1 , "description" : "" , "formName" : "Step 7 - Bank Feed Conne…" at bounding box center [386, 179] width 330 height 235
click at [100, 39] on span "Action Scripts" at bounding box center [98, 39] width 36 height 7
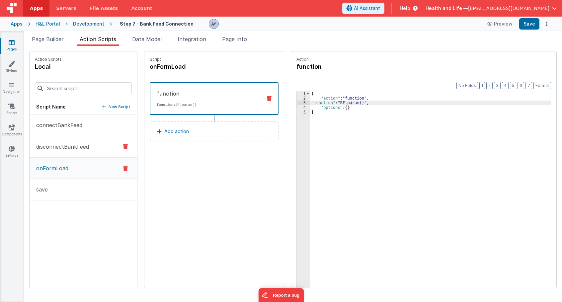
click at [60, 144] on p "disconnectBankFeed" at bounding box center [60, 147] width 57 height 8
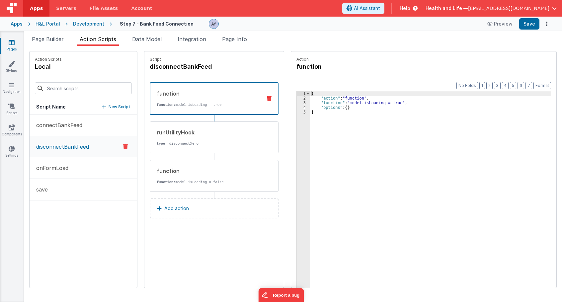
click at [71, 146] on p "disconnectBankFeed" at bounding box center [60, 147] width 57 height 8
click at [162, 69] on h4 "disconnectBankFeed" at bounding box center [200, 66] width 100 height 9
click at [164, 67] on input "disconnectBankFeed" at bounding box center [183, 66] width 66 height 9
click at [54, 39] on span "Page Builder" at bounding box center [48, 39] width 32 height 7
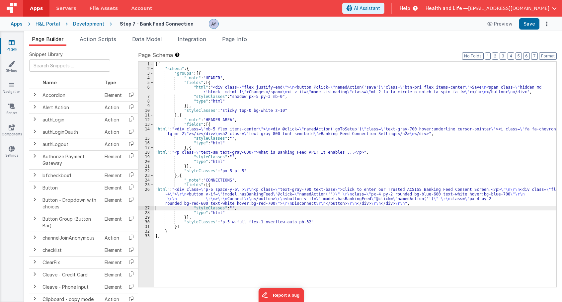
click at [144, 195] on div "26" at bounding box center [146, 196] width 16 height 19
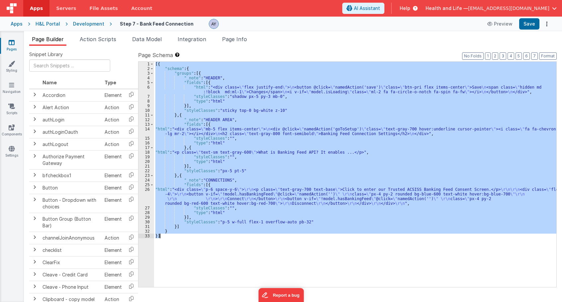
click at [144, 195] on div "26" at bounding box center [146, 196] width 16 height 19
click at [146, 197] on div "26" at bounding box center [146, 196] width 16 height 19
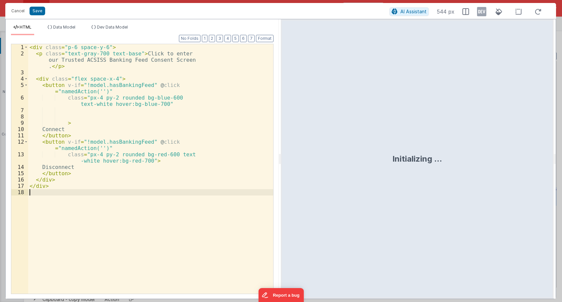
click at [141, 83] on div "< div class = "p-6 space-y-6" > < p class = "text-gray-700 text-base" > Click t…" at bounding box center [150, 175] width 245 height 262
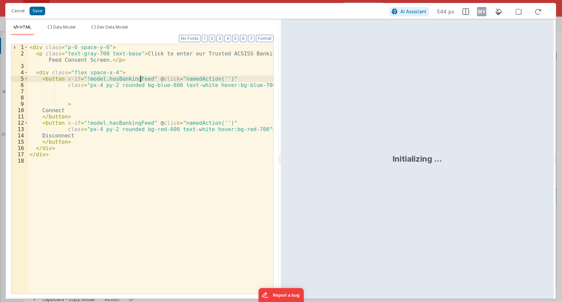
click at [168, 78] on div "< div class = "p-6 space-y-6" > < p class = "text-gray-700 text-base" > Click t…" at bounding box center [150, 175] width 245 height 262
click at [210, 77] on div "< div class = "p-6 space-y-6" > < p class = "text-gray-700 text-base" > Click t…" at bounding box center [150, 175] width 245 height 262
click at [215, 78] on div "< div class = "p-6 space-y-6" > < p class = "text-gray-700 text-base" > Click t…" at bounding box center [150, 175] width 245 height 262
click at [210, 125] on div "< div class = "p-6 space-y-6" > < p class = "text-gray-700 text-base" > Click t…" at bounding box center [150, 175] width 245 height 262
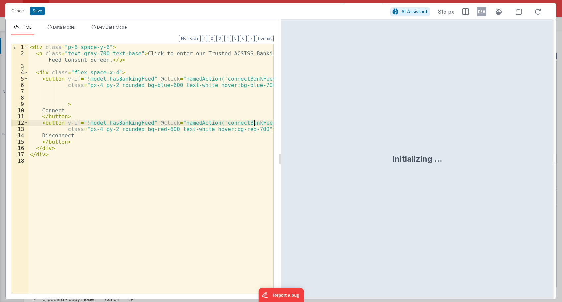
click at [210, 123] on div "< div class = "p-6 space-y-6" > < p class = "text-gray-700 text-base" > Click t…" at bounding box center [150, 175] width 245 height 262
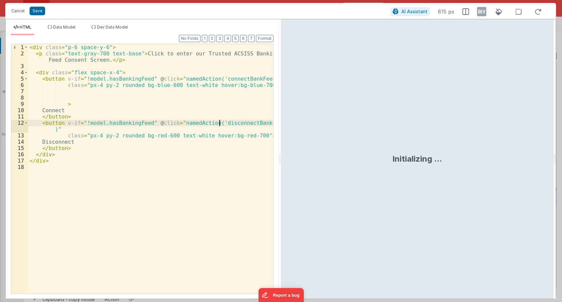
click at [207, 85] on div "< div class = "p-6 space-y-6" > < p class = "text-gray-700 text-base" > Click t…" at bounding box center [150, 175] width 245 height 262
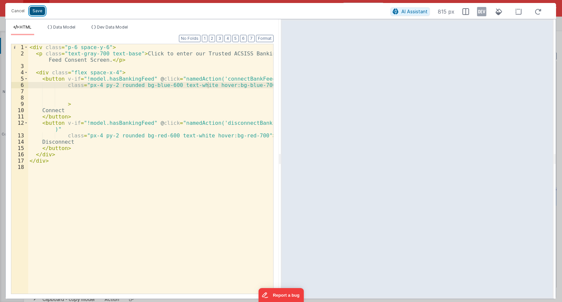
click at [38, 10] on button "Save" at bounding box center [38, 11] width 16 height 9
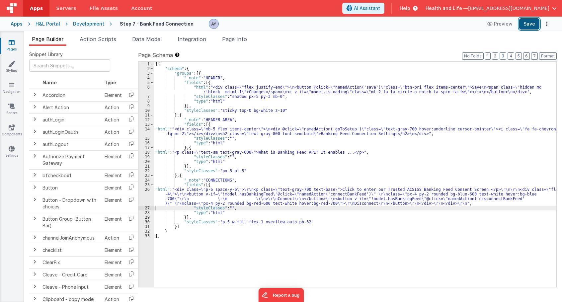
click at [524, 25] on button "Save" at bounding box center [529, 23] width 20 height 11
click at [254, 37] on ul "Page Builder Action Scripts Data Model Integration Page Info" at bounding box center [293, 40] width 538 height 11
click at [243, 40] on span "Page Info" at bounding box center [234, 39] width 25 height 7
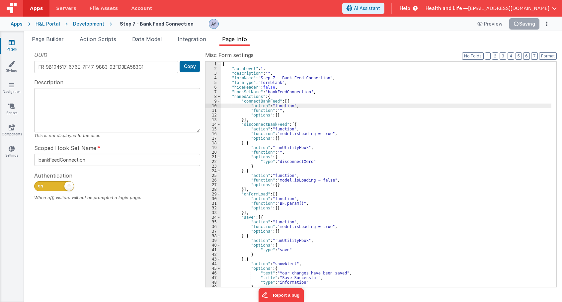
click at [262, 137] on div "{ "authLevel" : 1 , "description" : "" , "formName" : "Step 7 - Bank Feed Conne…" at bounding box center [386, 179] width 330 height 235
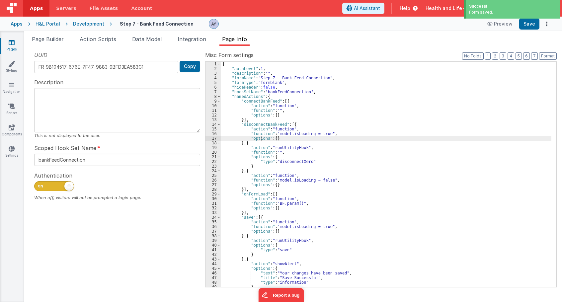
click at [107, 40] on span "Action Scripts" at bounding box center [98, 39] width 36 height 7
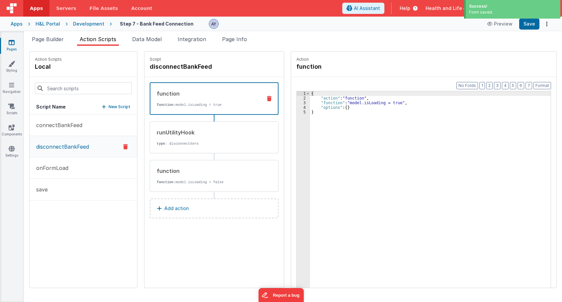
click at [59, 152] on button "disconnectBankFeed" at bounding box center [83, 146] width 107 height 21
click at [66, 164] on p "onFormLoad" at bounding box center [50, 168] width 36 height 8
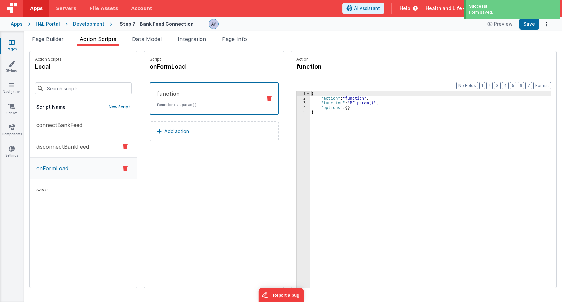
drag, startPoint x: 67, startPoint y: 184, endPoint x: 66, endPoint y: 151, distance: 32.9
click at [67, 182] on button "save" at bounding box center [83, 190] width 107 height 22
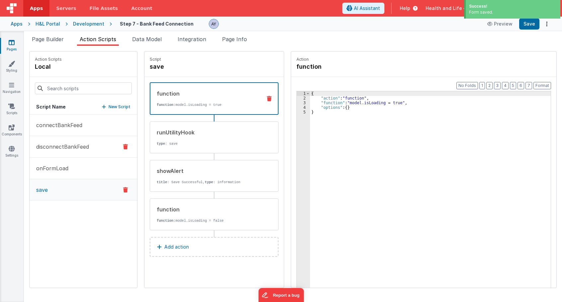
click at [66, 151] on button "disconnectBankFeed" at bounding box center [83, 147] width 107 height 22
click at [68, 143] on p "disconnectBankFeed" at bounding box center [60, 147] width 57 height 8
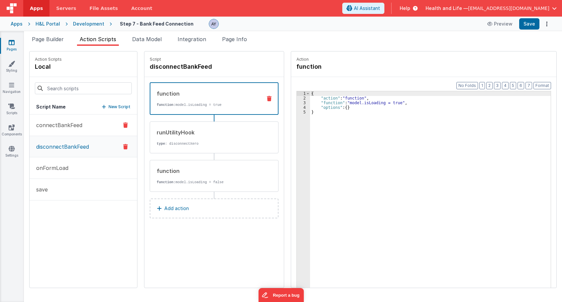
click at [71, 122] on p "connectBankFeed" at bounding box center [57, 125] width 50 height 8
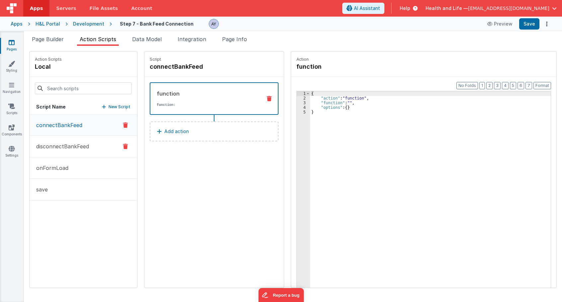
click at [80, 145] on p "disconnectBankFeed" at bounding box center [60, 146] width 57 height 8
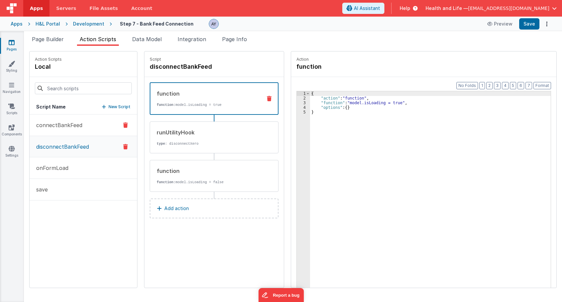
click at [81, 131] on button "connectBankFeed" at bounding box center [83, 125] width 107 height 22
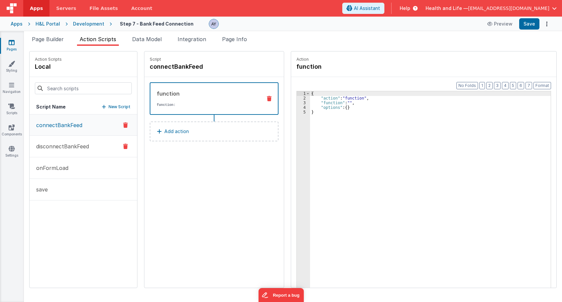
click at [82, 142] on button "disconnectBankFeed" at bounding box center [83, 147] width 107 height 22
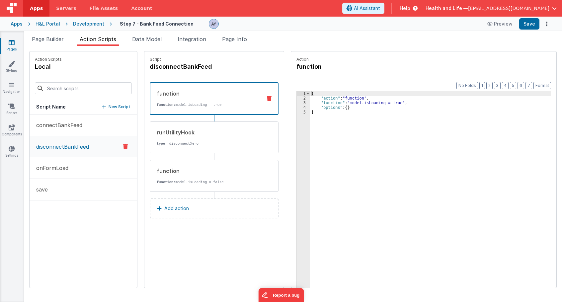
click at [384, 109] on div "{ "action" : "function" , "function" : "model.isLoading = true" , "options" : {…" at bounding box center [433, 204] width 247 height 226
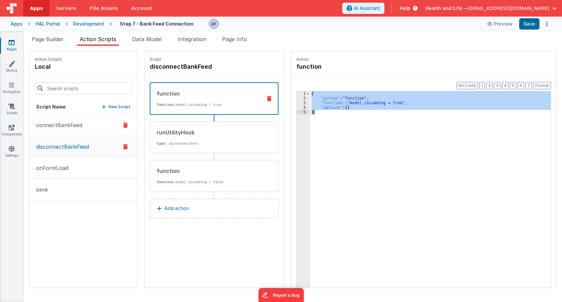
click at [64, 127] on p "connectBankFeed" at bounding box center [57, 125] width 50 height 8
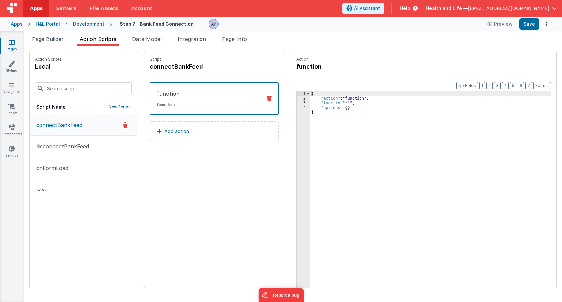
click at [386, 128] on div "{ "action" : "function" , "function" : "" , "options" : { } }" at bounding box center [433, 204] width 247 height 226
click at [51, 147] on p "disconnectBankFeed" at bounding box center [60, 146] width 57 height 8
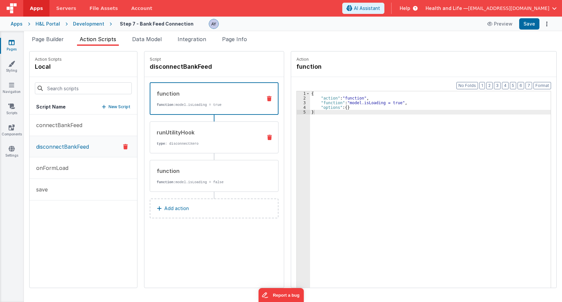
click at [230, 142] on p "type : disconnectXero" at bounding box center [207, 143] width 100 height 5
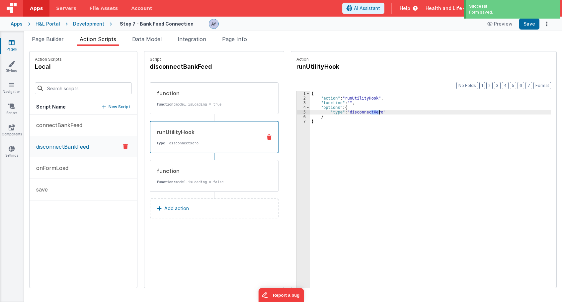
drag, startPoint x: 364, startPoint y: 111, endPoint x: 373, endPoint y: 112, distance: 8.7
click at [373, 112] on div "{ "action" : "runUtilityHook" , "function" : "" , "options" : { "type" : "disco…" at bounding box center [433, 204] width 247 height 226
click at [379, 110] on div "{ "action" : "runUtilityHook" , "function" : "" , "options" : { "type" : "disco…" at bounding box center [433, 204] width 247 height 226
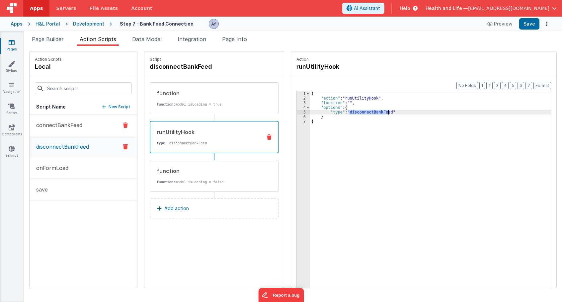
click at [71, 130] on button "connectBankFeed" at bounding box center [83, 125] width 107 height 22
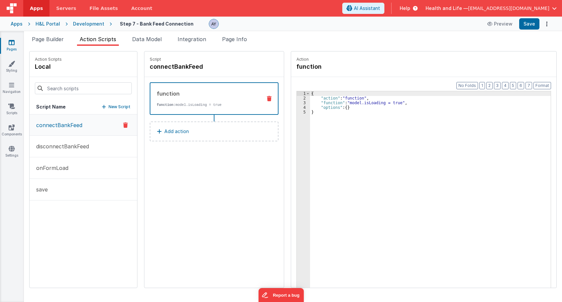
click at [194, 134] on button "Add action" at bounding box center [214, 131] width 129 height 20
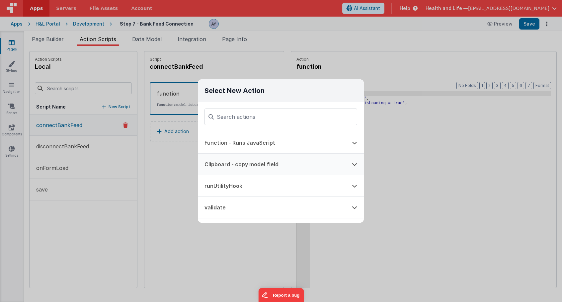
click at [263, 181] on button "runUtilityHook" at bounding box center [271, 185] width 147 height 21
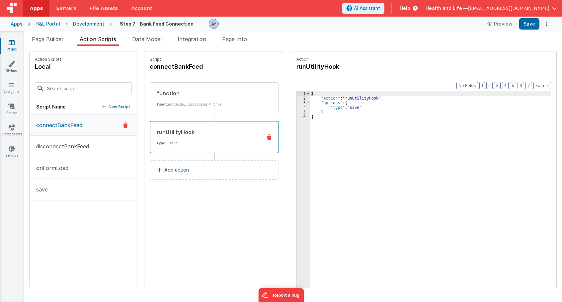
click at [345, 107] on div "{ "action" : "runUtilityHook" , "options" : { "type" : "save" } }" at bounding box center [433, 204] width 247 height 226
drag, startPoint x: 369, startPoint y: 129, endPoint x: 76, endPoint y: 157, distance: 293.7
click at [369, 129] on div "{ "action" : "runUtilityHook" , "options" : { "type" : "disconnectBankFeed" } }" at bounding box center [433, 204] width 247 height 226
click at [77, 150] on button "disconnectBankFeed" at bounding box center [83, 147] width 107 height 22
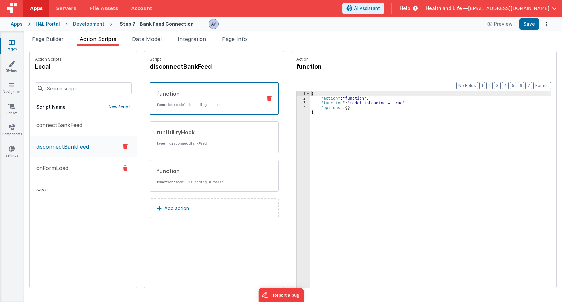
click at [78, 165] on button "onFormLoad" at bounding box center [83, 168] width 107 height 22
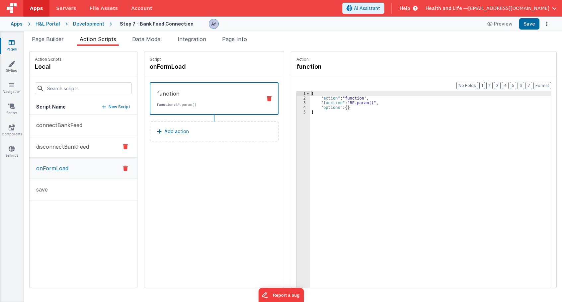
click at [78, 148] on p "disconnectBankFeed" at bounding box center [60, 147] width 57 height 8
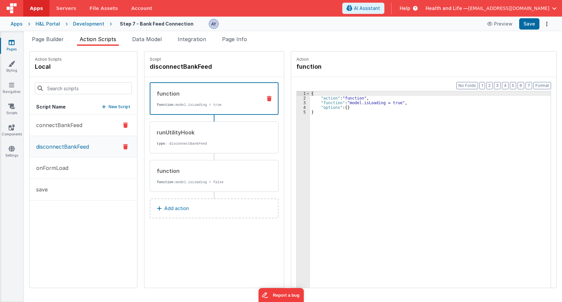
click at [79, 131] on button "connectBankFeed" at bounding box center [83, 125] width 107 height 22
click at [80, 150] on p "disconnectBankFeed" at bounding box center [60, 146] width 57 height 8
click at [79, 146] on p "disconnectBankFeed" at bounding box center [60, 147] width 57 height 8
click at [80, 124] on p "connectBankFeed" at bounding box center [57, 125] width 50 height 8
click at [80, 144] on p "disconnectBankFeed" at bounding box center [60, 146] width 57 height 8
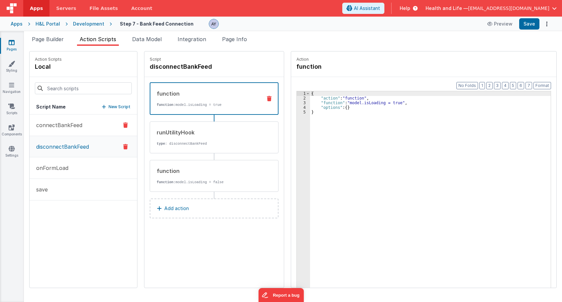
click at [75, 124] on p "connectBankFeed" at bounding box center [57, 125] width 50 height 8
click at [74, 140] on button "disconnectBankFeed" at bounding box center [83, 147] width 107 height 22
click at [205, 179] on p "function: model.isLoading = false" at bounding box center [207, 181] width 100 height 5
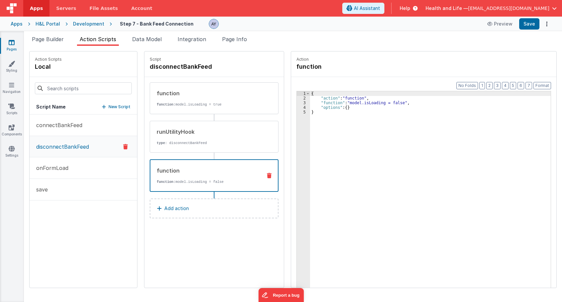
click at [376, 134] on div "{ "action" : "function" , "function" : "model.isLoading = false" , "options" : …" at bounding box center [433, 204] width 247 height 226
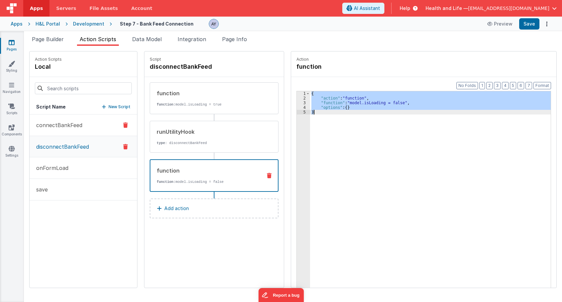
click at [57, 126] on p "connectBankFeed" at bounding box center [57, 125] width 50 height 8
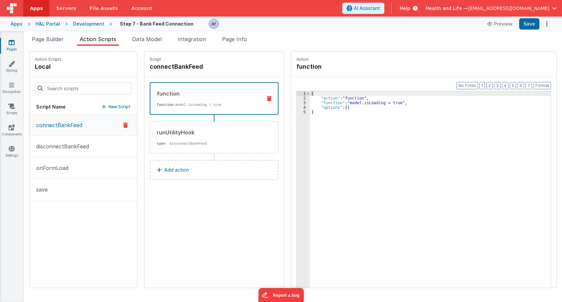
click at [192, 175] on button "Add action" at bounding box center [214, 170] width 129 height 20
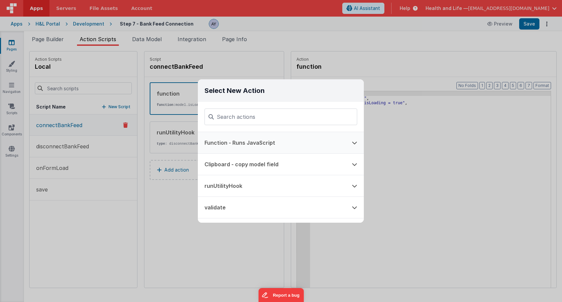
click at [286, 141] on button "Function - Runs JavaScript" at bounding box center [271, 142] width 147 height 21
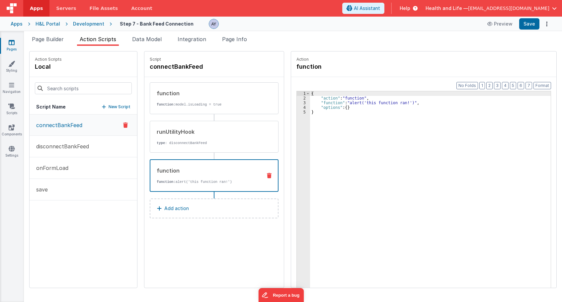
click at [395, 141] on div "{ "action" : "function" , "function" : "alert('this function ran!')" , "options…" at bounding box center [433, 204] width 247 height 226
click at [54, 167] on p "onFormLoad" at bounding box center [50, 168] width 36 height 8
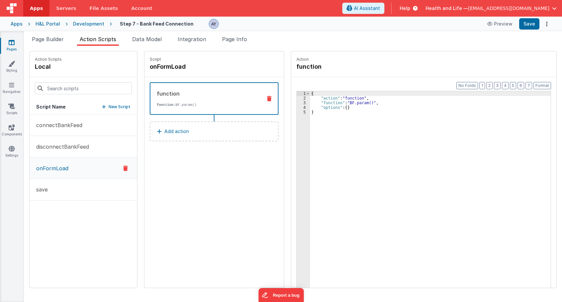
click at [433, 148] on div "{ "action" : "function" , "function" : "BF.param()" , "options" : { } }" at bounding box center [433, 204] width 247 height 226
click at [353, 101] on div "{ "action" : "function" , "function" : "BF.param()" , "options" : { } }" at bounding box center [433, 204] width 247 height 226
click at [297, 102] on div "3" at bounding box center [303, 103] width 13 height 5
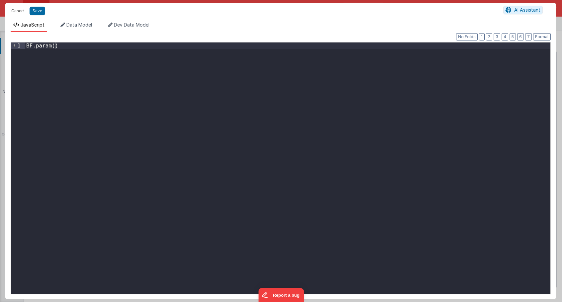
click at [23, 14] on button "Cancel" at bounding box center [18, 10] width 20 height 9
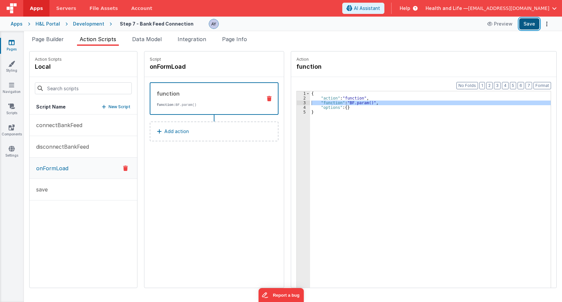
click at [524, 24] on button "Save" at bounding box center [529, 23] width 20 height 11
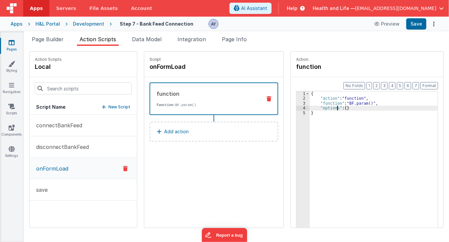
click at [330, 109] on div "{ "action" : "function" , "function" : "BF.param()" , "options" : { } }" at bounding box center [377, 174] width 135 height 167
click at [333, 106] on div "{ "action" : "function" , "function" : "BF.param()" , "options" : { } }" at bounding box center [377, 174] width 135 height 167
click at [336, 102] on div "{ "action" : "function" , "function" : "BF.param()" , "options" : { } }" at bounding box center [377, 174] width 135 height 167
click at [297, 102] on div "3" at bounding box center [303, 103] width 13 height 5
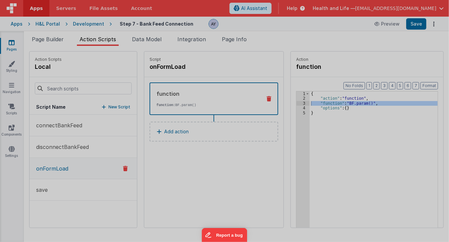
click at [295, 103] on div "BF . param ( )" at bounding box center [231, 137] width 415 height 205
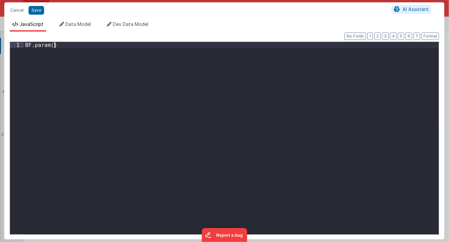
click at [184, 103] on div "BF . param ( )" at bounding box center [231, 144] width 415 height 205
paste textarea "id"
click at [86, 43] on div "BF . getQueryParam ( "refresh" )" at bounding box center [231, 144] width 415 height 205
type textarea "id"
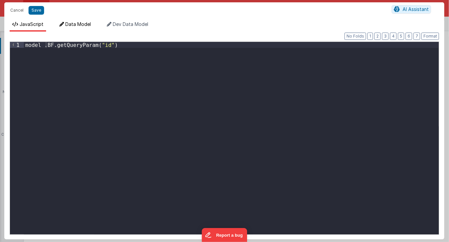
click at [84, 23] on span "Data Model" at bounding box center [78, 24] width 26 height 6
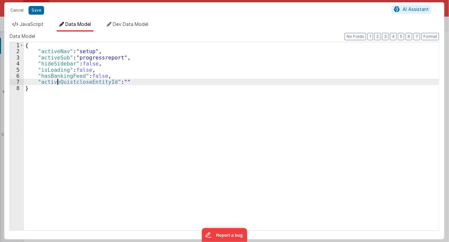
click at [58, 83] on div "{ "activeNav" : "setup" , "activeSub" : "progressreport" , "hideSidebar" : fals…" at bounding box center [231, 142] width 415 height 200
click at [29, 23] on span "JavaScript" at bounding box center [32, 24] width 24 height 6
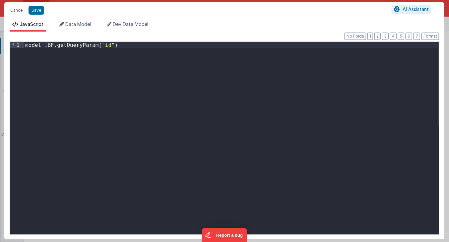
click at [39, 44] on div "model . BF . getQueryParam ( "id" )" at bounding box center [231, 144] width 415 height 205
click at [42, 44] on div "model . BF . getQueryParam ( "id" )" at bounding box center [231, 144] width 415 height 205
paste textarea
click at [137, 42] on div "model . activeQuistcloseEntityId = BF . getQueryParam ( "id" )" at bounding box center [231, 144] width 415 height 205
drag, startPoint x: 184, startPoint y: 49, endPoint x: 121, endPoint y: 46, distance: 63.8
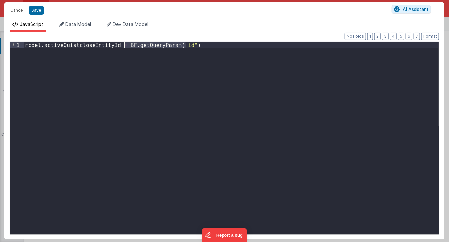
click at [121, 46] on div "model . activeQuistcloseEntityId = BF . getQueryParam ( "id" )" at bounding box center [231, 144] width 415 height 205
click at [212, 55] on div "model . activeQuistcloseEntityId = BF . getQueryParam ( "id" )" at bounding box center [231, 138] width 415 height 192
drag, startPoint x: 121, startPoint y: 45, endPoint x: 206, endPoint y: 45, distance: 85.6
click at [206, 45] on div "model . activeQuistcloseEntityId = BF . getQueryParam ( "id" )" at bounding box center [231, 144] width 415 height 205
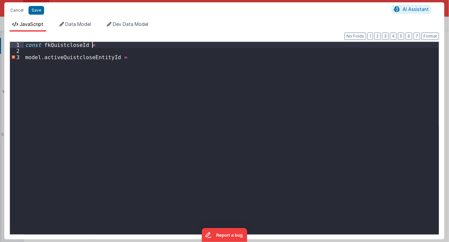
paste textarea
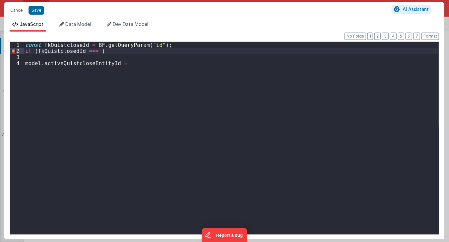
click at [84, 52] on div "const fkQuistcloseId = BF . getQueryParam ( "id" ) ; if ( fkQuistclosedId === )…" at bounding box center [231, 144] width 415 height 205
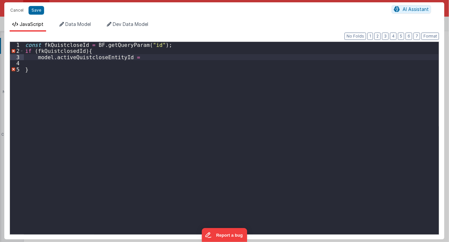
click at [77, 43] on div "const fkQuistcloseId = BF . getQueryParam ( "id" ) ; if ( fkQuistclosedId ) { m…" at bounding box center [231, 144] width 415 height 205
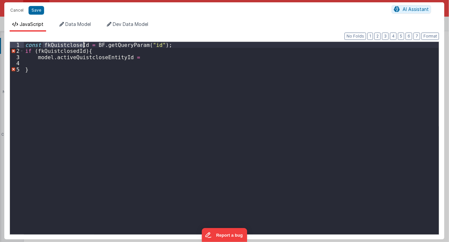
click at [77, 43] on div "const fkQuistcloseId = BF . getQueryParam ( "id" ) ; if ( fkQuistclosedId ) { m…" at bounding box center [231, 144] width 415 height 205
click at [163, 56] on div "const fkQuistcloseId = BF . getQueryParam ( "id" ) ; if ( fkQuistclosedId ) { m…" at bounding box center [231, 144] width 415 height 205
paste textarea
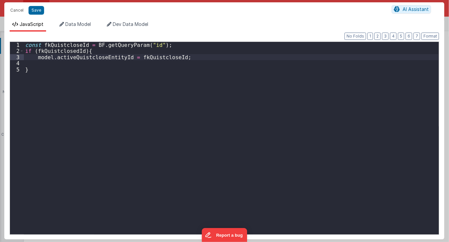
click at [110, 72] on div "const fkQuistcloseId = BF . getQueryParam ( "id" ) ; if ( fkQuistclosedId ) { m…" at bounding box center [231, 144] width 415 height 205
click at [112, 67] on div "const fkQuistcloseId = BF . getQueryParam ( "id" ) ; if ( fkQuistclosedId ) { m…" at bounding box center [231, 144] width 415 height 205
click at [114, 63] on div "const fkQuistcloseId = BF . getQueryParam ( "id" ) ; if ( fkQuistclosedId ) { m…" at bounding box center [231, 144] width 415 height 205
click at [37, 12] on button "Save" at bounding box center [37, 10] width 16 height 9
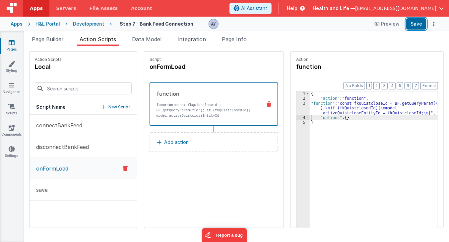
click at [416, 23] on button "Save" at bounding box center [416, 23] width 20 height 11
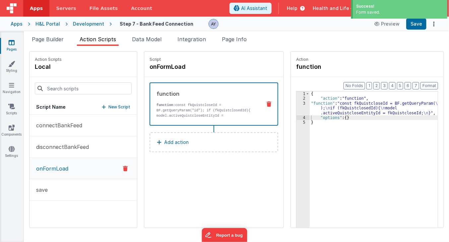
click at [319, 109] on div "{ "action" : "function" , "function" : "const fkQuistcloseId = BF.getQueryParam…" at bounding box center [377, 174] width 135 height 167
click at [297, 107] on div "3" at bounding box center [303, 108] width 13 height 14
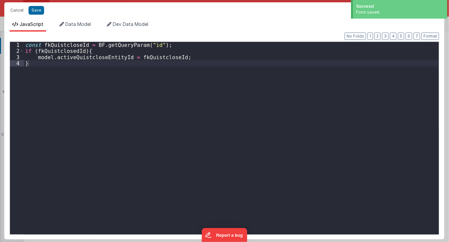
click at [117, 112] on div "const fkQuistcloseId = BF . getQueryParam ( "id" ) ; if ( fkQuistclosedId ) { m…" at bounding box center [231, 144] width 415 height 205
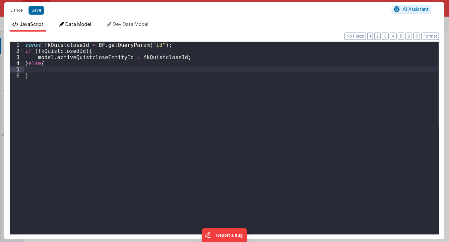
click at [83, 23] on span "Data Model" at bounding box center [78, 24] width 26 height 6
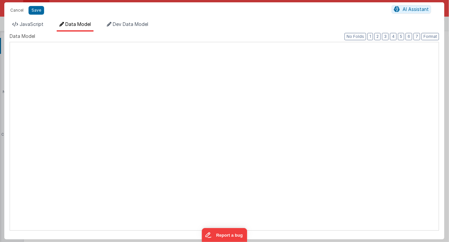
click at [85, 79] on div "XXXXXXXXXXXXXXXXXXXXXXXXXXXXXXXXXXXXXXXXXXXXXXXXXX" at bounding box center [225, 136] width 430 height 188
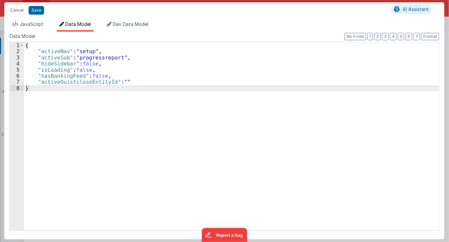
click at [133, 79] on div "{ "activeNav" : "setup" , "activeSub" : "progressreport" , "hideSidebar" : fals…" at bounding box center [231, 142] width 415 height 200
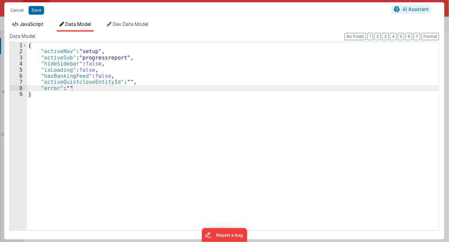
click at [33, 27] on span "JavaScript" at bounding box center [32, 24] width 24 height 6
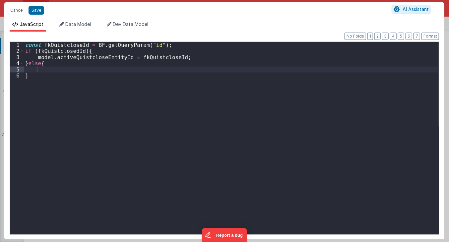
click at [123, 84] on div "const fkQuistcloseId = BF . getQueryParam ( "id" ) ; if ( fkQuistclosedId ) { m…" at bounding box center [231, 144] width 415 height 205
click at [136, 69] on div "const fkQuistcloseId = BF . getQueryParam ( "id" ) ; if ( fkQuistclosedId ) { m…" at bounding box center [231, 144] width 415 height 205
click at [137, 69] on div "const fkQuistcloseId = BF . getQueryParam ( "id" ) ; if ( fkQuistclosedId ) { m…" at bounding box center [231, 144] width 415 height 205
click at [37, 15] on div "Cancel Save AI Assistant" at bounding box center [224, 10] width 440 height 16
click at [36, 13] on button "Save" at bounding box center [37, 10] width 16 height 9
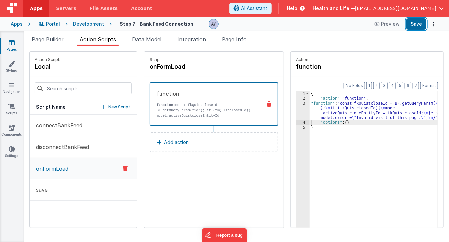
click at [421, 25] on button "Save" at bounding box center [416, 23] width 20 height 11
click at [330, 123] on div "{ "action" : "function" , "function" : "const fkQuistcloseId = BF.getQueryParam…" at bounding box center [377, 174] width 135 height 167
click at [75, 158] on button "onFormLoad" at bounding box center [83, 168] width 107 height 21
click at [77, 149] on p "disconnectBankFeed" at bounding box center [60, 147] width 57 height 8
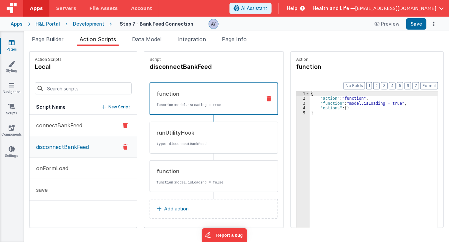
click at [77, 127] on p "connectBankFeed" at bounding box center [57, 125] width 50 height 8
click at [391, 154] on div "{ "action" : "function" , "function" : "model.isLoading = true" , "options" : {…" at bounding box center [377, 174] width 135 height 167
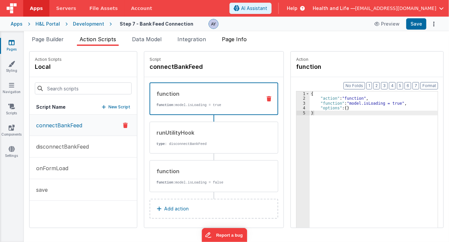
click at [234, 41] on span "Page Info" at bounding box center [234, 39] width 25 height 7
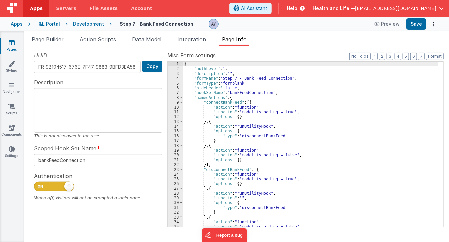
click at [253, 110] on div "{ "authLevel" : 1 , "description" : "" , "formName" : "Step 7 - Bank Feed Conne…" at bounding box center [310, 149] width 255 height 175
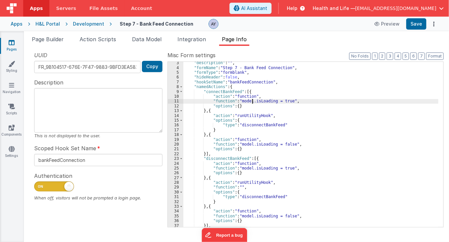
scroll to position [3, 0]
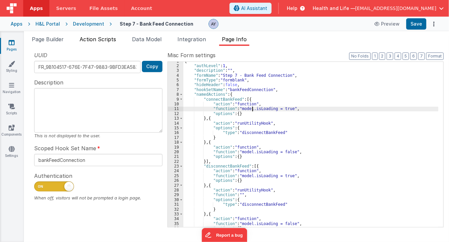
click at [110, 42] on span "Action Scripts" at bounding box center [98, 39] width 36 height 7
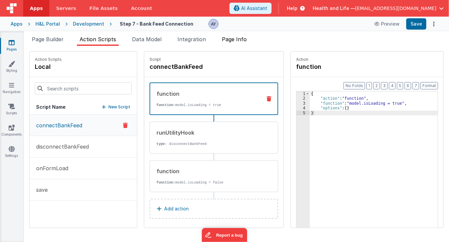
click at [229, 38] on span "Page Info" at bounding box center [234, 39] width 25 height 7
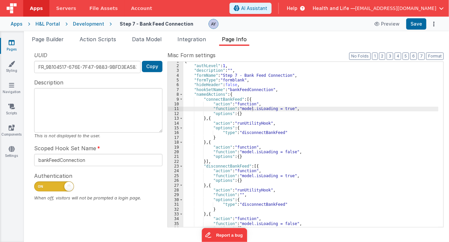
scroll to position [0, 0]
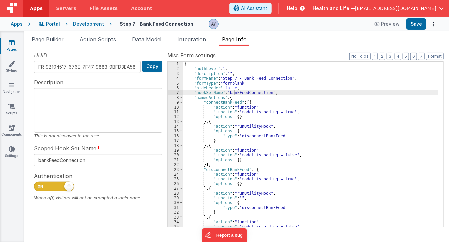
click at [235, 93] on div "{ "authLevel" : 1 , "description" : "" , "formName" : "Step 7 - Bank Feed Conne…" at bounding box center [310, 149] width 255 height 175
click at [139, 44] on li "Data Model" at bounding box center [146, 40] width 35 height 11
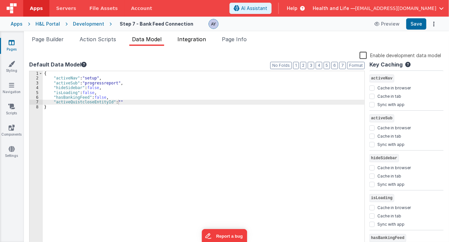
click at [194, 39] on span "Integration" at bounding box center [192, 39] width 29 height 7
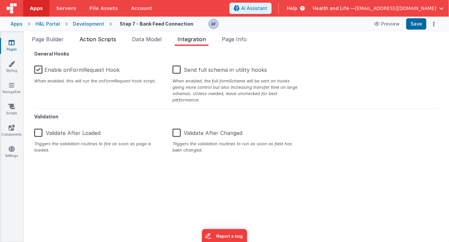
click at [109, 38] on span "Action Scripts" at bounding box center [98, 39] width 36 height 7
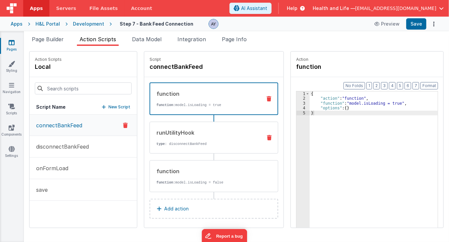
click at [151, 139] on div "runUtilityHook type : disconnectBankFeed" at bounding box center [203, 137] width 107 height 18
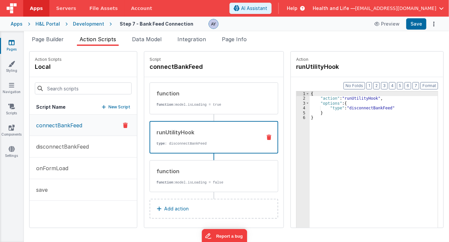
click at [370, 110] on div "{ "action" : "runUtilityHook" , "options" : { "type" : "disconnectBankFeed" } }" at bounding box center [377, 174] width 135 height 167
click at [199, 161] on div "function function: model.isLoading = false" at bounding box center [214, 176] width 129 height 32
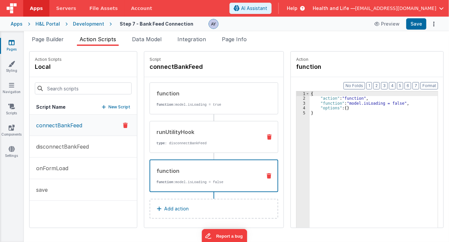
click at [175, 135] on div "runUtilityHook" at bounding box center [207, 132] width 100 height 8
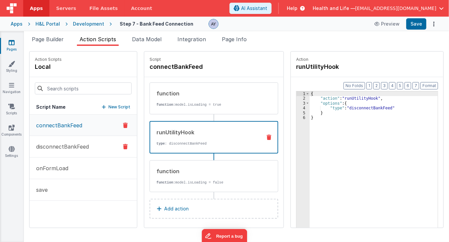
click at [67, 145] on p "disconnectBankFeed" at bounding box center [60, 146] width 57 height 8
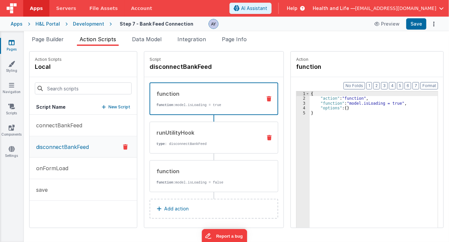
click at [209, 136] on div "runUtilityHook type : disconnectBankFeed" at bounding box center [203, 137] width 107 height 18
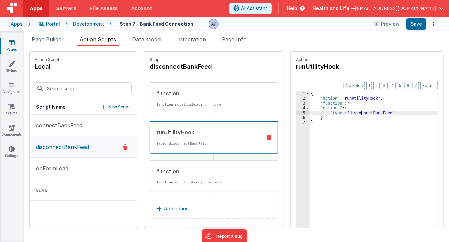
click at [354, 111] on div "{ "action" : "runUtilityHook" , "function" : "" , "options" : { "type" : "disco…" at bounding box center [377, 174] width 135 height 167
click at [220, 138] on div "runUtilityHook type : disconnectBankFeed" at bounding box center [203, 137] width 106 height 18
click at [59, 127] on p "connectBankFeed" at bounding box center [57, 125] width 50 height 8
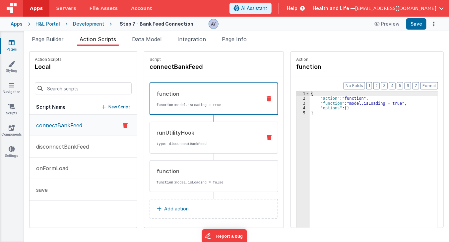
click at [181, 137] on div "runUtilityHook type : disconnectBankFeed" at bounding box center [203, 137] width 107 height 18
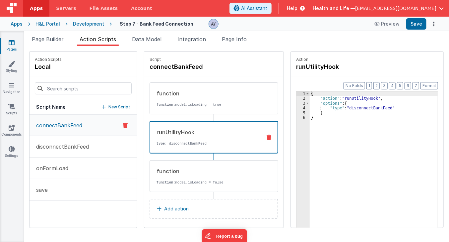
click at [350, 110] on div "{ "action" : "runUtilityHook" , "options" : { "type" : "disconnectBankFeed" } }" at bounding box center [377, 174] width 135 height 167
click at [349, 108] on div "{ "action" : "runUtilityHook" , "options" : { "type" : "disconnectBankFeed" } }" at bounding box center [377, 174] width 135 height 167
click at [344, 108] on div "{ "action" : "runUtilityHook" , "options" : { "type" : "connectBankFeed" } }" at bounding box center [377, 174] width 135 height 167
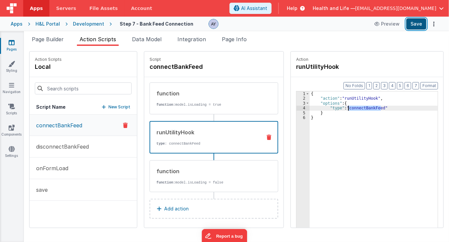
click at [418, 21] on button "Save" at bounding box center [416, 23] width 20 height 11
click at [86, 163] on button "onFormLoad" at bounding box center [83, 168] width 107 height 22
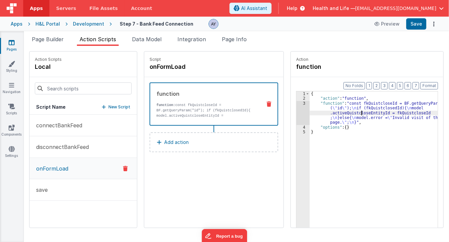
click at [354, 111] on div "{ "action" : "function" , "function" : "const fkQuistcloseId = BF.getQueryParam…" at bounding box center [377, 174] width 135 height 167
click at [291, 113] on div "Format 7 6 5 4 3 2 1 No Folds 1 2 3 4 5 { "action" : "function" , "function" : …" at bounding box center [367, 165] width 153 height 176
click at [297, 112] on div "3" at bounding box center [303, 113] width 13 height 24
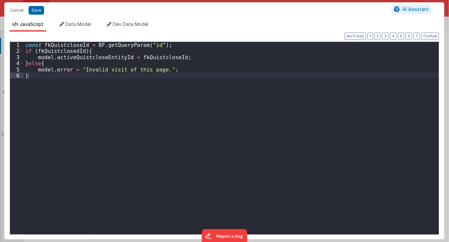
click at [58, 58] on div "const fkQuistcloseId = BF . getQueryParam ( "id" ) ; if ( fkQuistclosedId ) { m…" at bounding box center [231, 144] width 415 height 205
click at [77, 55] on div "const fkQuistcloseId = BF . getQueryParam ( "id" ) ; if ( fkQuistclosedId ) { m…" at bounding box center [231, 144] width 415 height 205
drag, startPoint x: 134, startPoint y: 72, endPoint x: 165, endPoint y: 82, distance: 32.7
click at [152, 78] on div "const fkQuistcloseId = BF . getQueryParam ( "id" ) ; if ( fkQuistclosedId ) { m…" at bounding box center [231, 144] width 415 height 205
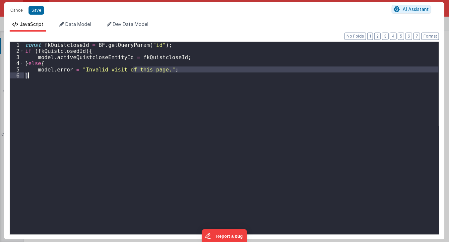
click at [154, 54] on div "const fkQuistcloseId = BF . getQueryParam ( "id" ) ; if ( fkQuistclosedId ) { m…" at bounding box center [231, 144] width 415 height 205
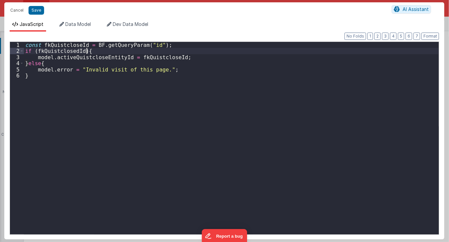
click at [163, 55] on div "const fkQuistcloseId = BF . getQueryParam ( "id" ) ; if ( fkQuistclosedId ) { m…" at bounding box center [231, 144] width 415 height 205
click at [72, 45] on div "const fkQuistcloseId = BF . getQueryParam ( "id" ) ; if ( fkQuistclosedId ) { m…" at bounding box center [231, 144] width 415 height 205
click at [101, 45] on div "const fkQuistcloseId = BF . getQueryParam ( "id" ) ; if ( fkQuistclosedId ) { m…" at bounding box center [231, 144] width 415 height 205
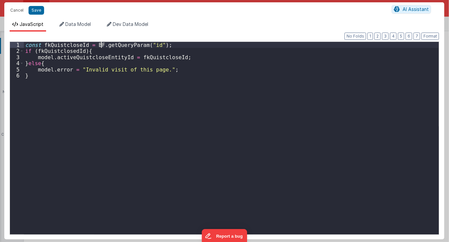
click at [101, 45] on div "const fkQuistcloseId = BF . getQueryParam ( "id" ) ; if ( fkQuistclosedId ) { m…" at bounding box center [231, 144] width 415 height 205
click at [136, 48] on div "const fkQuistcloseId = BF . getQueryParam ( "id" ) ; if ( fkQuistclosedId ) { m…" at bounding box center [231, 144] width 415 height 205
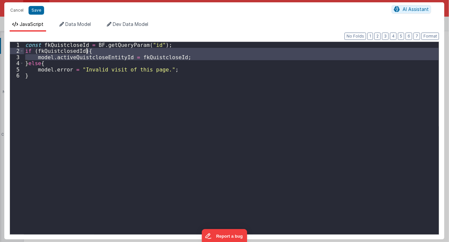
click at [137, 54] on div "const fkQuistcloseId = BF . getQueryParam ( "id" ) ; if ( fkQuistclosedId ) { m…" at bounding box center [231, 138] width 415 height 192
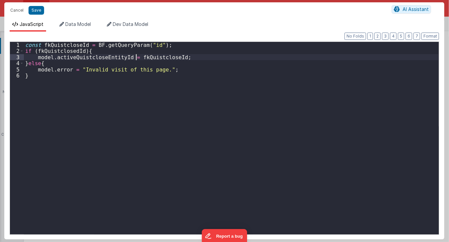
click at [118, 66] on div "const fkQuistcloseId = BF . getQueryParam ( "id" ) ; if ( fkQuistclosedId ) { m…" at bounding box center [231, 144] width 415 height 205
click at [110, 77] on div "const fkQuistcloseId = BF . getQueryParam ( "id" ) ; if ( fkQuistclosedId ) { m…" at bounding box center [231, 144] width 415 height 205
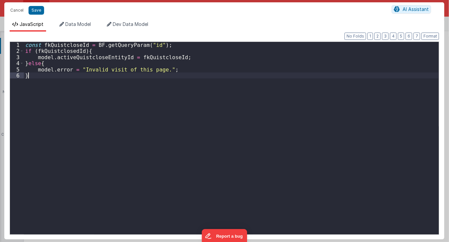
click at [106, 92] on div "const fkQuistcloseId = BF . getQueryParam ( "id" ) ; if ( fkQuistclosedId ) { m…" at bounding box center [231, 144] width 415 height 205
click at [37, 14] on button "Save" at bounding box center [37, 10] width 16 height 9
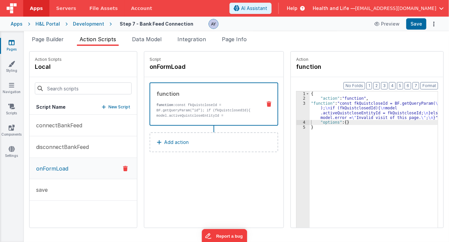
click at [326, 106] on div "{ "action" : "function" , "function" : "const fkQuistcloseId = BF.getQueryParam…" at bounding box center [377, 174] width 135 height 167
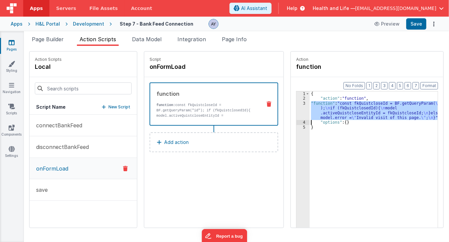
click at [297, 107] on div "3" at bounding box center [303, 110] width 13 height 19
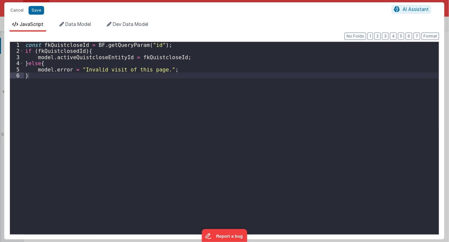
click at [143, 108] on div "const fkQuistcloseId = BF . getQueryParam ( "id" ) ; if ( fkQuistclosedId ) { m…" at bounding box center [231, 144] width 415 height 205
click at [106, 61] on div "const fkQuistcloseId = BF . getQueryParam ( "id" ) ; if ( fkQuistclosedId ) { m…" at bounding box center [231, 144] width 415 height 205
click at [105, 66] on div "const fkQuistcloseId = BF . getQueryParam ( "id" ) ; if ( fkQuistclosedId ) { m…" at bounding box center [231, 144] width 415 height 205
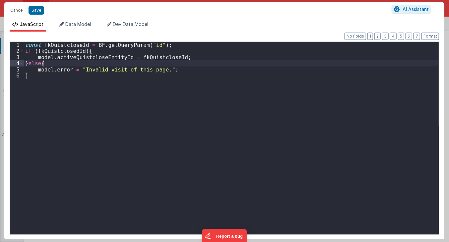
click at [140, 56] on div "const fkQuistcloseId = BF . getQueryParam ( "id" ) ; if ( fkQuistclosedId ) { m…" at bounding box center [231, 144] width 415 height 205
click at [139, 56] on div "const fkQuistcloseId = BF . getQueryParam ( "id" ) ; if ( fkQuistclosedId ) { m…" at bounding box center [231, 144] width 415 height 205
click at [139, 57] on div "const fkQuistcloseId = BF . getQueryParam ( "id" ) ; if ( fkQuistclosedId ) { m…" at bounding box center [231, 144] width 415 height 205
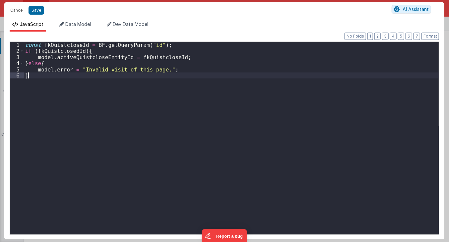
click at [206, 101] on div "const fkQuistcloseId = BF . getQueryParam ( "id" ) ; if ( fkQuistclosedId ) { m…" at bounding box center [231, 144] width 415 height 205
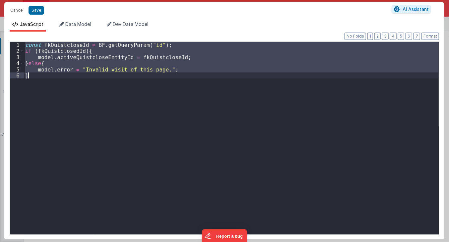
click at [74, 56] on div "const fkQuistcloseId = BF . getQueryParam ( "id" ) ; if ( fkQuistclosedId ) { m…" at bounding box center [231, 138] width 415 height 192
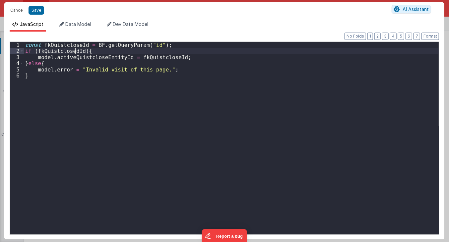
click at [74, 53] on div "const fkQuistcloseId = BF . getQueryParam ( "id" ) ; if ( fkQuistclosedId ) { m…" at bounding box center [231, 144] width 415 height 205
click at [83, 95] on div "const fkQuistcloseId = BF . getQueryParam ( "id" ) ; if ( fkQuistcloseId ) { mo…" at bounding box center [231, 144] width 415 height 205
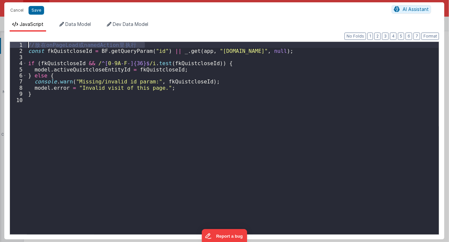
drag, startPoint x: 141, startPoint y: 47, endPoint x: -4, endPoint y: 46, distance: 144.3
click at [0, 46] on html "Cancel Save AI Assistant JavaScript Data Model Dev Data Model Format 7 6 5 4 3 …" at bounding box center [224, 121] width 449 height 242
click at [36, 10] on button "Save" at bounding box center [37, 10] width 16 height 9
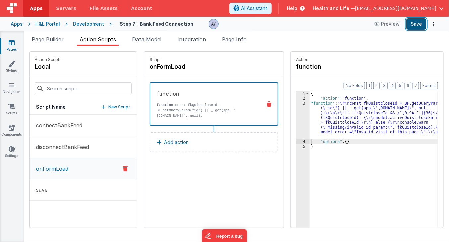
click at [419, 20] on button "Save" at bounding box center [416, 23] width 20 height 11
click at [52, 37] on span "Page Builder" at bounding box center [48, 39] width 32 height 7
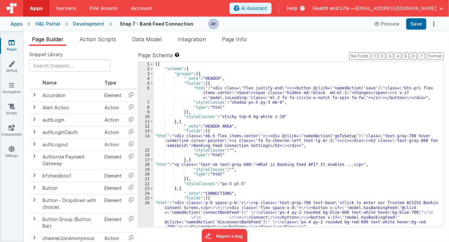
click at [201, 105] on div "[{ "schema" : { "groups" : [{ "_note" : "HEADER" , "fields" : [{ "html" : "<div…" at bounding box center [296, 149] width 285 height 175
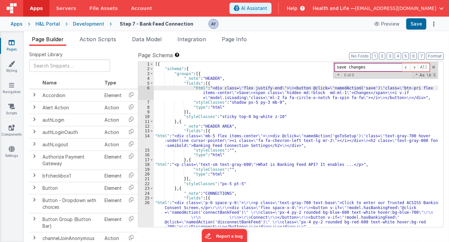
type input "save changes"
click at [318, 92] on div "[{ "schema" : { "groups" : [{ "_note" : "HEADER" , "fields" : [{ "html" : "<div…" at bounding box center [296, 149] width 285 height 175
click at [146, 95] on div "6" at bounding box center [146, 93] width 16 height 14
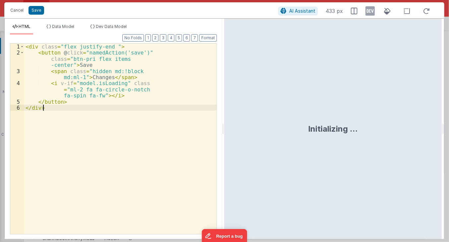
click at [141, 119] on div "< div class = "flex justify-end " > < button @ click = "namedAction('save')" cl…" at bounding box center [120, 144] width 192 height 203
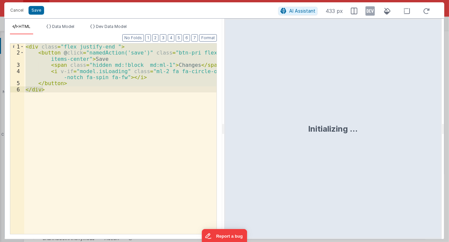
click at [141, 119] on div "< div class = "flex justify-end " > < button @ click = "namedAction('save')" cl…" at bounding box center [120, 138] width 192 height 190
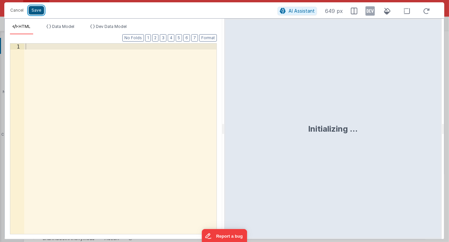
click at [37, 11] on button "Save" at bounding box center [37, 10] width 16 height 9
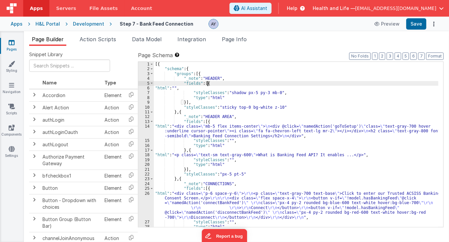
click at [285, 84] on div "[{ "schema" : { "groups" : [{ "_note" : "HEADER" , "fields" : [{ "html" : "" , …" at bounding box center [296, 149] width 285 height 175
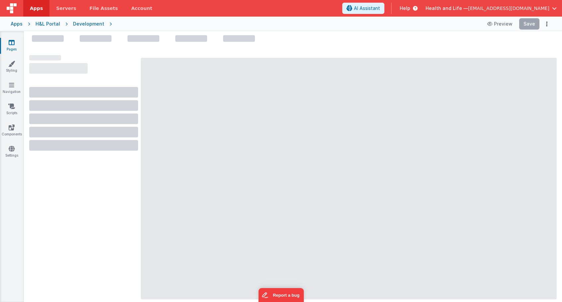
click at [82, 24] on div "Development" at bounding box center [88, 24] width 31 height 7
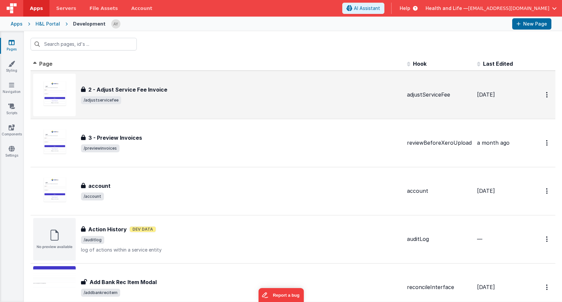
click at [189, 111] on div "2 - Adjust Service Fee Invoice 2 - Adjust Service Fee Invoice /adjustservicefee" at bounding box center [217, 95] width 368 height 42
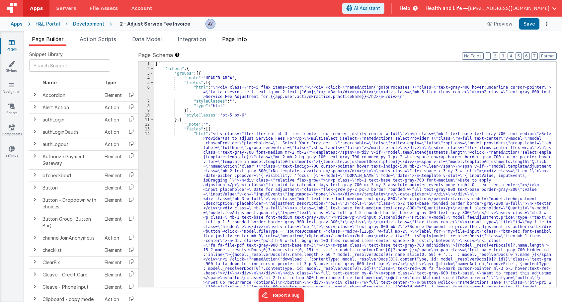
click at [238, 35] on li "Page Info" at bounding box center [234, 40] width 30 height 11
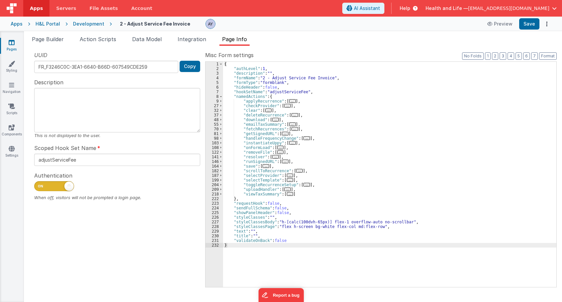
click at [245, 127] on div "{ "authLevel" : 1 , "description" : "" , "formName" : "2 - Adjust Service Fee I…" at bounding box center [389, 179] width 333 height 235
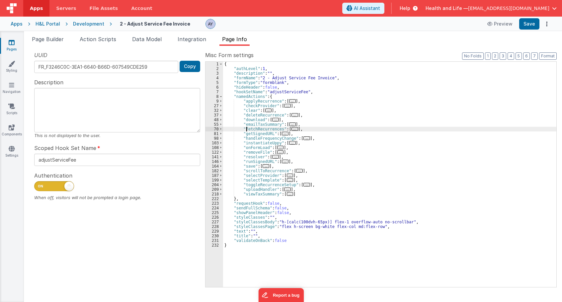
click at [254, 144] on div "{ "authLevel" : 1 , "description" : "" , "formName" : "2 - Adjust Service Fee I…" at bounding box center [389, 179] width 333 height 235
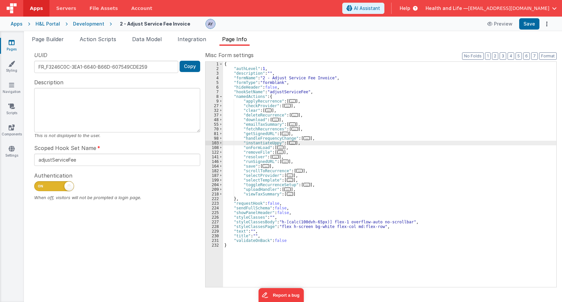
click at [80, 22] on div "Development" at bounding box center [88, 24] width 31 height 7
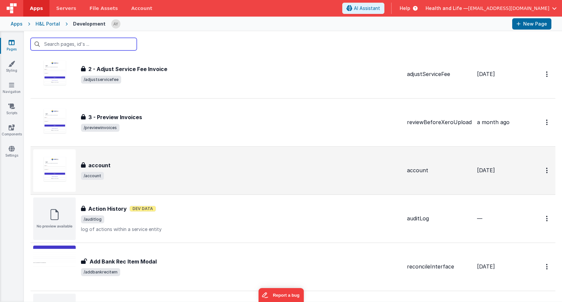
scroll to position [22, 0]
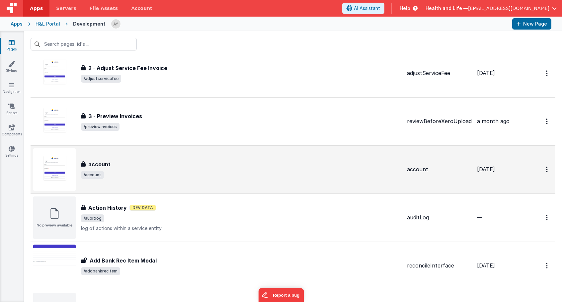
click at [164, 174] on span "/account" at bounding box center [241, 175] width 320 height 8
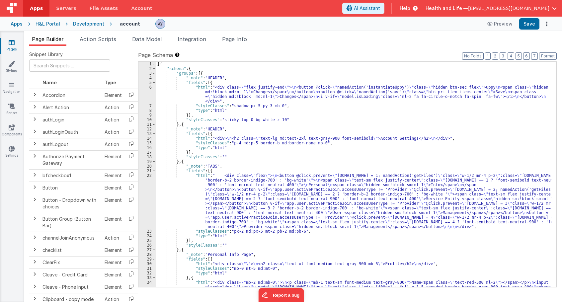
click at [233, 41] on span "Page Info" at bounding box center [234, 39] width 25 height 7
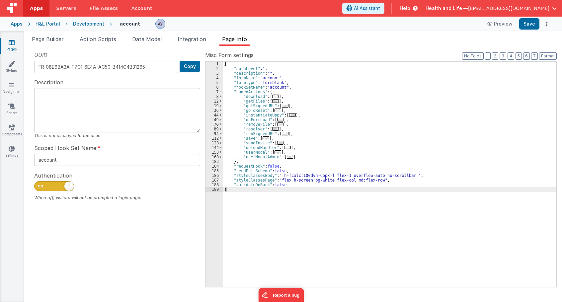
click at [277, 118] on span "..." at bounding box center [280, 120] width 7 height 4
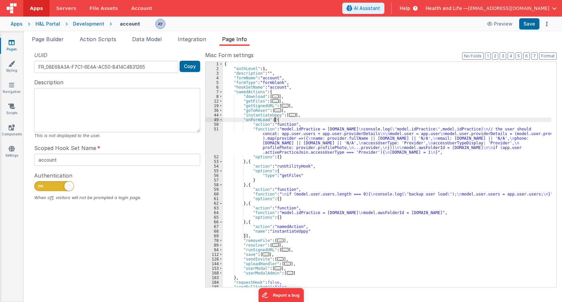
click at [287, 134] on div "{ "authLevel" : 1 , "description" : "" , "formName" : "account" , "formType" : …" at bounding box center [387, 179] width 328 height 235
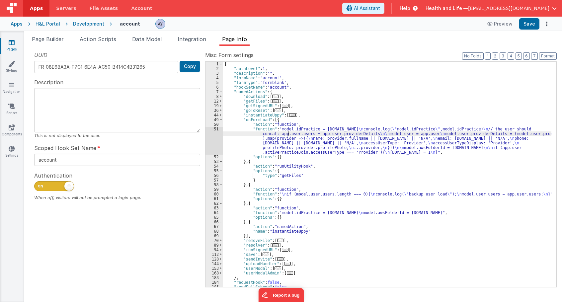
click at [215, 140] on div "51" at bounding box center [214, 141] width 18 height 28
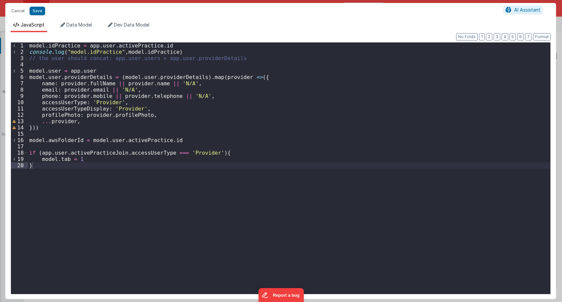
click at [100, 54] on div "model . idPractice = app . user . activePractice . id console . log ( "model.id…" at bounding box center [289, 174] width 522 height 264
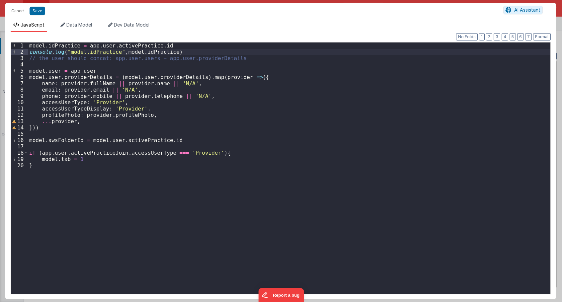
click at [107, 48] on div "model . idPractice = app . user . activePractice . id console . log ( "model.id…" at bounding box center [289, 174] width 522 height 264
click at [20, 9] on button "Cancel" at bounding box center [18, 10] width 20 height 9
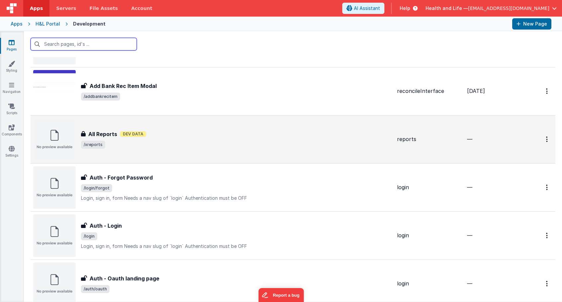
scroll to position [199, 0]
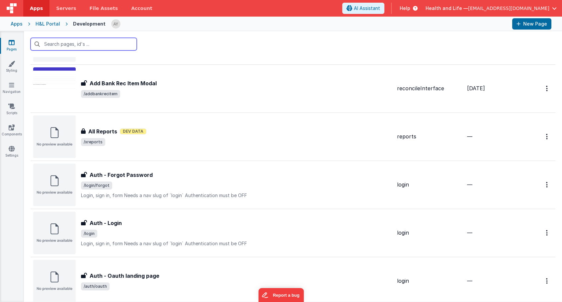
click at [108, 40] on input "text" at bounding box center [84, 44] width 106 height 13
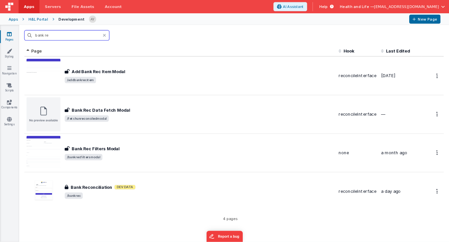
scroll to position [0, 0]
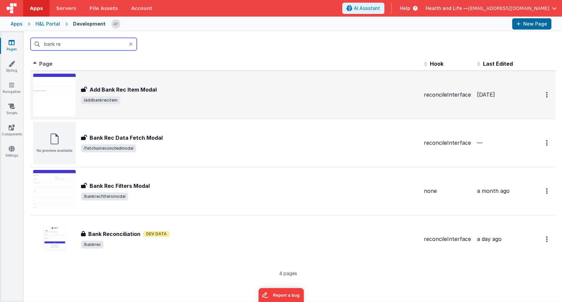
type input "bank rec"
click at [161, 95] on div "Add Bank Rec Item Modal Add Bank Rec Item Modal /addbankrecitem" at bounding box center [249, 95] width 337 height 19
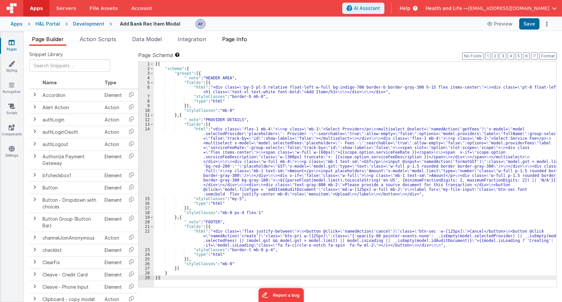
click at [230, 43] on li "Page Info" at bounding box center [234, 40] width 30 height 11
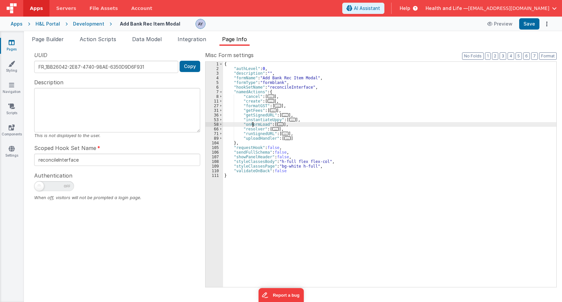
click at [253, 126] on div "{ "authLevel" : 0 , "description" : "" , "formName" : "Add Bank Rec Item Modal"…" at bounding box center [389, 179] width 333 height 235
click at [278, 124] on span "..." at bounding box center [280, 124] width 7 height 4
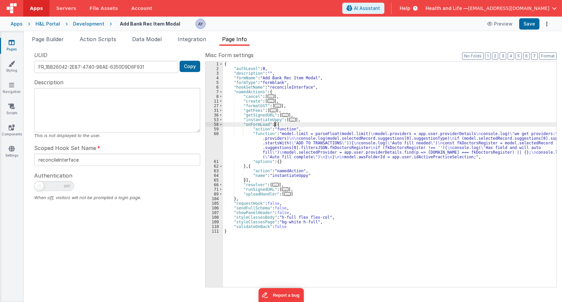
click at [280, 138] on div "{ "authLevel" : 0 , "description" : "" , "formName" : "Add Bank Rec Item Modal"…" at bounding box center [389, 179] width 333 height 235
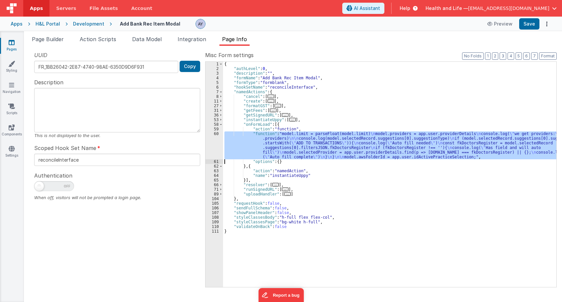
click at [214, 143] on div "60" at bounding box center [214, 145] width 18 height 28
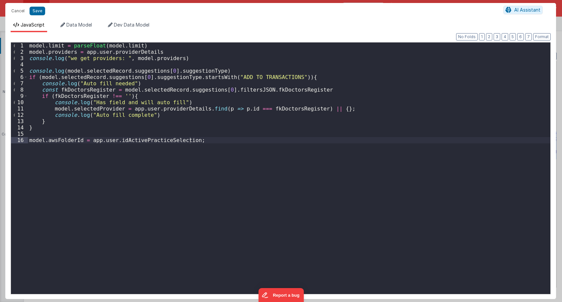
click at [113, 97] on div "model . limit = parseFloat ( model . limit ) model . providers = app . user . p…" at bounding box center [289, 174] width 522 height 264
click at [107, 56] on div "model . limit = parseFloat ( model . limit ) model . providers = app . user . p…" at bounding box center [289, 174] width 522 height 264
click at [22, 10] on button "Cancel" at bounding box center [18, 10] width 20 height 9
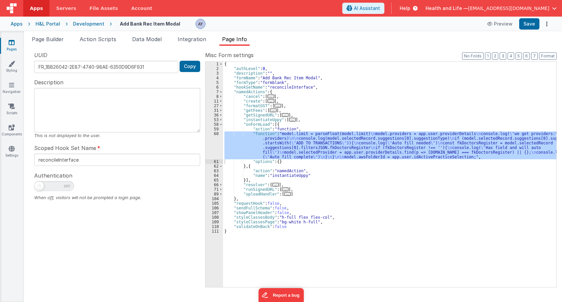
click at [92, 22] on div "Development" at bounding box center [88, 24] width 31 height 7
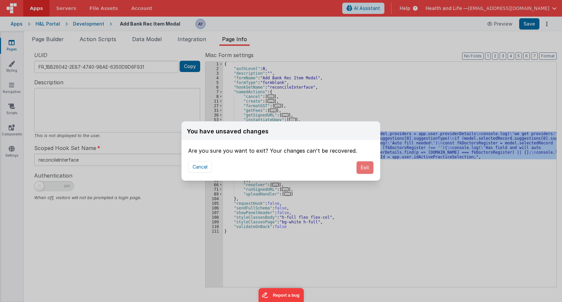
click at [370, 170] on button "Exit" at bounding box center [364, 167] width 17 height 13
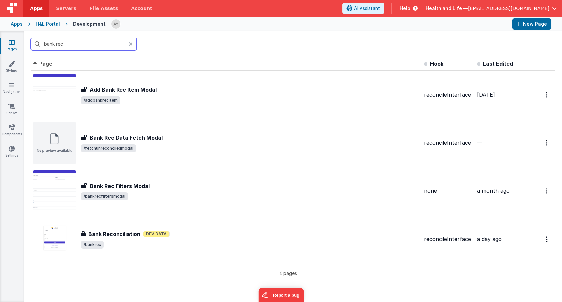
click at [108, 46] on input "bank rec" at bounding box center [84, 44] width 106 height 13
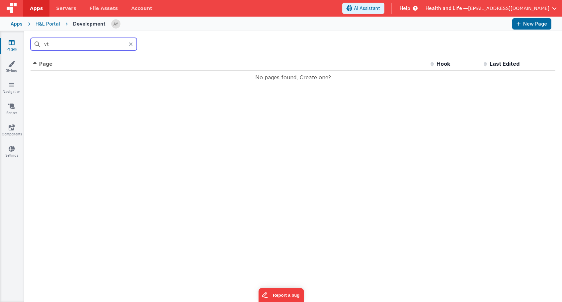
type input "v"
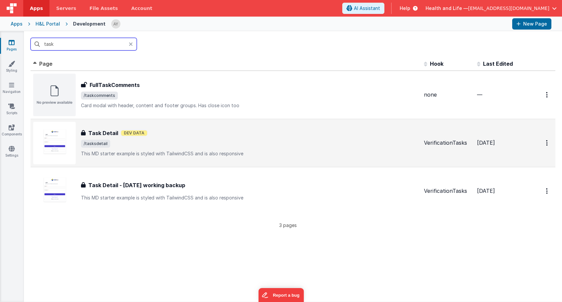
type input "task"
click at [175, 148] on div "Task Detail Task Detail Dev Data /tasksdetail This MD starter example is styled…" at bounding box center [249, 143] width 337 height 28
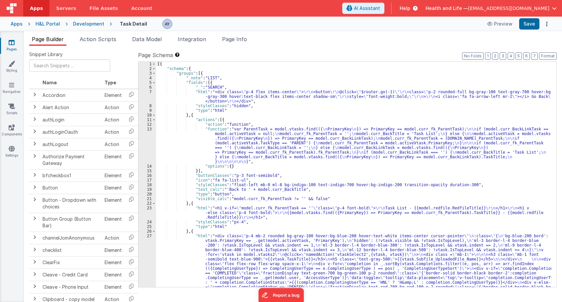
click at [205, 138] on div "[{ "schema" : { "groups" : [{ "_note" : "LIST" , "fields" : [{ "_" : "SEARCH" ,…" at bounding box center [353, 219] width 395 height 314
click at [241, 45] on li "Page Info" at bounding box center [234, 40] width 30 height 11
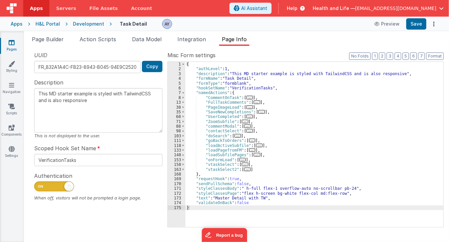
click at [241, 161] on span "..." at bounding box center [243, 160] width 7 height 4
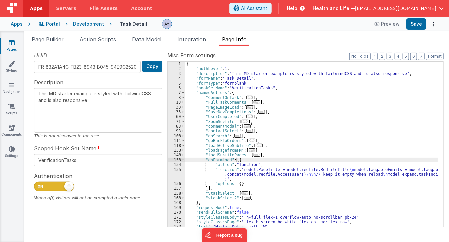
click at [242, 168] on div "{ "authLevel" : 1 , "description" : "This MD starter example is styled with Tai…" at bounding box center [311, 149] width 253 height 175
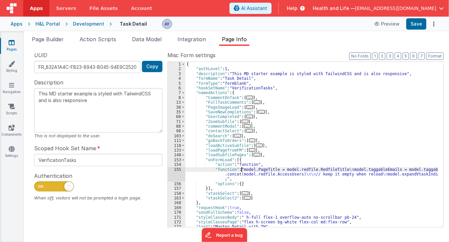
click at [242, 173] on div "{ "authLevel" : 1 , "description" : "This MD starter example is styled with Tai…" at bounding box center [311, 149] width 253 height 175
click at [177, 177] on div "155" at bounding box center [177, 174] width 18 height 14
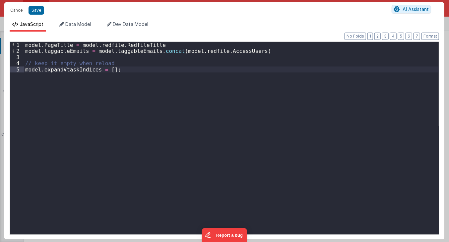
click at [107, 70] on div "model . PageTitle = model . redfile . RedfileTitle model . taggableEmails = mod…" at bounding box center [231, 144] width 415 height 205
click at [119, 68] on div "model . PageTitle = model . redfile . RedfileTitle model . taggableEmails = mod…" at bounding box center [231, 144] width 415 height 205
click at [17, 13] on button "Cancel" at bounding box center [17, 10] width 20 height 9
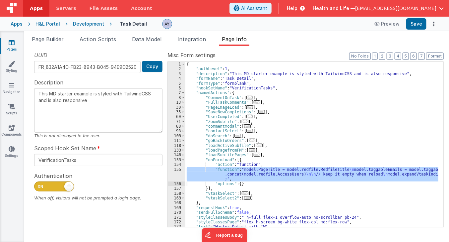
click at [213, 106] on div "{ "authLevel" : 1 , "description" : "This MD starter example is styled with Tai…" at bounding box center [311, 149] width 253 height 175
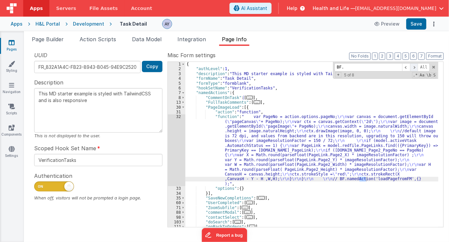
type input "BF."
click at [418, 68] on span at bounding box center [414, 67] width 8 height 8
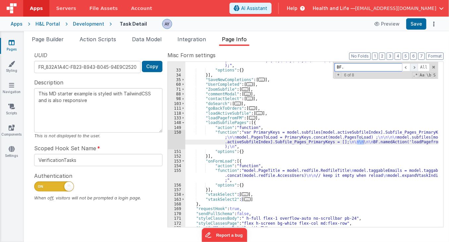
click at [418, 68] on span at bounding box center [414, 67] width 8 height 8
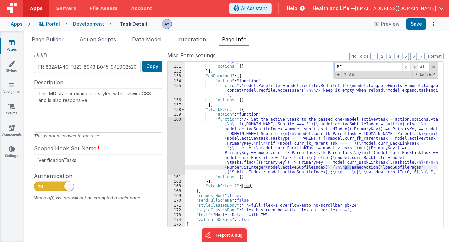
click at [418, 68] on span at bounding box center [414, 67] width 8 height 8
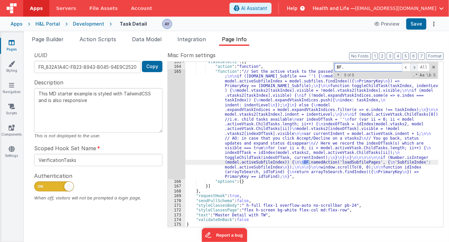
click at [418, 68] on span at bounding box center [414, 67] width 8 height 8
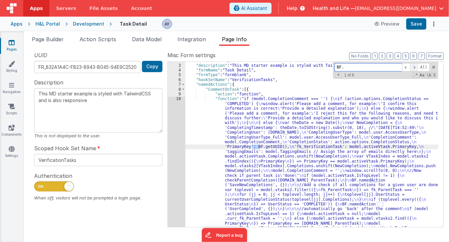
click at [418, 68] on span at bounding box center [414, 67] width 8 height 8
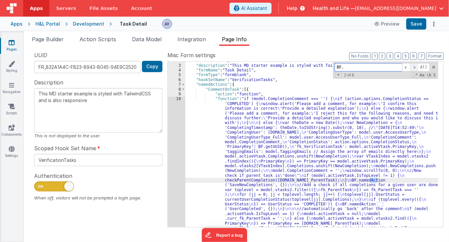
click at [418, 68] on span at bounding box center [414, 67] width 8 height 8
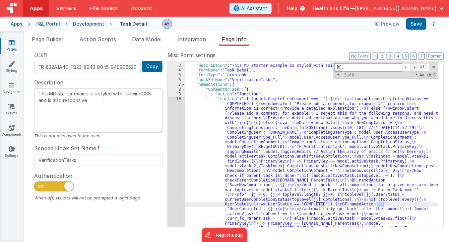
click at [418, 68] on span at bounding box center [414, 67] width 8 height 8
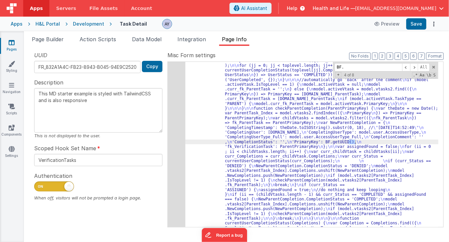
click at [84, 23] on div "Development" at bounding box center [88, 24] width 31 height 7
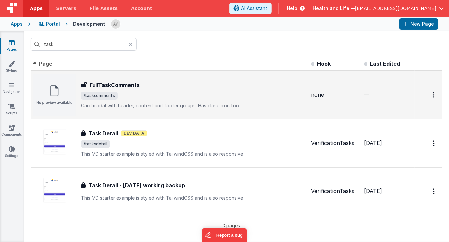
click at [154, 102] on p "Card modal with header, content and footer groups.Has close icon too" at bounding box center [193, 105] width 225 height 7
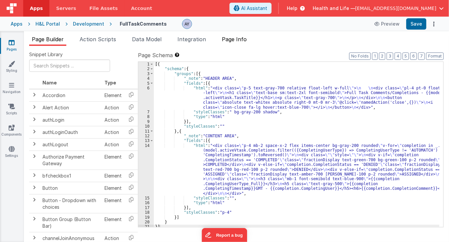
click at [229, 44] on li "Page Info" at bounding box center [234, 40] width 30 height 11
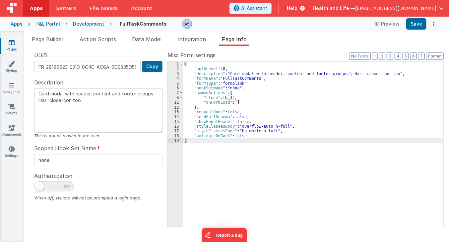
click at [79, 23] on div "Development" at bounding box center [88, 24] width 31 height 7
type textarea "Card modal with header, content and footer groups. Has close icon too"
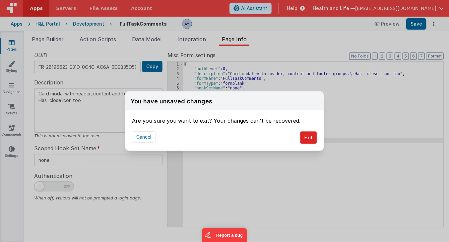
click at [313, 135] on button "Exit" at bounding box center [308, 137] width 17 height 13
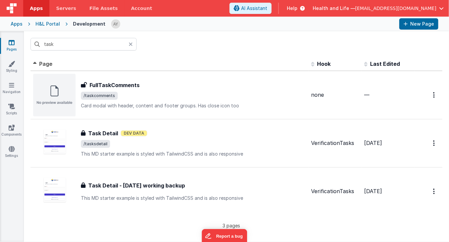
click at [131, 46] on icon at bounding box center [131, 43] width 4 height 5
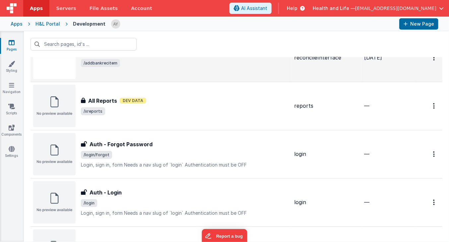
scroll to position [230, 0]
click at [161, 69] on div "Add Bank Rec Item Modal Add Bank Rec Item Modal /addbankrecitem" at bounding box center [161, 57] width 256 height 42
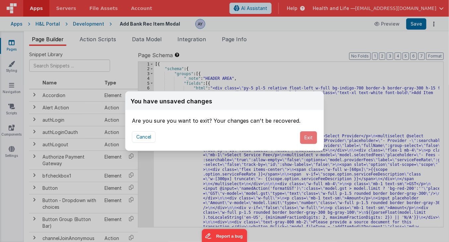
drag, startPoint x: 314, startPoint y: 134, endPoint x: 281, endPoint y: 142, distance: 33.2
click at [314, 134] on button "Exit" at bounding box center [308, 137] width 17 height 13
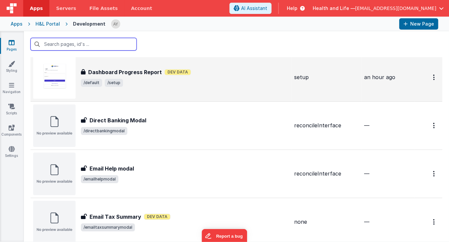
scroll to position [923, 0]
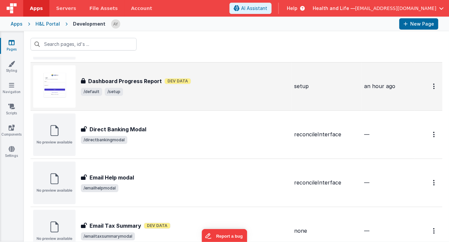
click at [209, 97] on div "Dashboard Progress Report Dashboard Progress Report Dev Data /default /setup" at bounding box center [161, 86] width 256 height 42
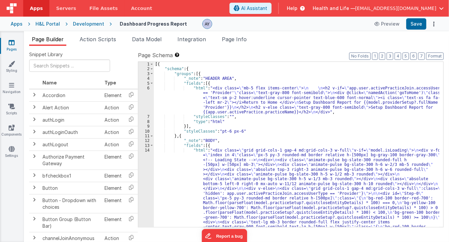
click at [275, 50] on div "Snippet Library Name Type Accordion Element Alert Action Action authLogin Actio…" at bounding box center [236, 149] width 425 height 206
click at [243, 41] on span "Page Info" at bounding box center [234, 39] width 25 height 7
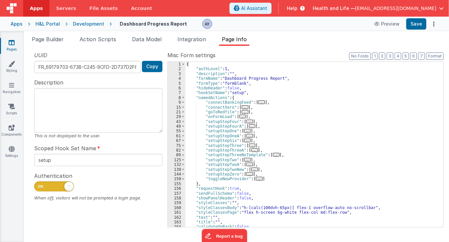
click at [242, 117] on span "..." at bounding box center [243, 116] width 7 height 4
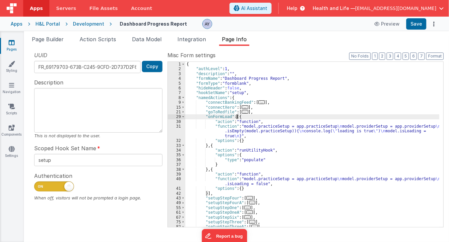
click at [250, 131] on div "{ "authLevel" : 1 , "description" : "" , "formName" : "Dashboard Progress Repor…" at bounding box center [312, 149] width 254 height 175
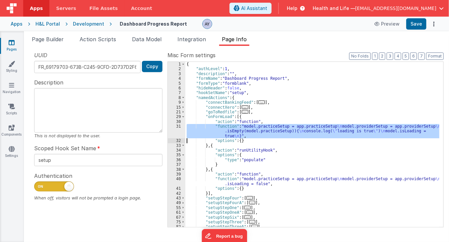
click at [177, 133] on div "31" at bounding box center [177, 131] width 18 height 14
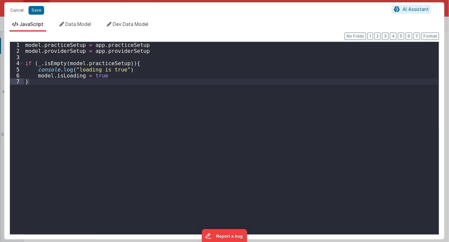
click at [177, 133] on div "model . practiceSetup = app . practiceSetup model . providerSetup = app . provi…" at bounding box center [231, 144] width 415 height 205
click at [89, 76] on div "model . practiceSetup = app . practiceSetup model . providerSetup = app . provi…" at bounding box center [231, 144] width 415 height 205
click at [81, 67] on div "model . practiceSetup = app . practiceSetup model . providerSetup = app . provi…" at bounding box center [231, 144] width 415 height 205
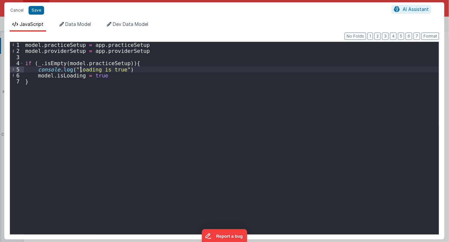
click at [83, 60] on div "model . practiceSetup = app . practiceSetup model . providerSetup = app . provi…" at bounding box center [231, 144] width 415 height 205
click at [13, 5] on div "Cancel Save AI Assistant" at bounding box center [224, 10] width 440 height 16
click at [16, 14] on button "Cancel" at bounding box center [17, 10] width 20 height 9
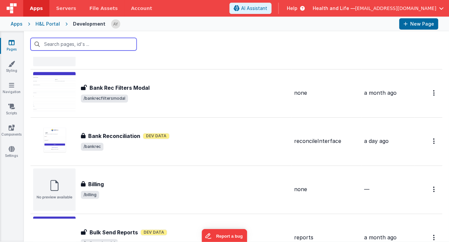
scroll to position [584, 0]
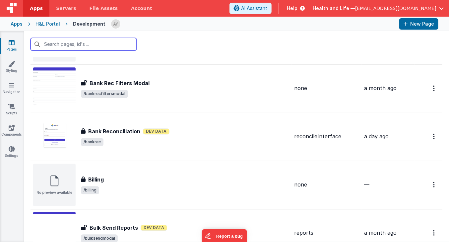
click at [93, 41] on input "text" at bounding box center [84, 44] width 106 height 13
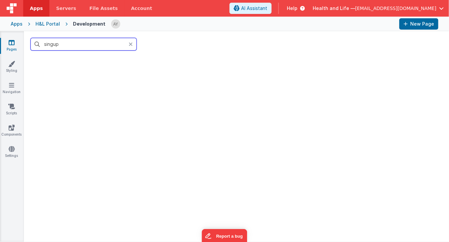
scroll to position [0, 0]
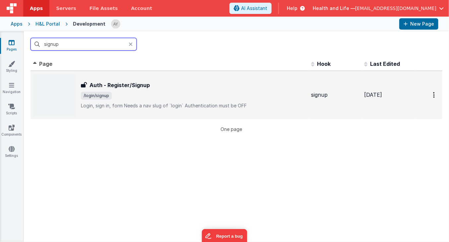
type input "signup"
click at [162, 80] on div "Auth - Register/Signup Auth - Register/Signup /login/signup Login, sign in, for…" at bounding box center [169, 95] width 273 height 42
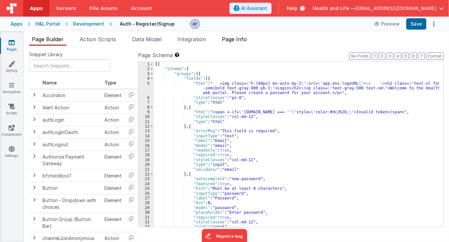
click at [229, 38] on span "Page Info" at bounding box center [234, 39] width 25 height 7
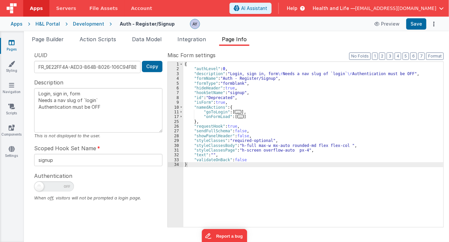
click at [238, 116] on span "..." at bounding box center [241, 116] width 7 height 4
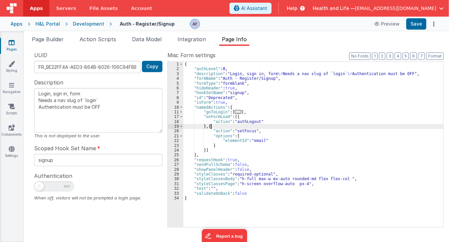
click at [243, 128] on div "{ "authLevel" : 0 , "description" : "Login, sign in, form \r Needs a nav slug o…" at bounding box center [313, 149] width 260 height 175
click at [243, 138] on div "{ "authLevel" : 0 , "description" : "Login, sign in, form \r Needs a nav slug o…" at bounding box center [313, 149] width 260 height 175
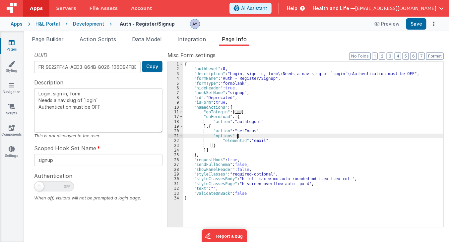
click at [243, 125] on div "{ "authLevel" : 0 , "description" : "Login, sign in, form \r Needs a nav slug o…" at bounding box center [313, 149] width 260 height 175
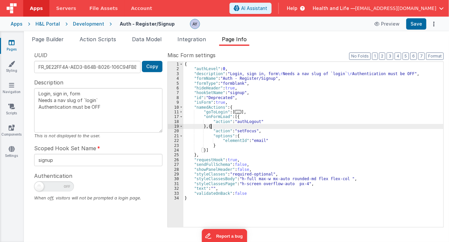
click at [243, 120] on div "{ "authLevel" : 0 , "description" : "Login, sign in, form \r Needs a nav slug o…" at bounding box center [313, 149] width 260 height 175
click at [242, 133] on div "{ "authLevel" : 0 , "description" : "Login, sign in, form \r Needs a nav slug o…" at bounding box center [313, 149] width 260 height 175
click at [248, 146] on div "{ "authLevel" : 0 , "description" : "Login, sign in, form \r Needs a nav slug o…" at bounding box center [313, 149] width 260 height 175
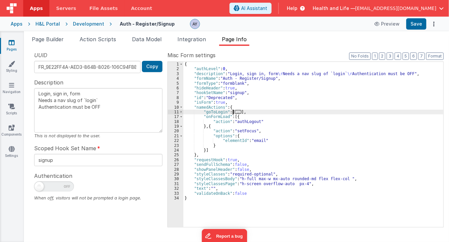
click at [235, 111] on span "..." at bounding box center [238, 112] width 7 height 4
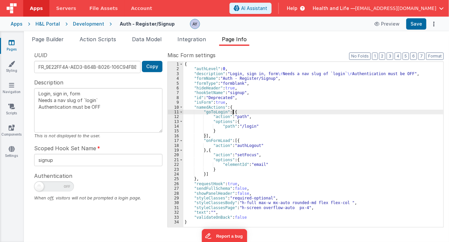
click at [245, 115] on div "{ "authLevel" : 0 , "description" : "Login, sign in, form \r Needs a nav slug o…" at bounding box center [313, 149] width 260 height 175
click at [245, 132] on div "{ "authLevel" : 0 , "description" : "Login, sign in, form \r Needs a nav slug o…" at bounding box center [313, 149] width 260 height 175
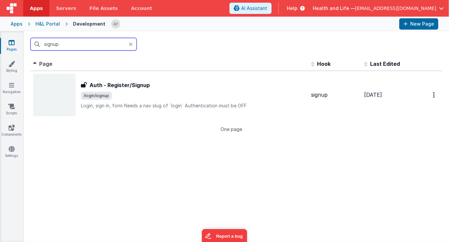
click at [94, 42] on input "signup" at bounding box center [84, 44] width 106 height 13
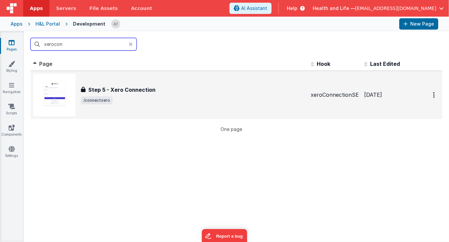
type input "xerocon"
click at [102, 78] on div "Step 5 - Xero Connection Step 5 - Xero Connection /connectxero" at bounding box center [169, 95] width 272 height 42
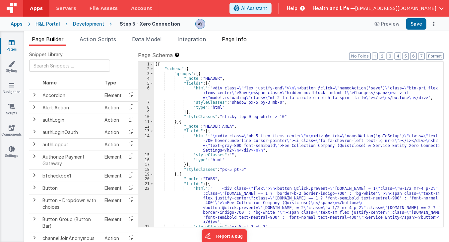
click at [233, 39] on span "Page Info" at bounding box center [234, 39] width 25 height 7
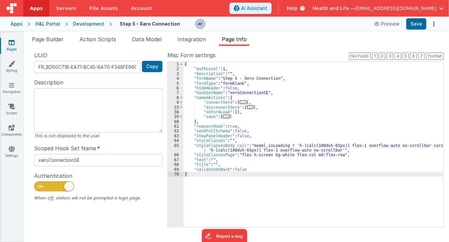
click at [234, 112] on div "{ "authLevel" : 1 , "description" : "" , "formName" : "Step 5 - Xero Connection…" at bounding box center [313, 149] width 260 height 175
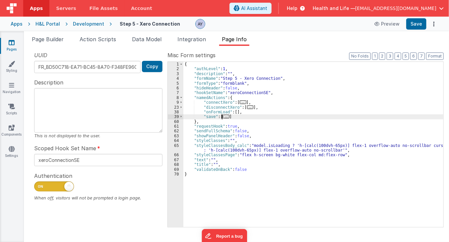
click at [227, 117] on span "..." at bounding box center [226, 116] width 7 height 4
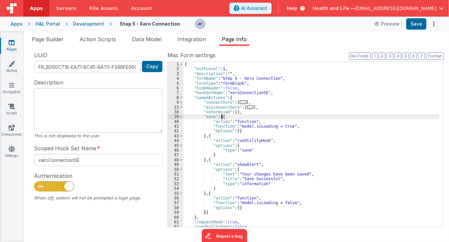
click at [247, 107] on span "..." at bounding box center [250, 107] width 7 height 4
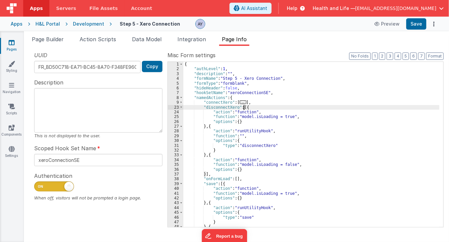
click at [242, 102] on span "..." at bounding box center [243, 102] width 7 height 4
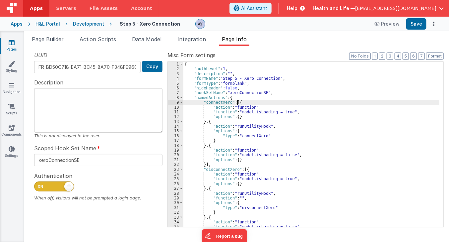
click at [247, 114] on div "{ "authLevel" : 1 , "description" : "" , "formName" : "Step 5 - Xero Connection…" at bounding box center [311, 149] width 256 height 175
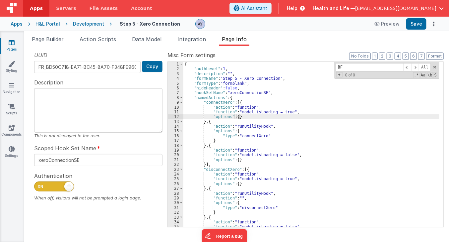
scroll to position [161, 0]
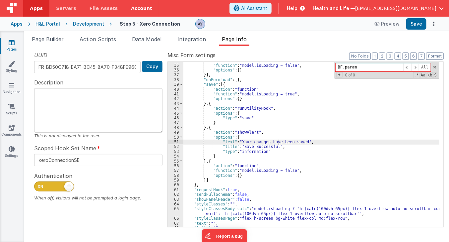
type input "BF.param"
